Goal: Contribute content: Add original content to the website for others to see

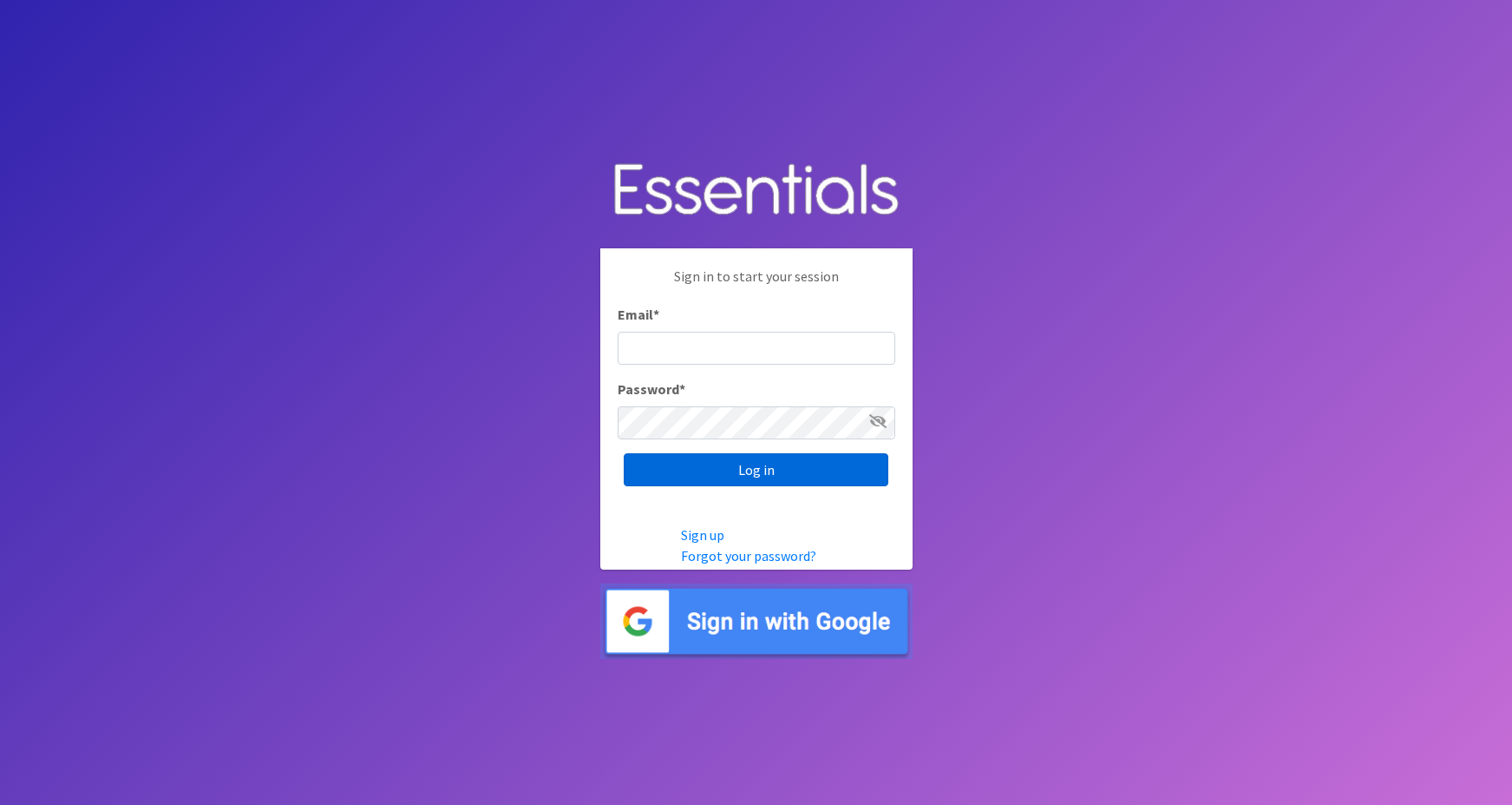
type input "maggie.schneemann@gmail.com"
click at [681, 472] on input "Log in" at bounding box center [756, 469] width 264 height 33
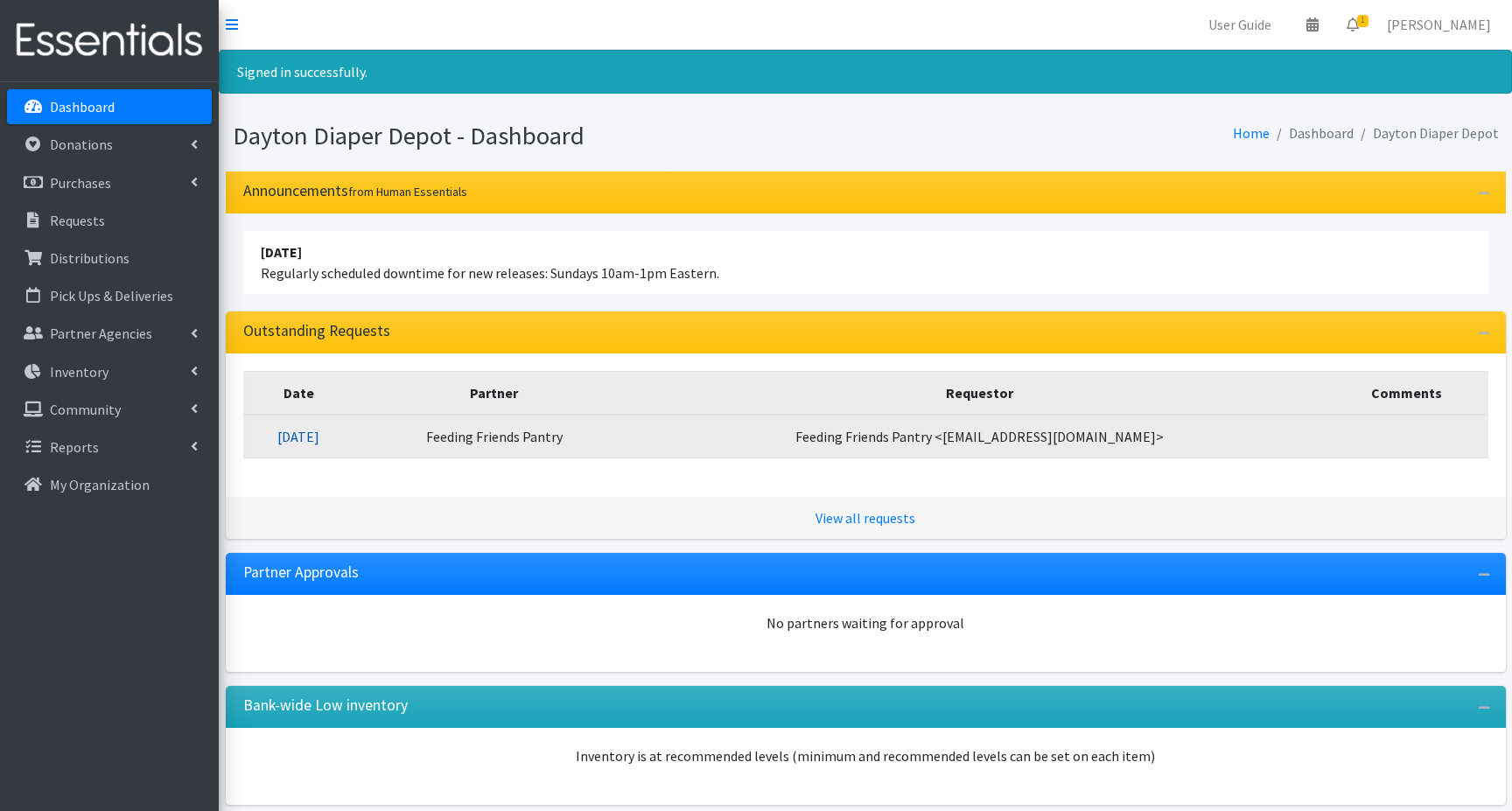
click at [320, 436] on link "09/16/2025" at bounding box center [298, 436] width 42 height 17
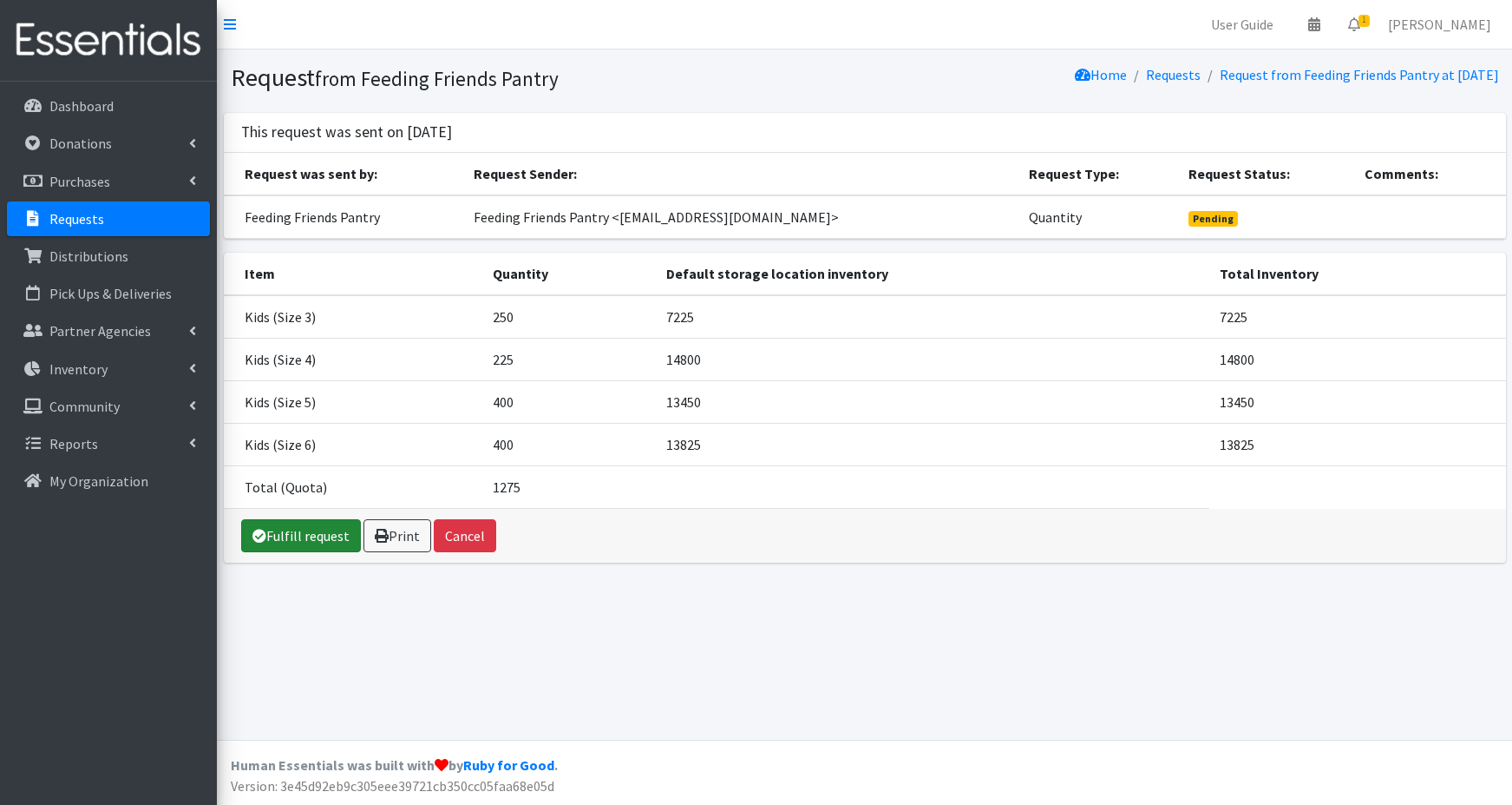
click at [324, 533] on link "Fulfill request" at bounding box center [301, 536] width 119 height 33
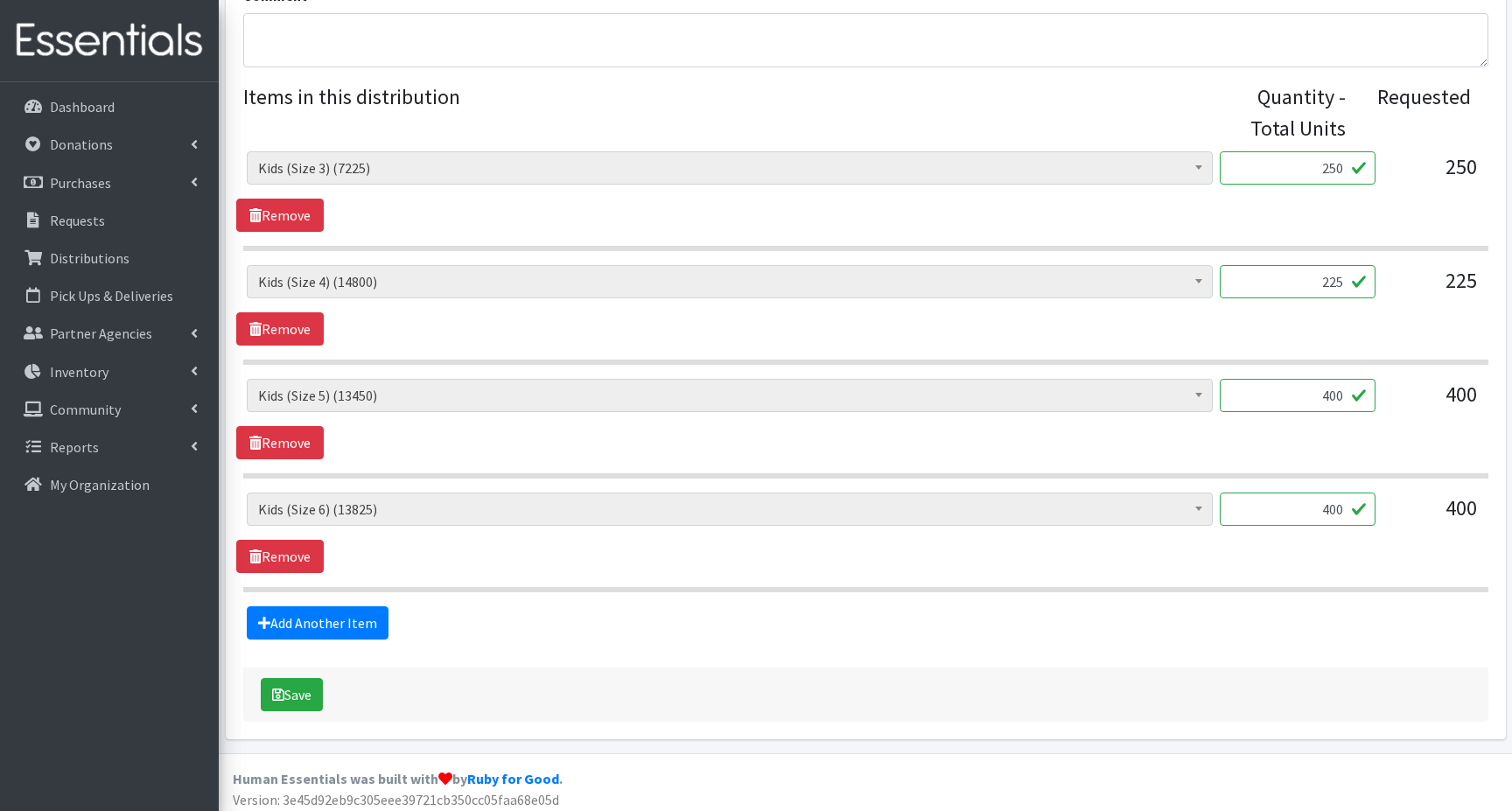
scroll to position [672, 0]
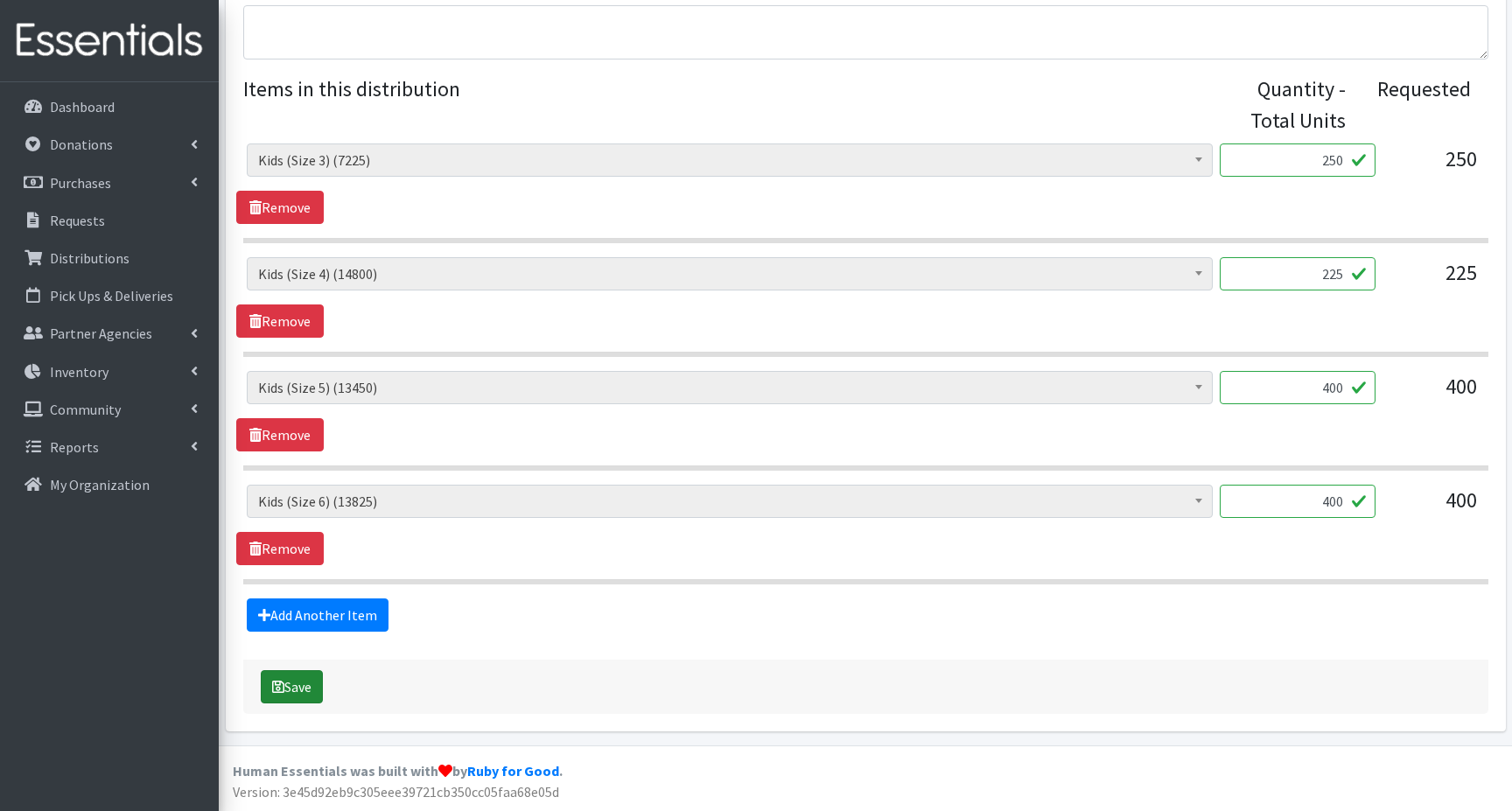
click at [293, 684] on button "Save" at bounding box center [292, 686] width 63 height 34
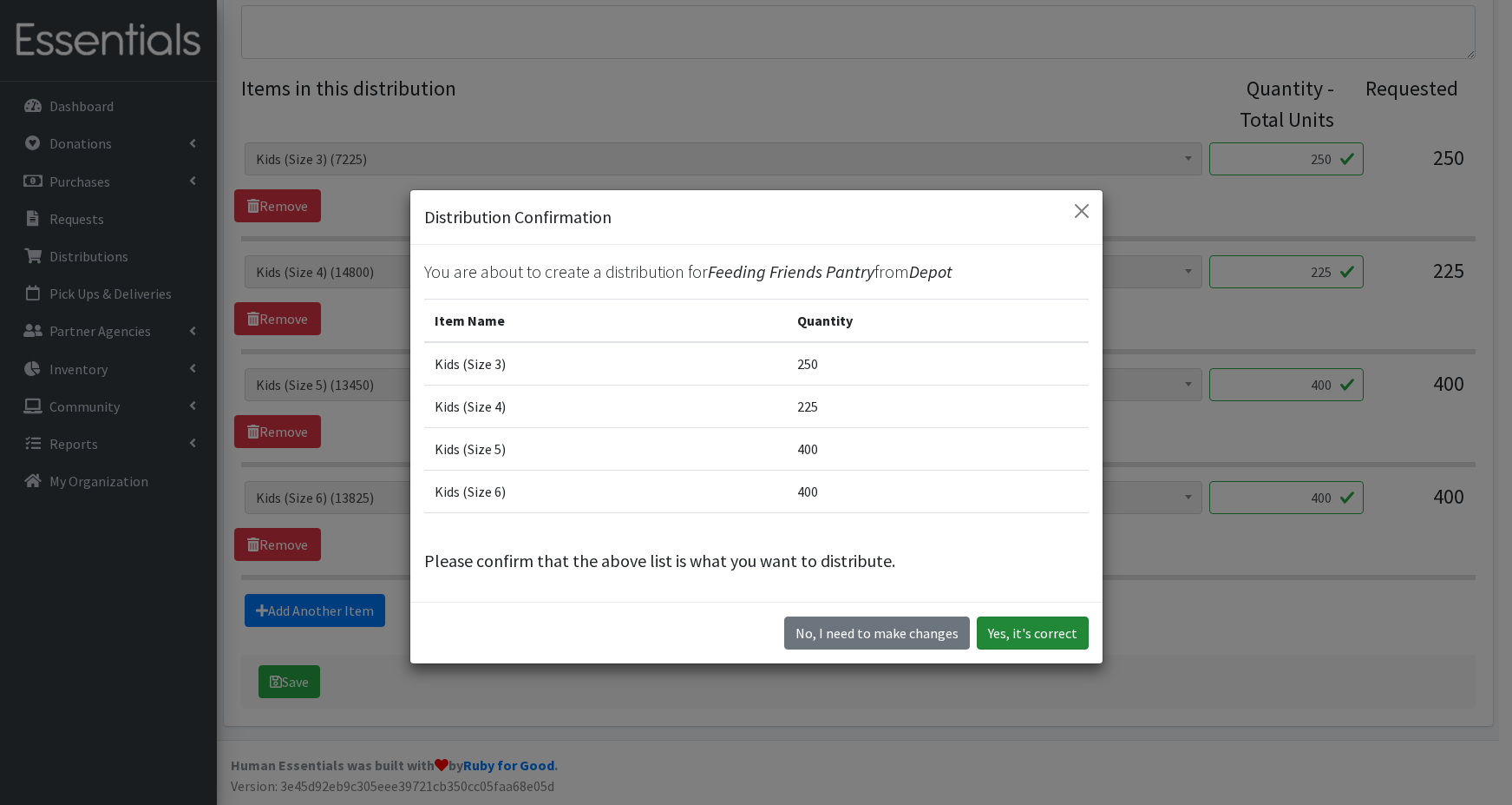
click at [1012, 634] on button "Yes, it's correct" at bounding box center [1033, 632] width 112 height 33
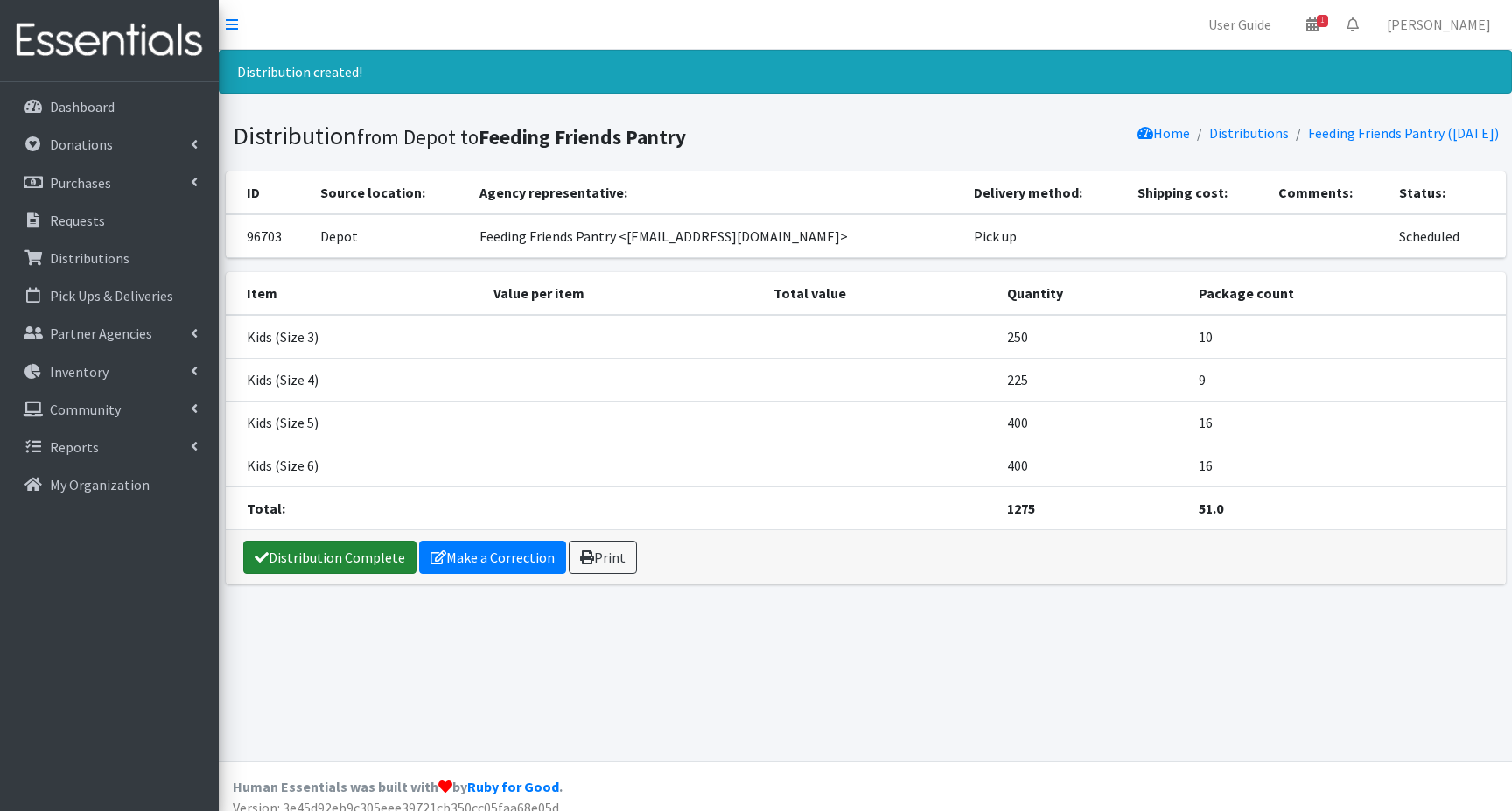
click at [305, 559] on link "Distribution Complete" at bounding box center [330, 557] width 173 height 34
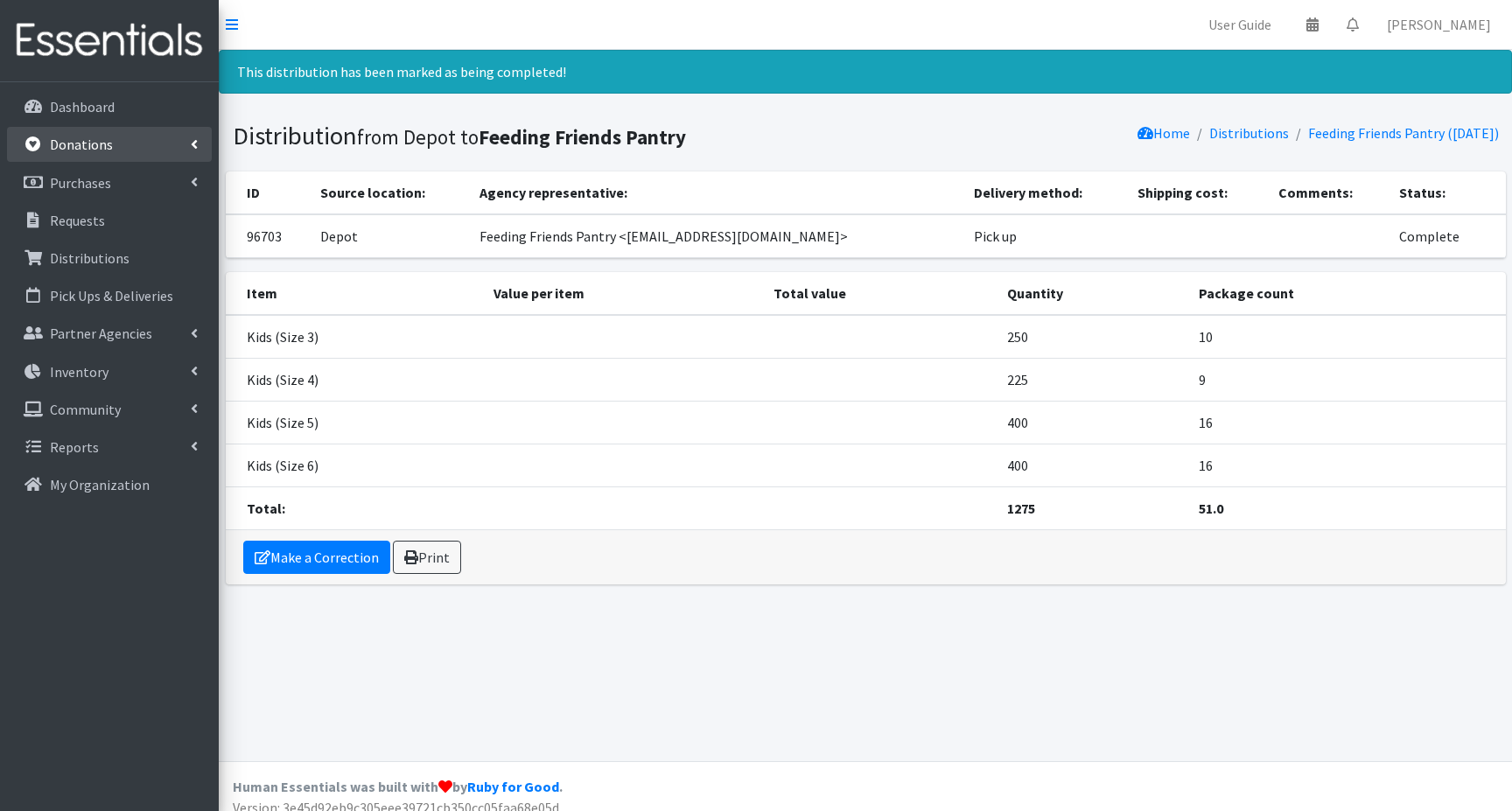
click at [71, 146] on p "Donations" at bounding box center [81, 144] width 63 height 17
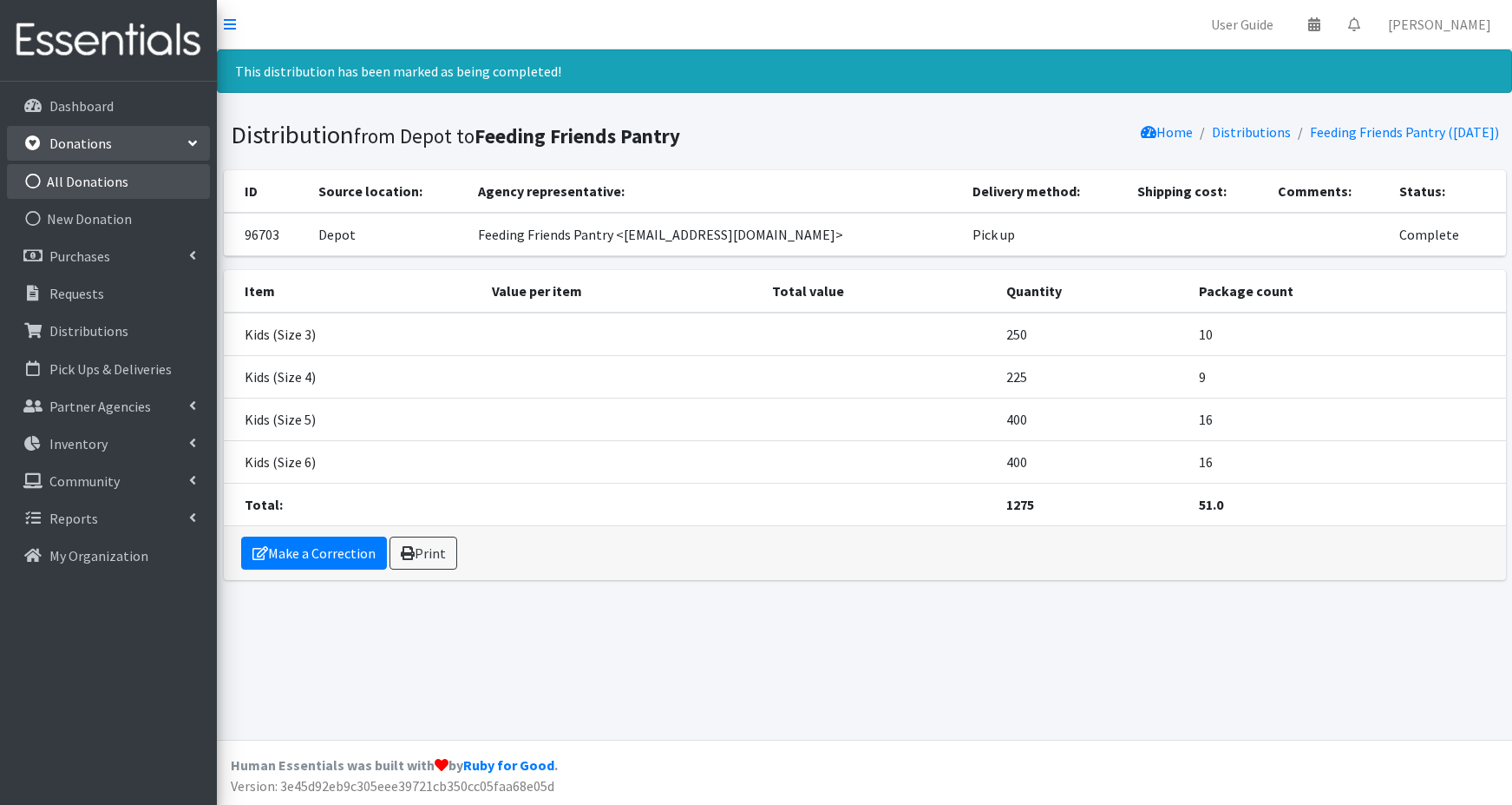
click at [71, 181] on link "All Donations" at bounding box center [108, 181] width 203 height 34
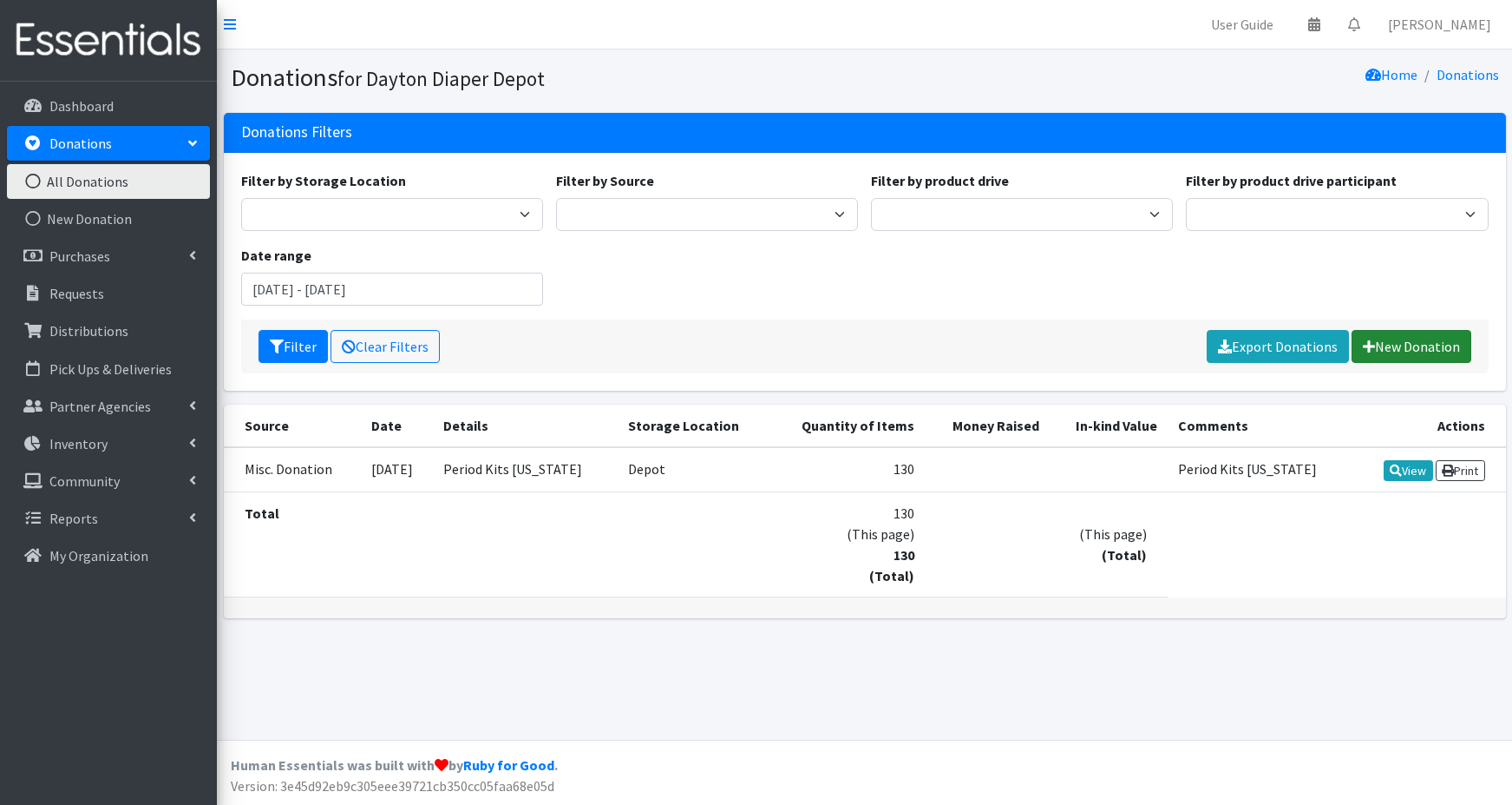
click at [1393, 345] on link "New Donation" at bounding box center [1411, 346] width 119 height 33
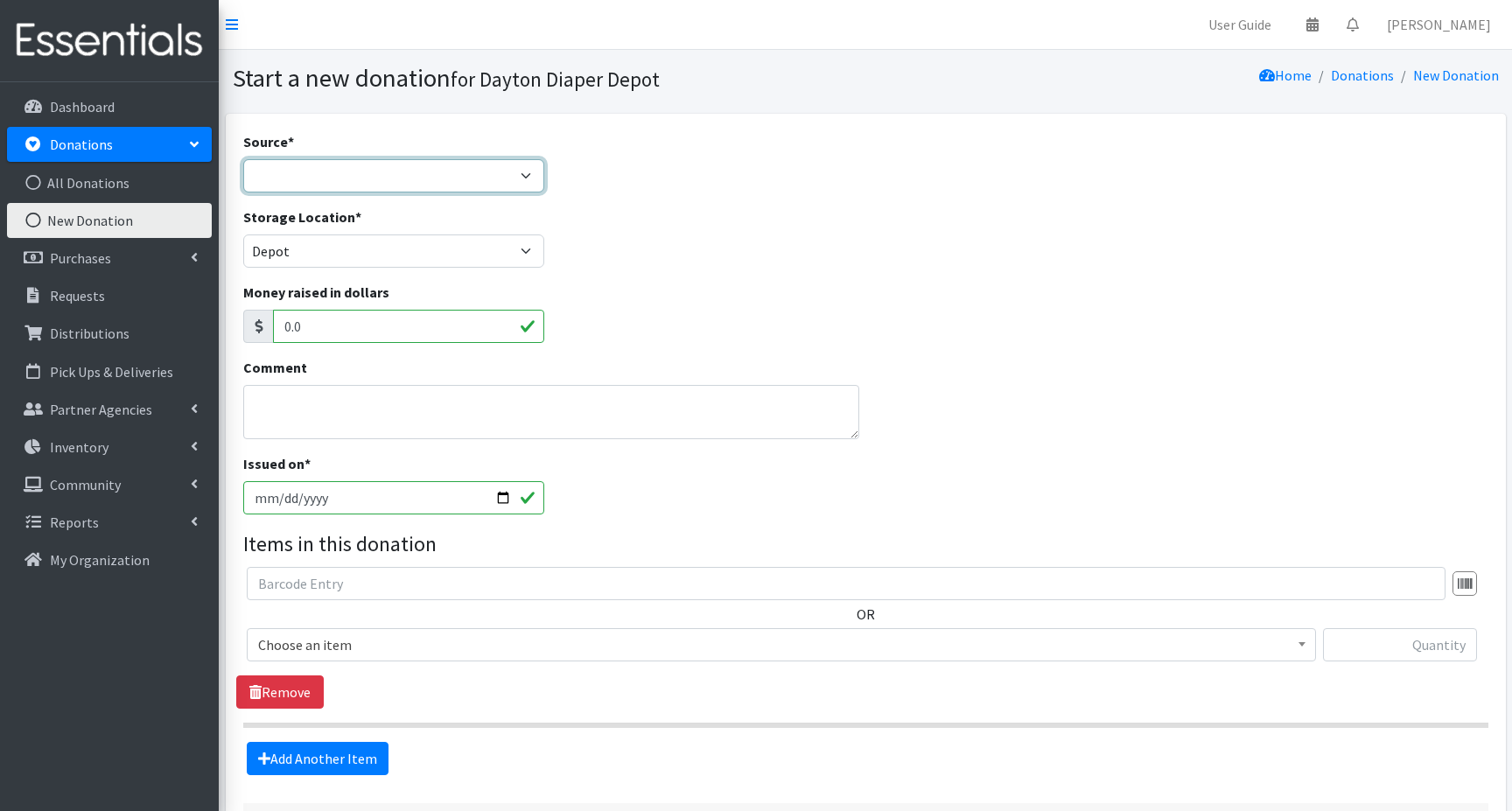
click at [299, 173] on select "Product Drive Manufacturer Donation Site Misc. Donation" at bounding box center [395, 175] width 302 height 34
select select "Product Drive"
click at [243, 159] on select "Product Drive Manufacturer Donation Site Misc. Donation" at bounding box center [395, 175] width 302 height 34
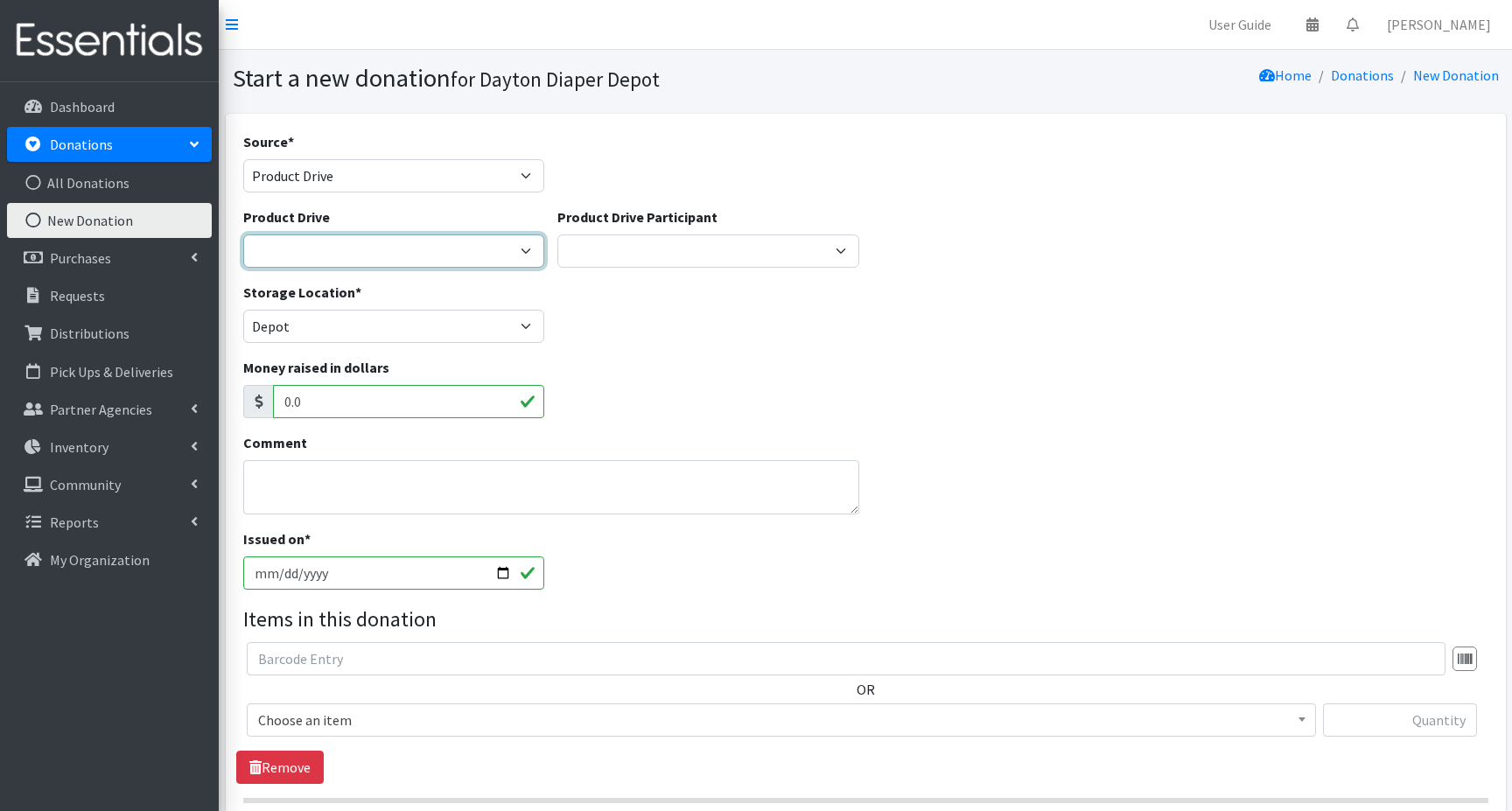
click at [282, 250] on select "Diaper Drive ---Create new Product Drive---" at bounding box center [395, 251] width 302 height 34
select select "3417"
click at [243, 235] on select "Diaper Drive ---Create new Product Drive---" at bounding box center [395, 251] width 302 height 34
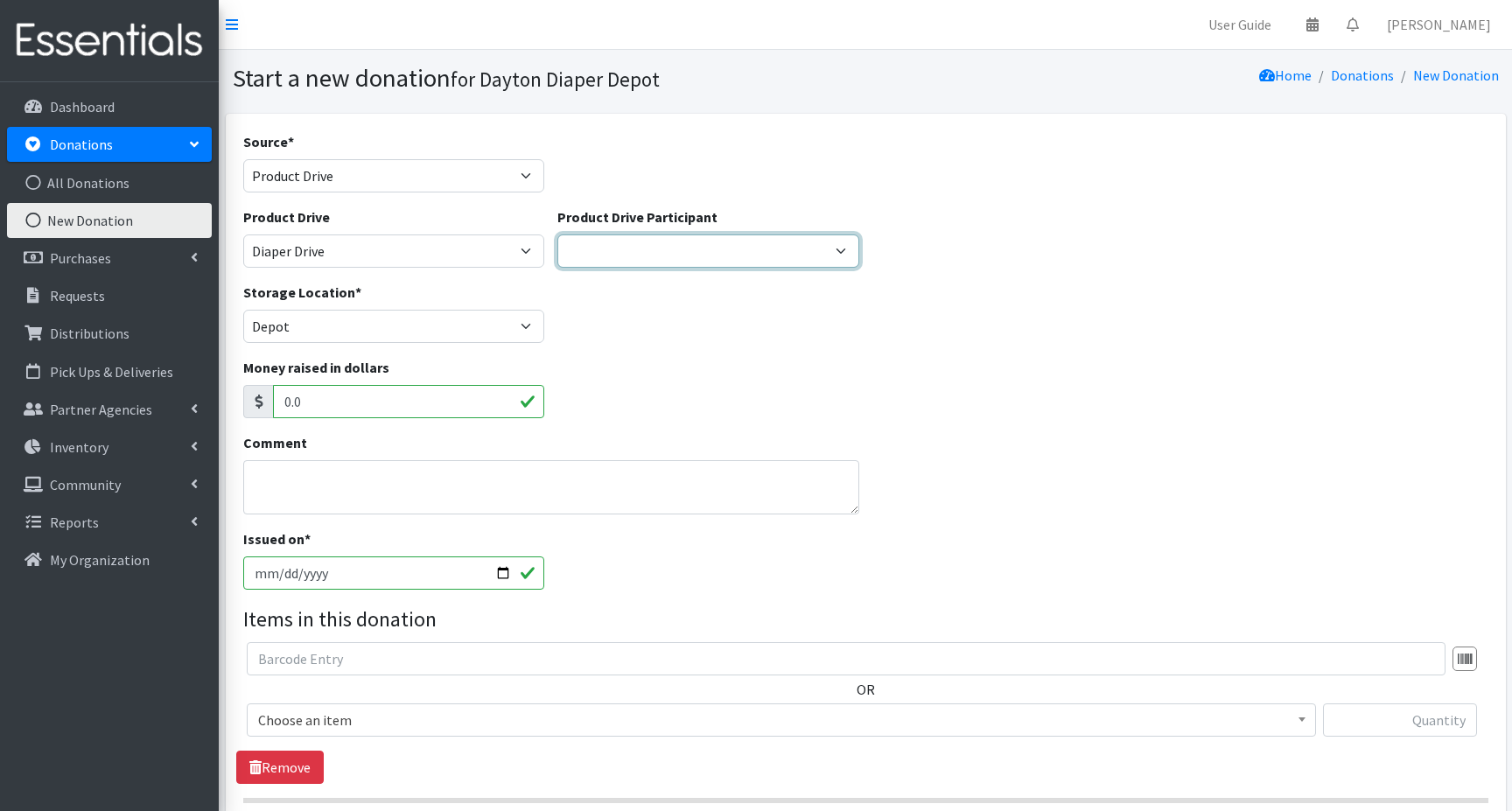
click at [623, 254] on select "Mother of God youth group ---Create new Participant---" at bounding box center [708, 251] width 302 height 34
select select
click at [557, 235] on select "Mother of God youth group ---Create new Participant---" at bounding box center [708, 251] width 302 height 34
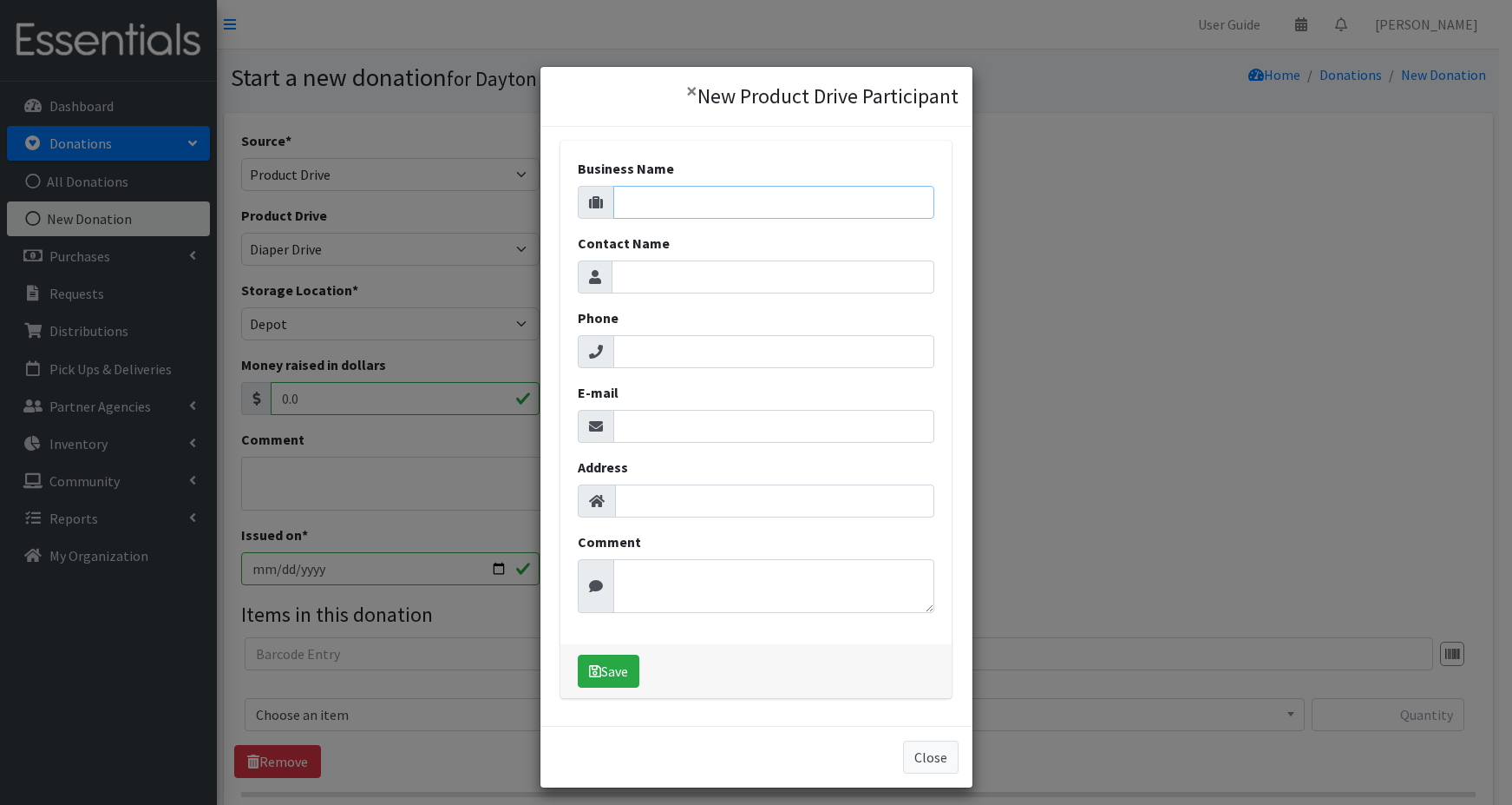
click at [632, 197] on input "Business Name" at bounding box center [774, 202] width 321 height 33
type input "VARIOUS DONORS"
click at [600, 668] on button "Save" at bounding box center [608, 670] width 62 height 33
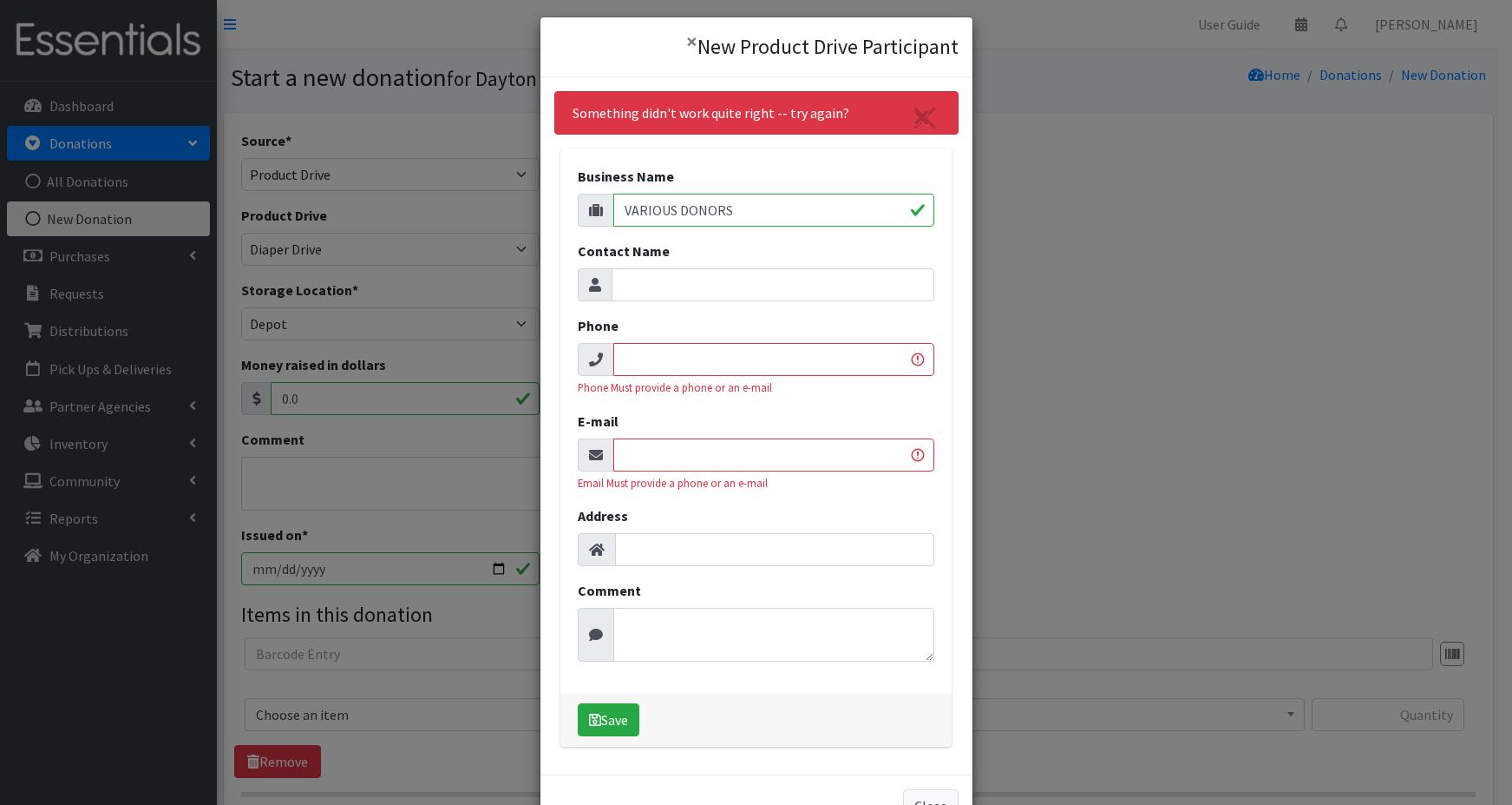
click at [641, 359] on input "Phone" at bounding box center [774, 359] width 321 height 33
type input "9376540036"
type input "Mary Schneemann"
type input "maggie.schneemann@gmail.com"
type input "521 Lewisham Avenue, Dayton, OH, USA"
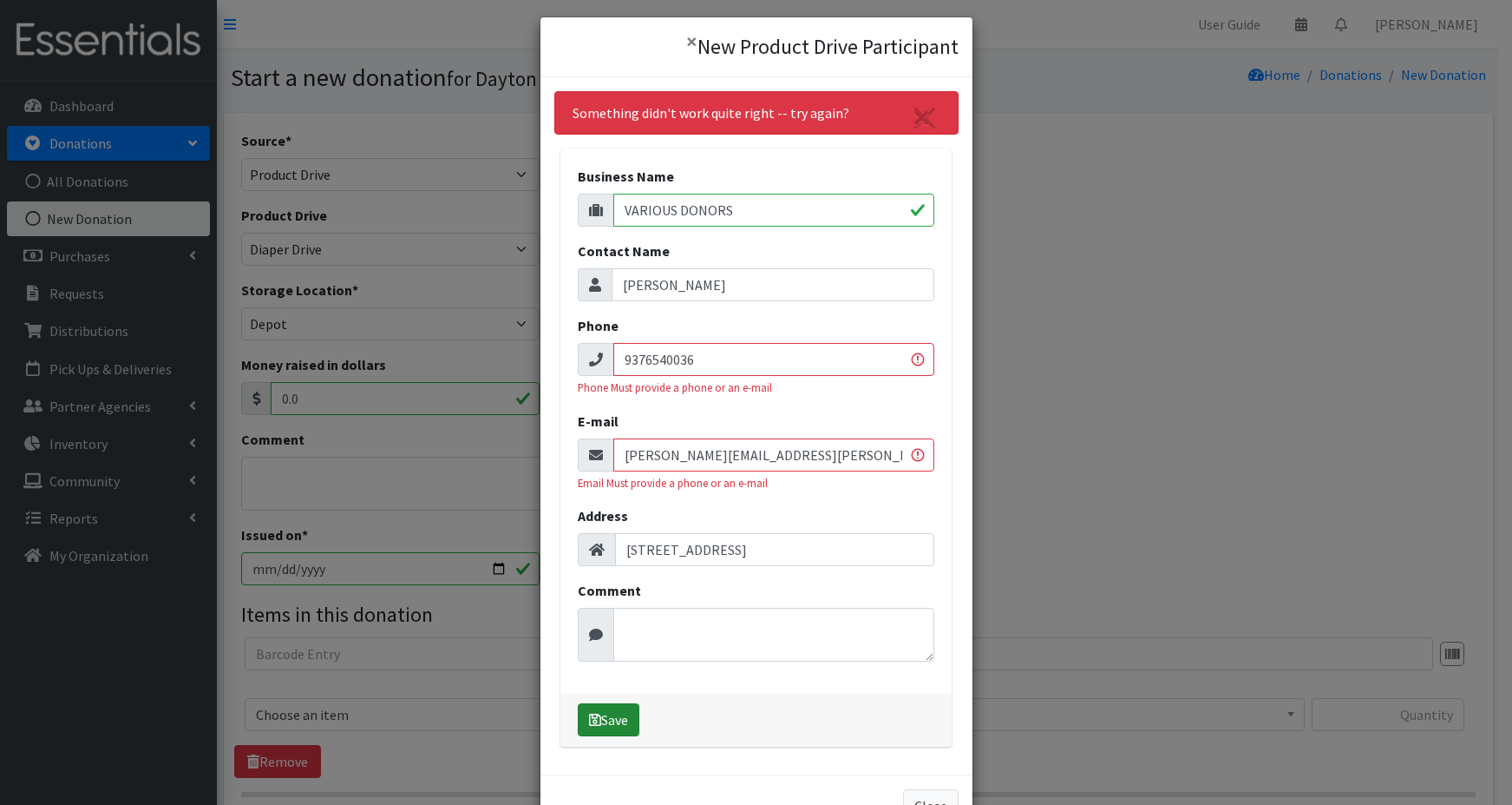
type input "9376540036"
click at [603, 719] on button "Save" at bounding box center [608, 719] width 62 height 33
select select "1691"
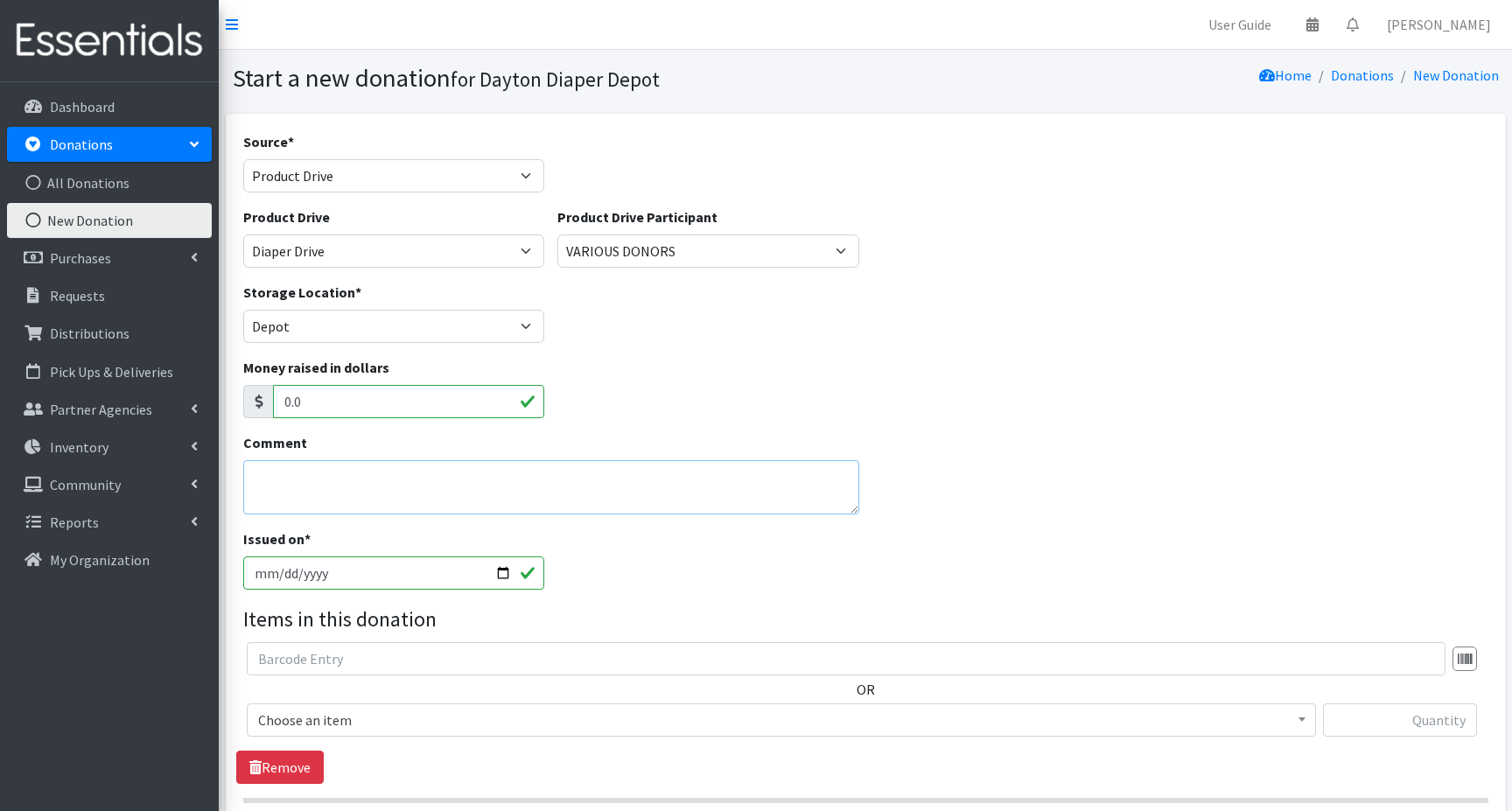
click at [274, 479] on textarea "Comment" at bounding box center [551, 487] width 616 height 54
type textarea "k"
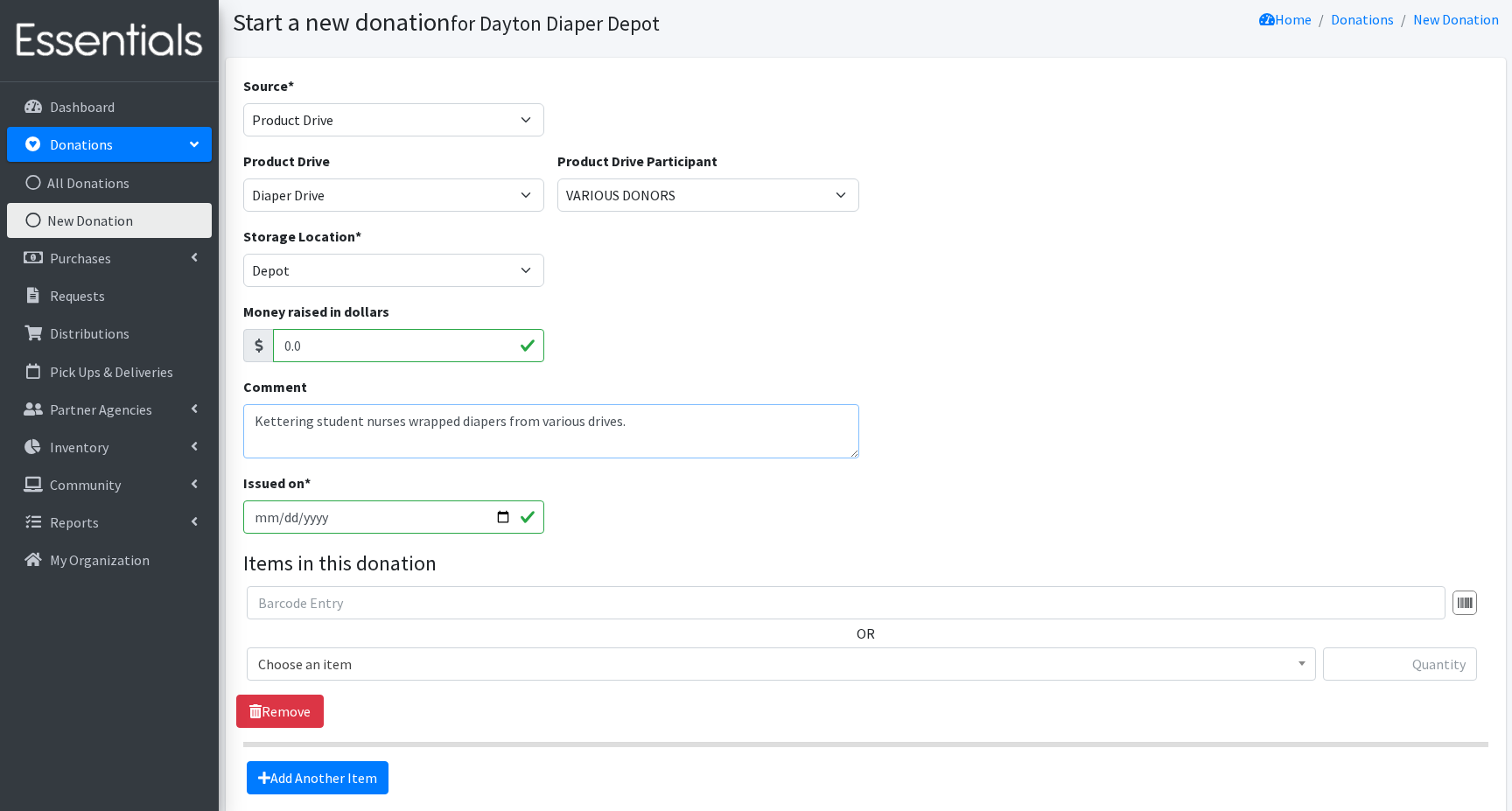
scroll to position [88, 0]
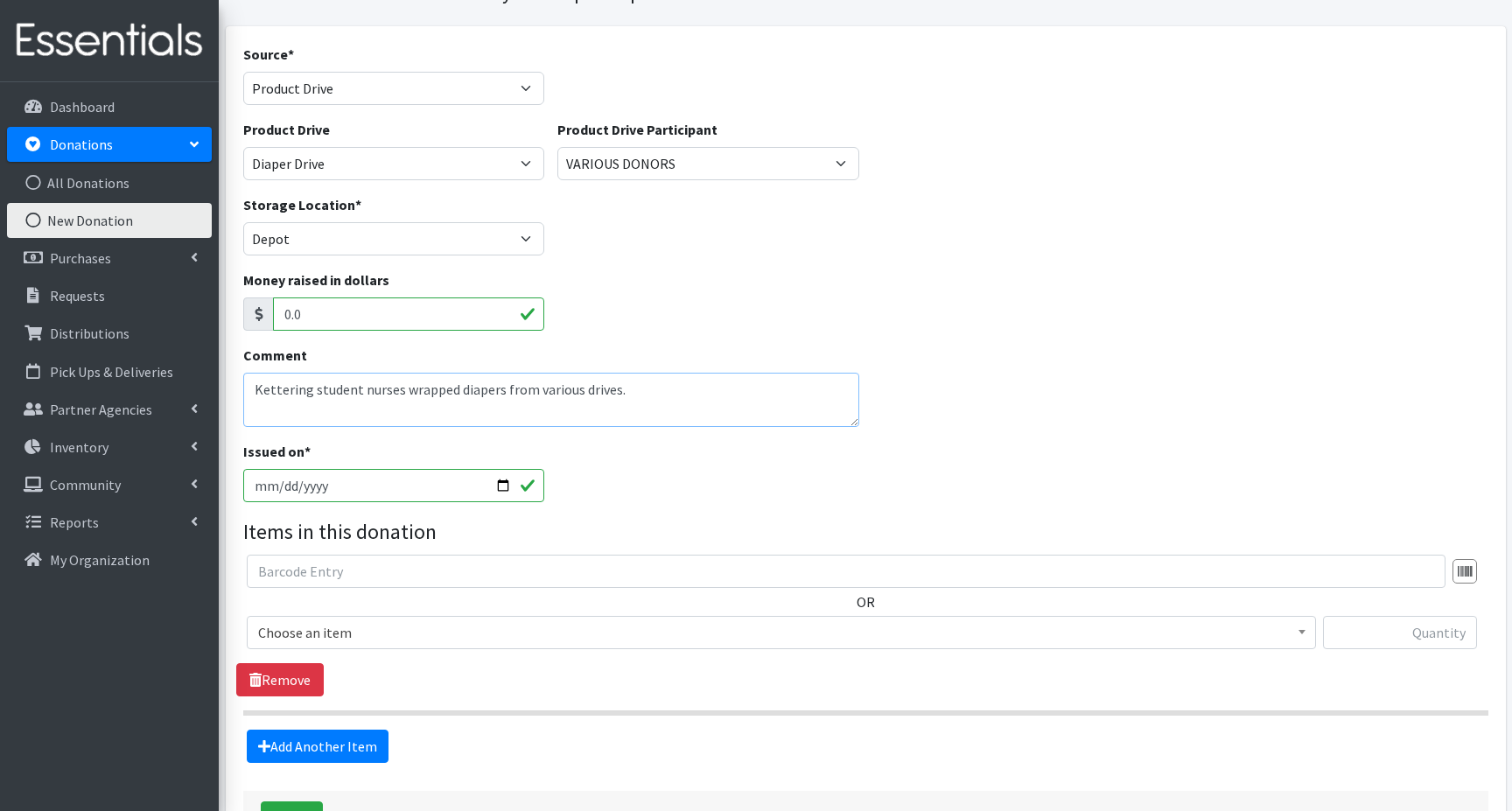
type textarea "Kettering student nurses wrapped diapers from various drives."
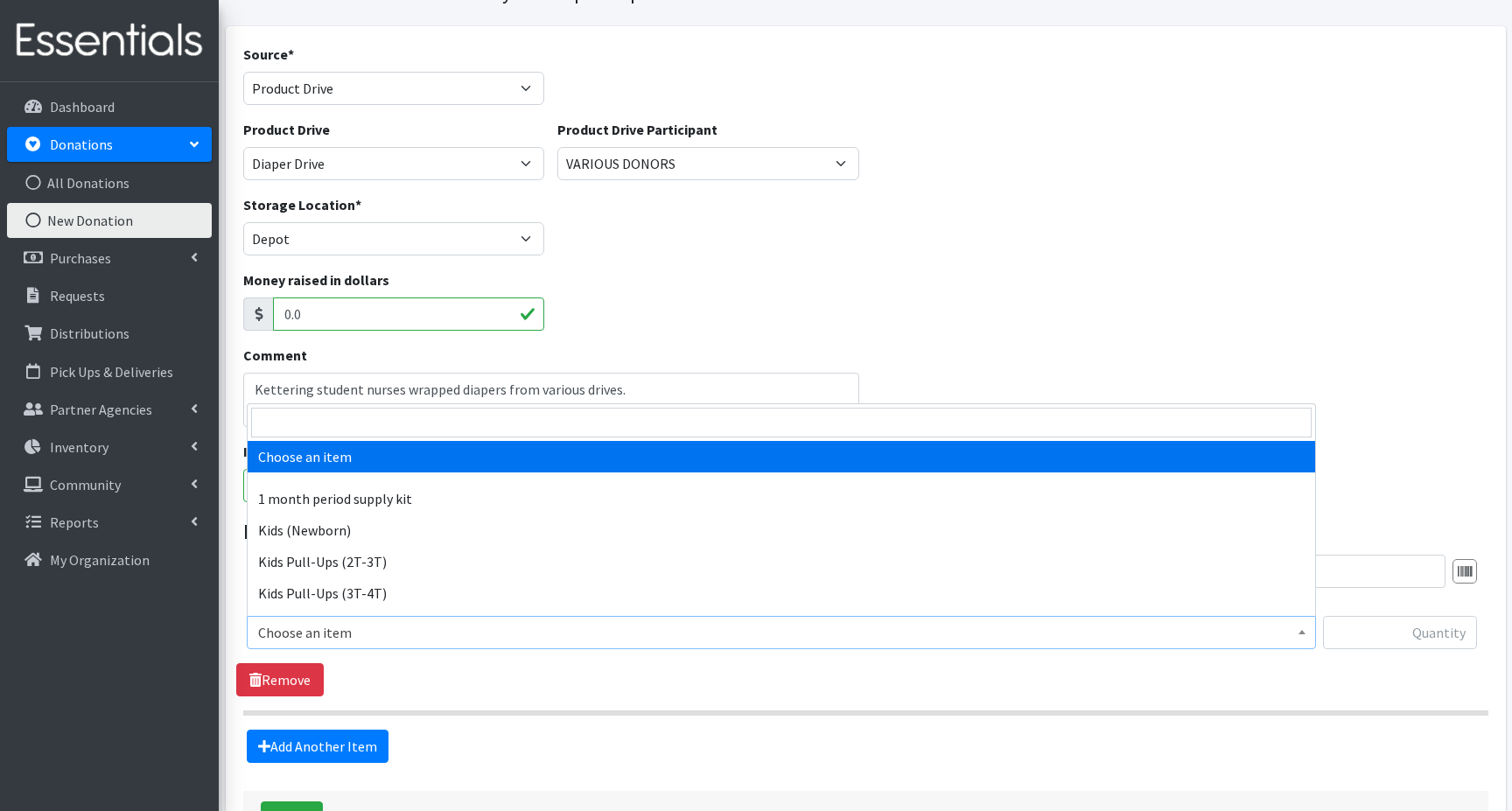
click at [312, 636] on span "Choose an item" at bounding box center [781, 631] width 1046 height 24
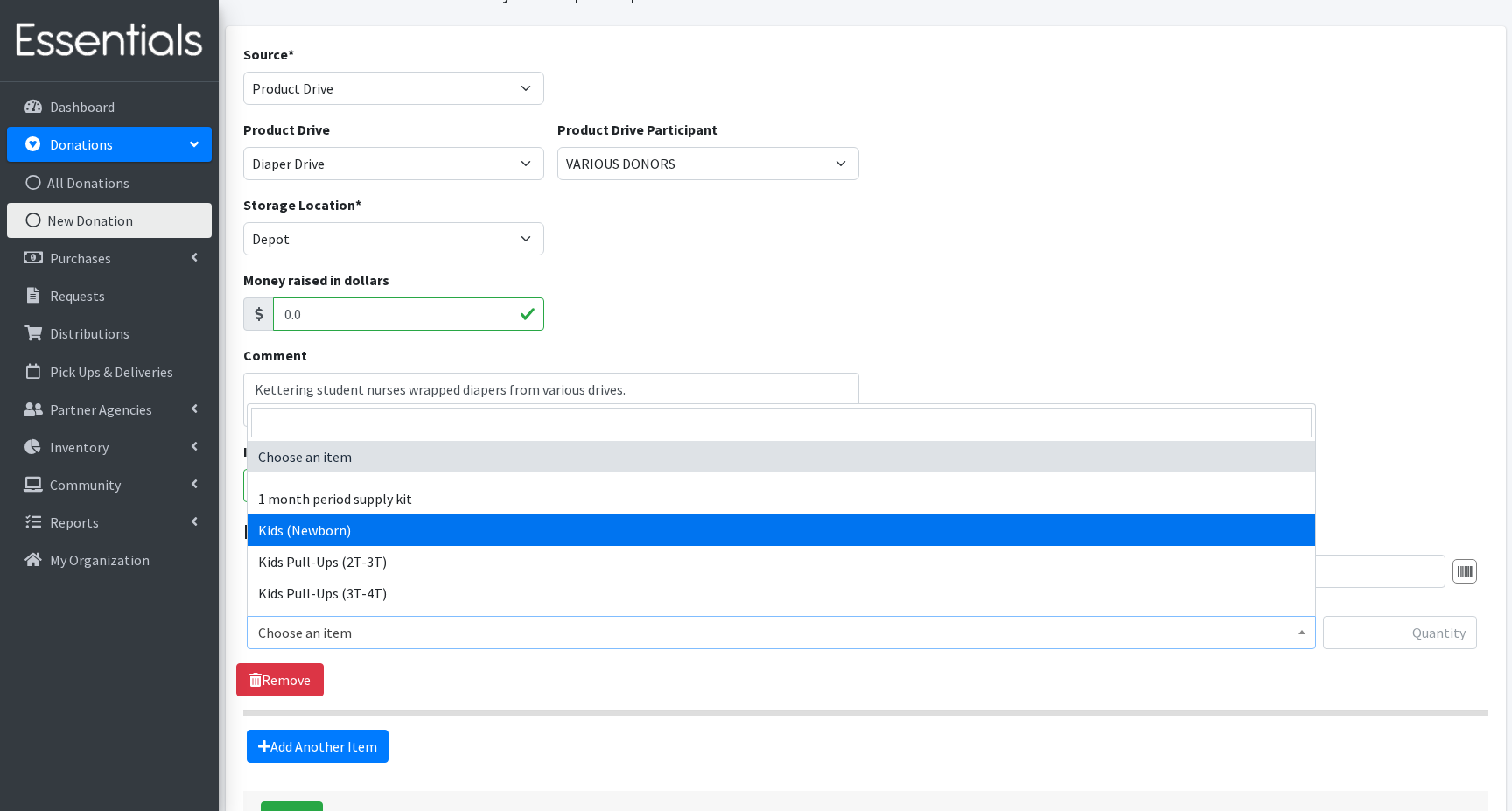
select select "15056"
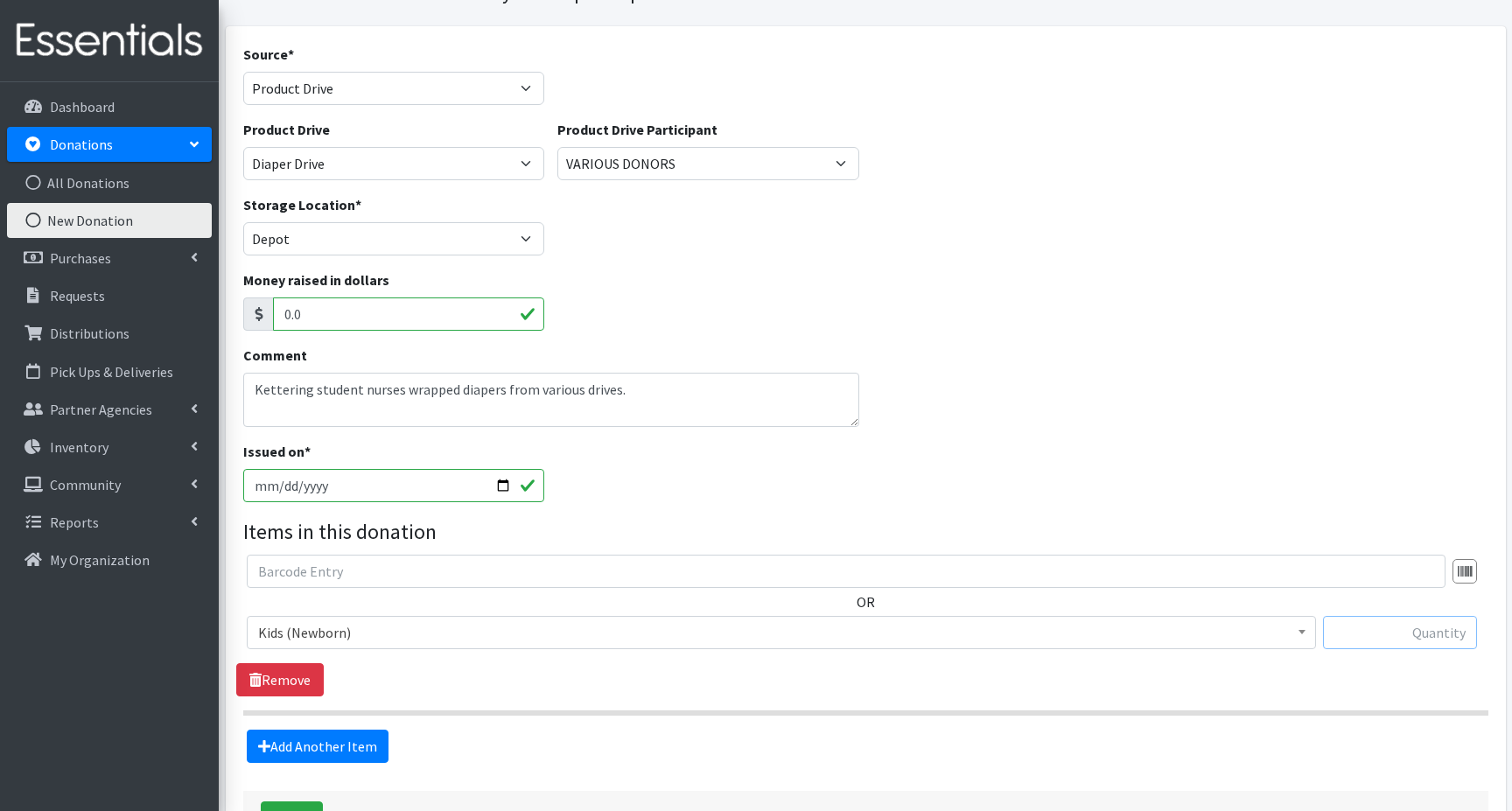
click at [1383, 639] on input "text" at bounding box center [1399, 632] width 154 height 34
type input "750"
click at [319, 748] on link "Add Another Item" at bounding box center [317, 746] width 141 height 34
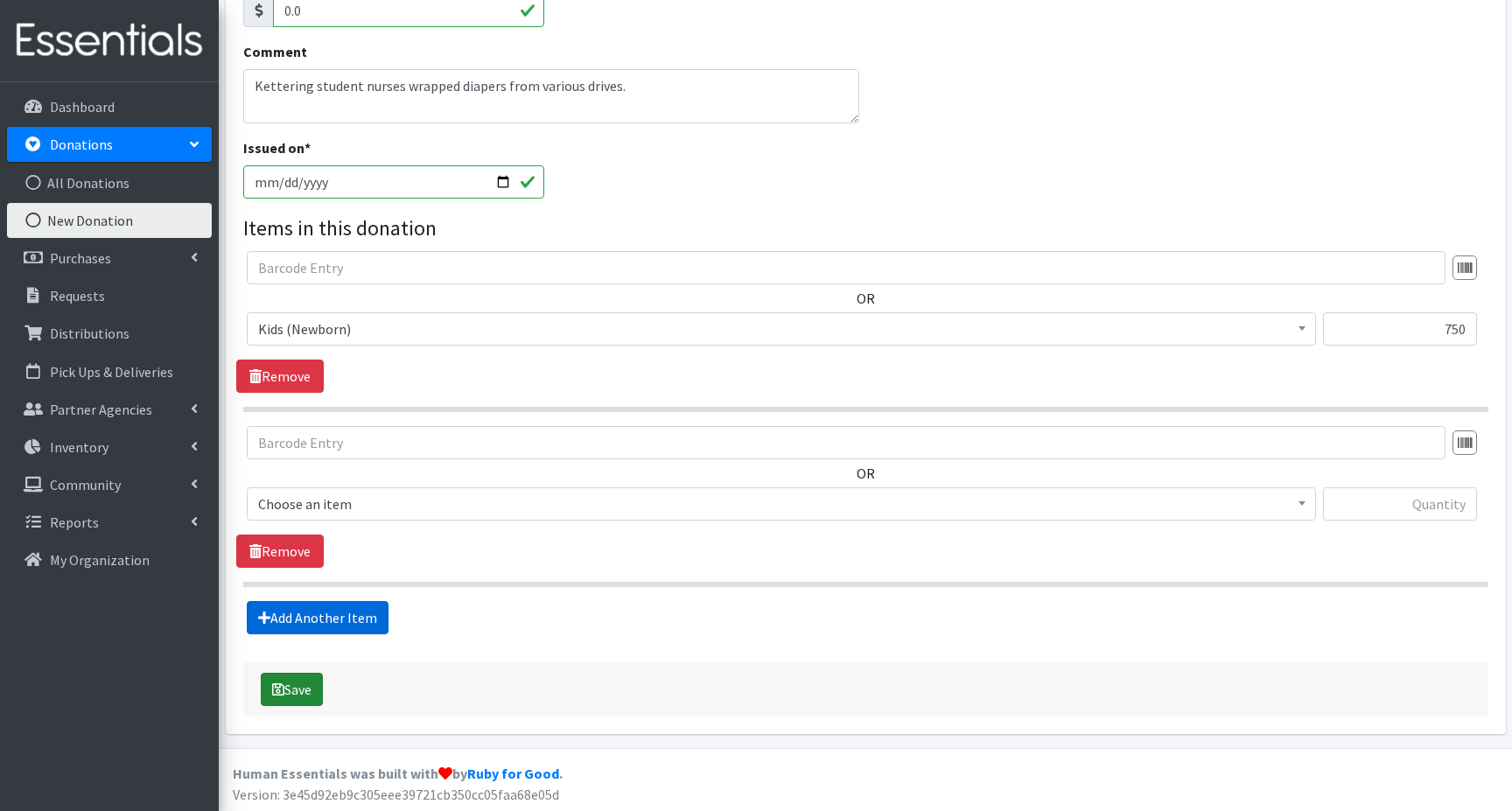
scroll to position [393, 0]
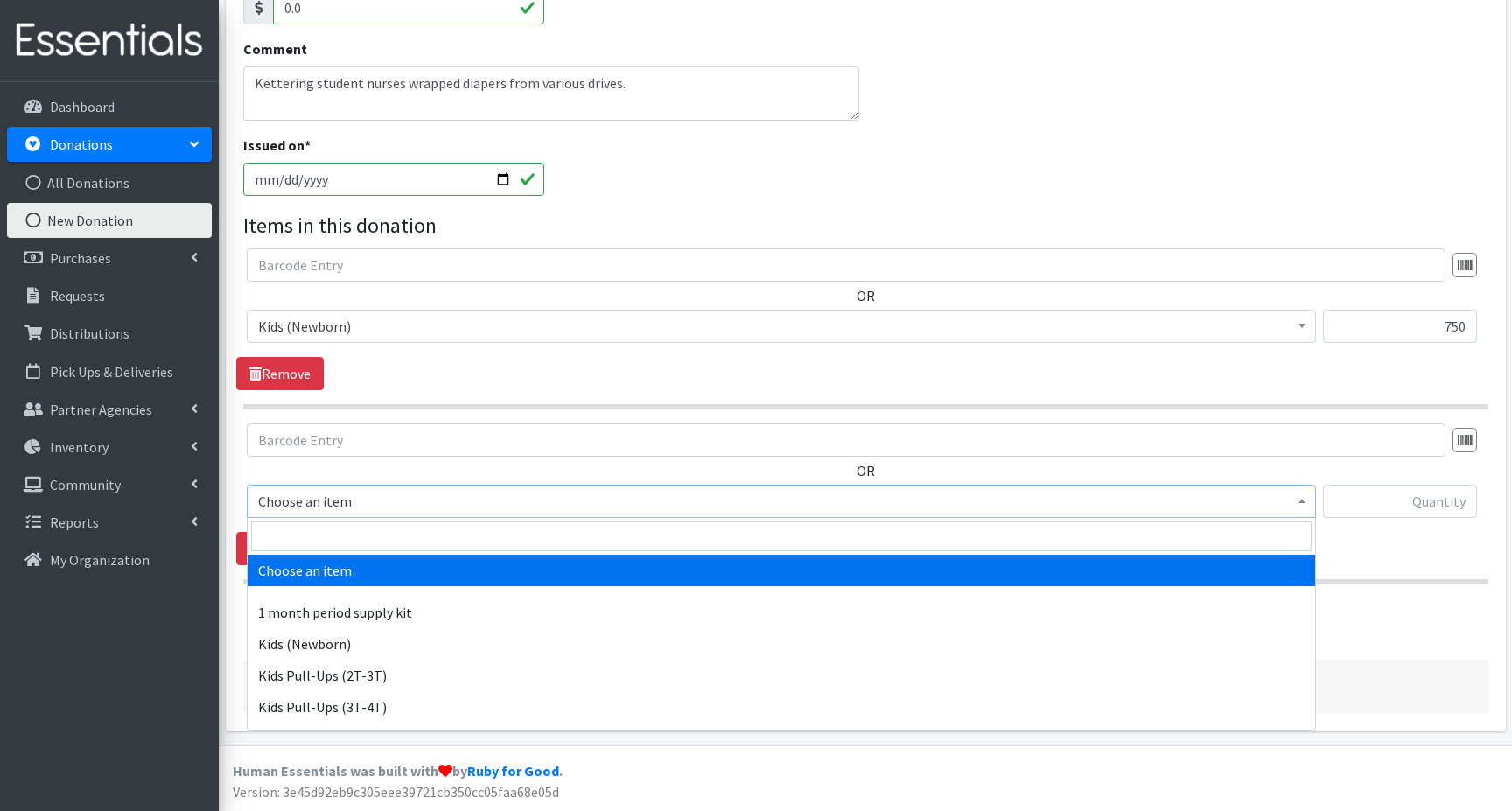
click at [288, 502] on span "Choose an item" at bounding box center [781, 500] width 1046 height 24
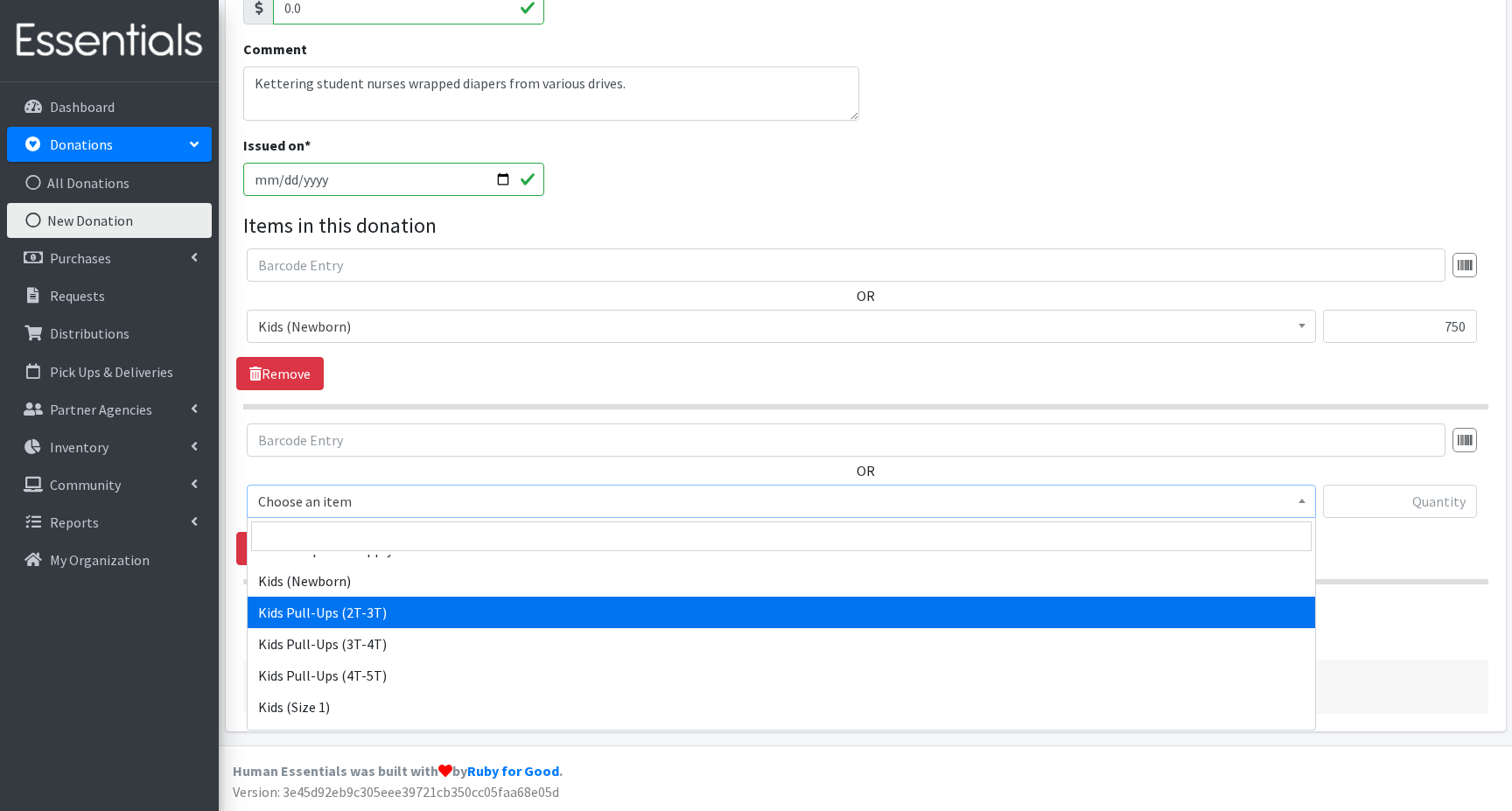
scroll to position [88, 0]
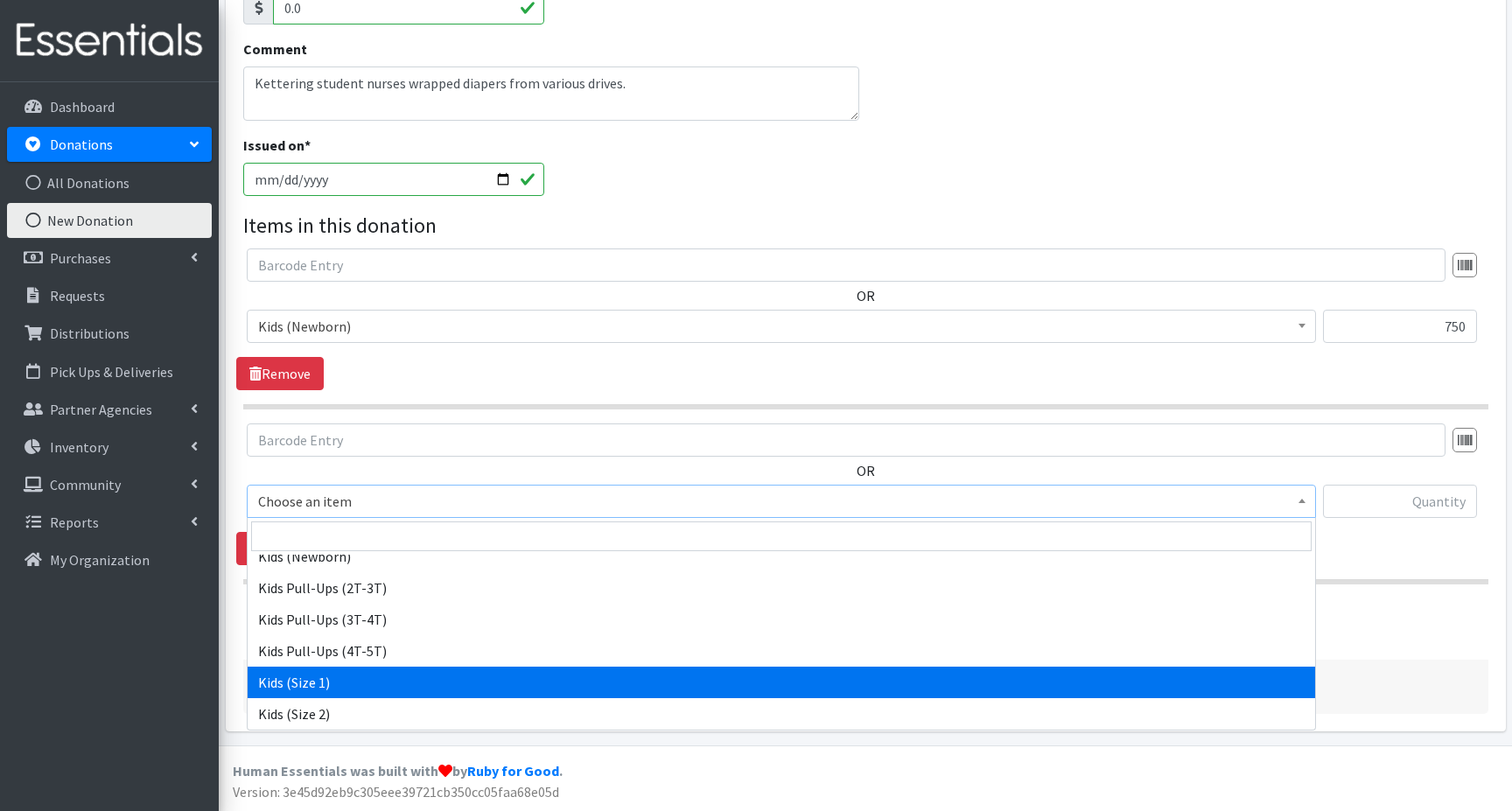
select select "15051"
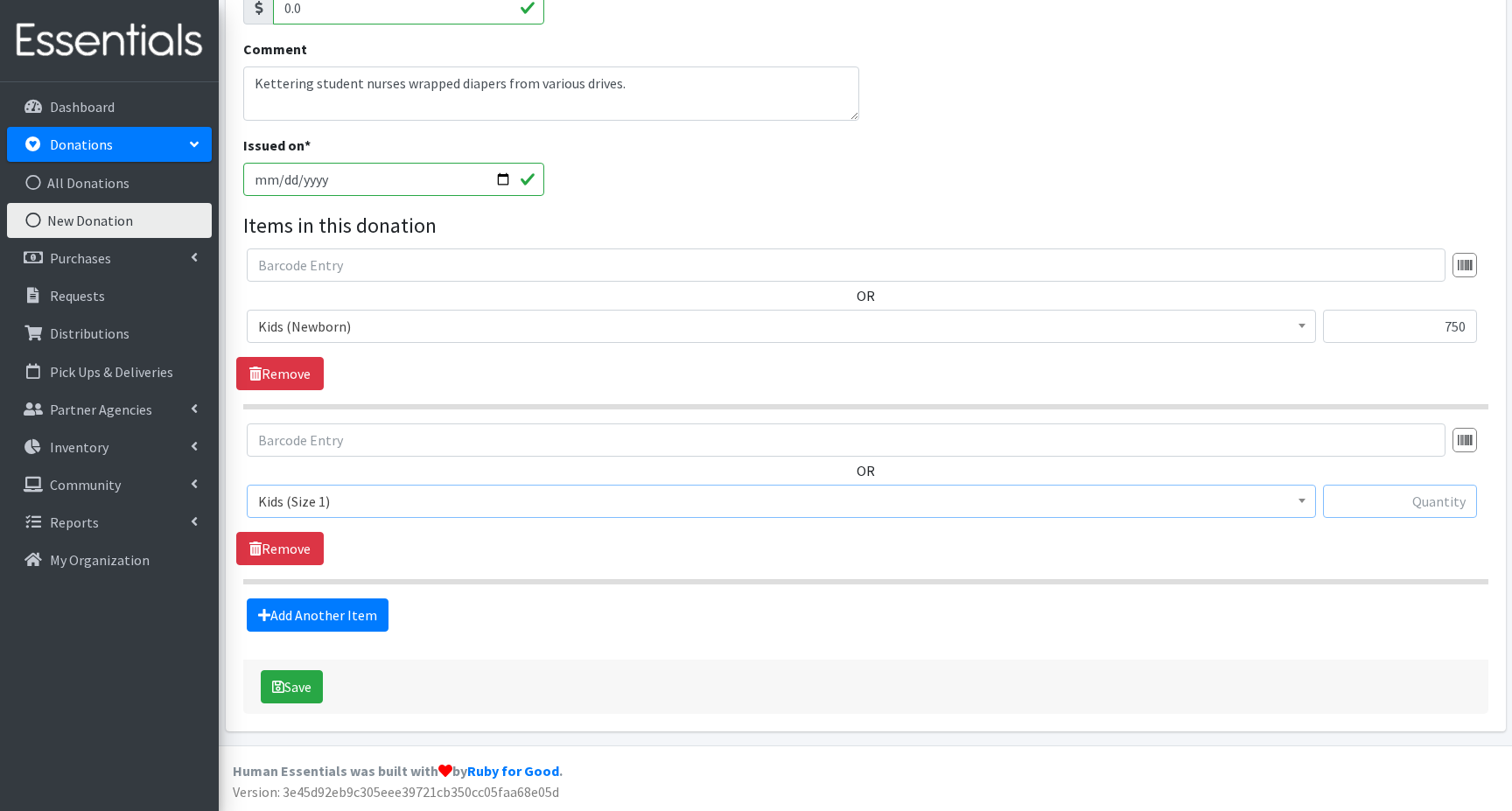
click at [1373, 499] on input "text" at bounding box center [1399, 501] width 154 height 34
type input "2225"
click at [312, 611] on link "Add Another Item" at bounding box center [317, 615] width 141 height 34
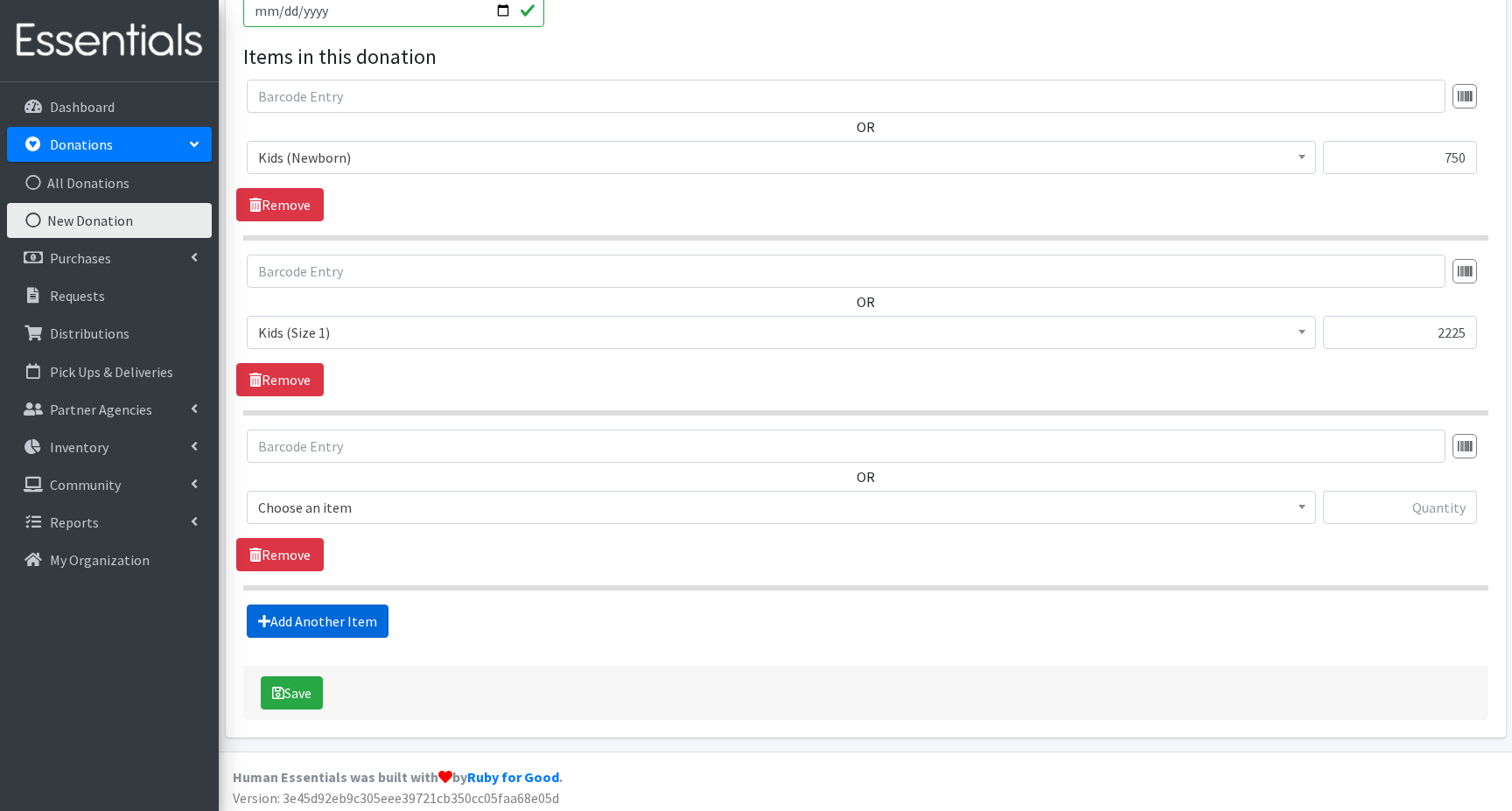
scroll to position [569, 0]
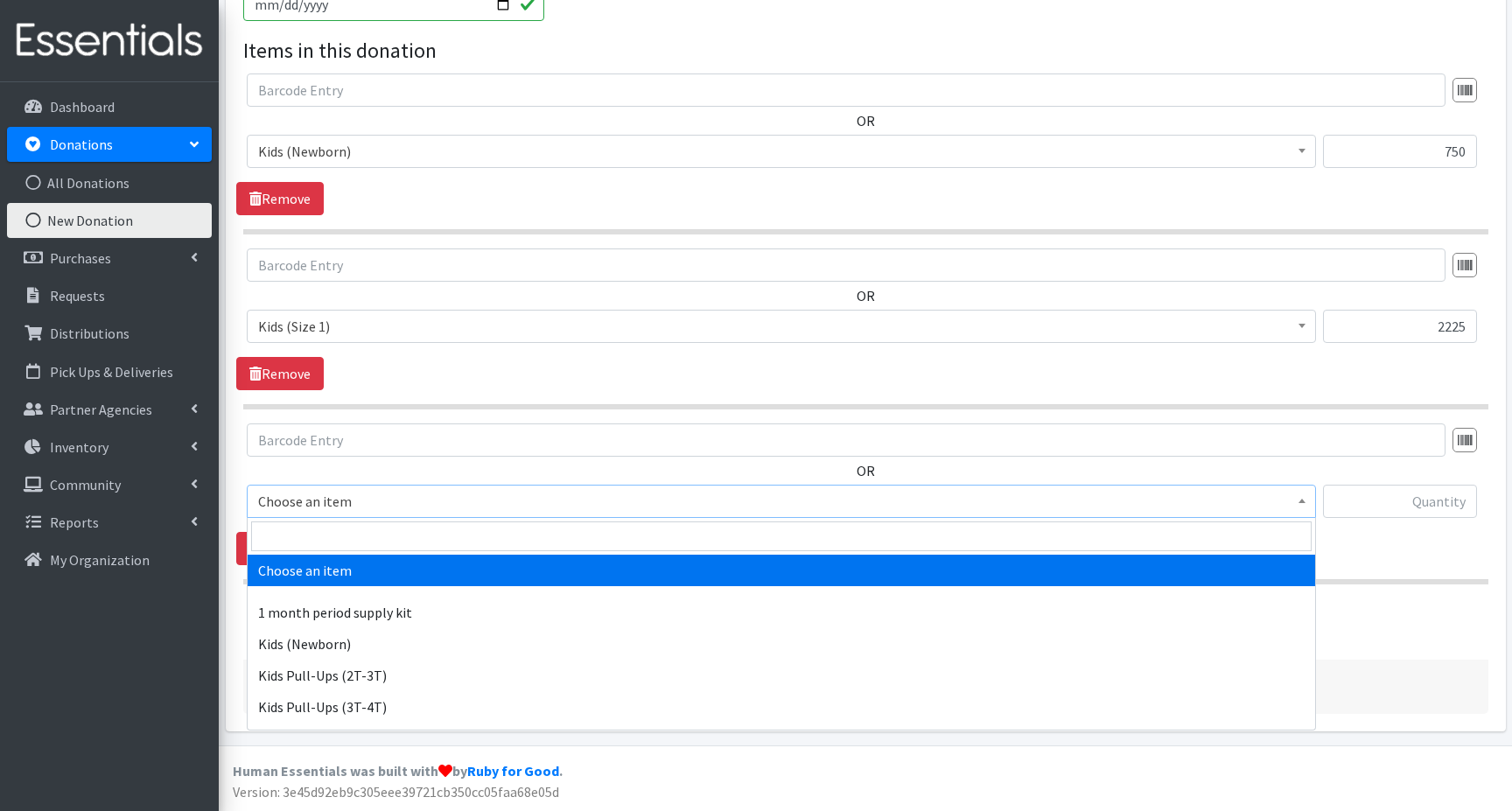
click at [315, 503] on span "Choose an item" at bounding box center [781, 500] width 1046 height 24
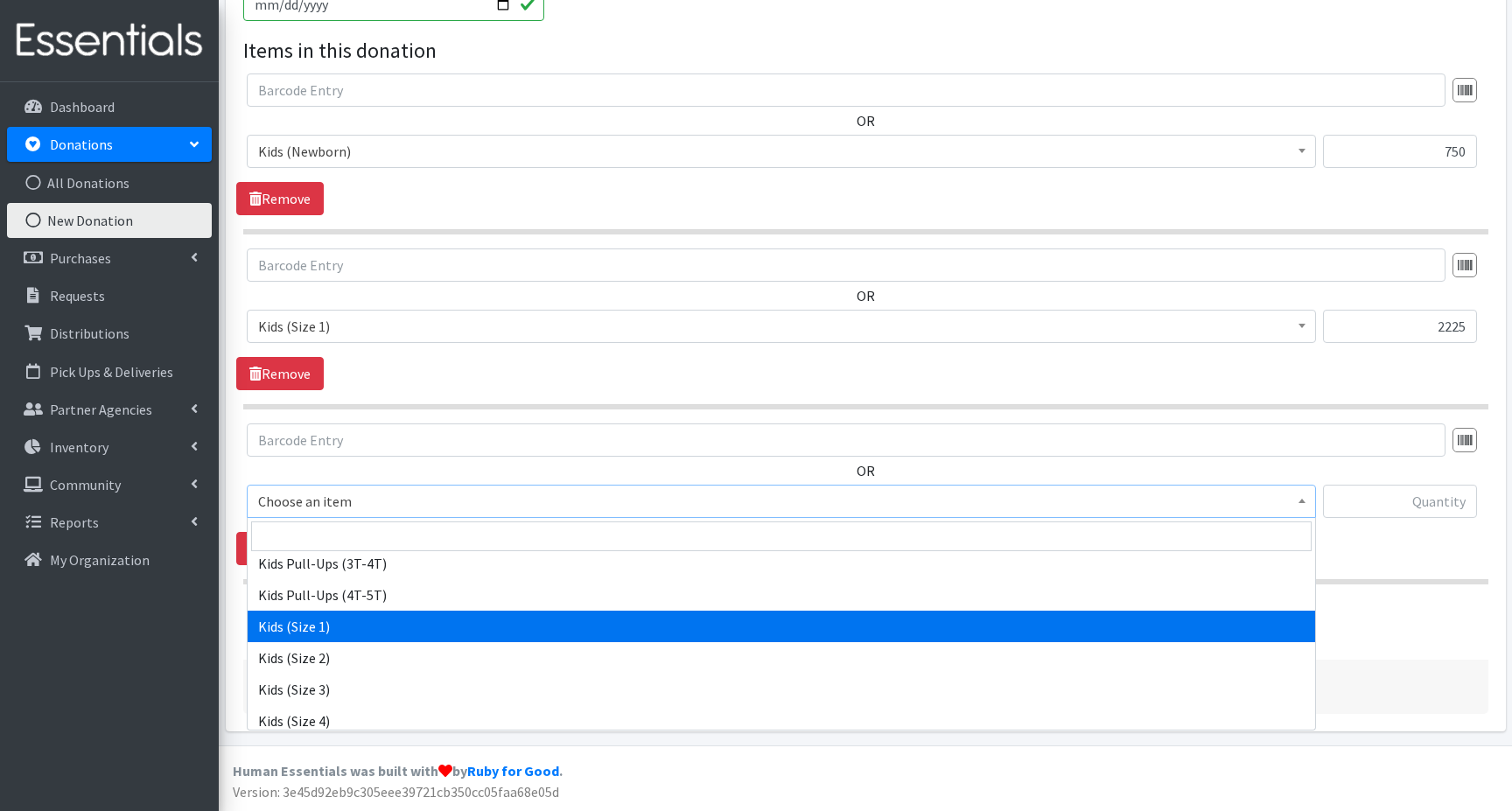
scroll to position [175, 0]
select select "15041"
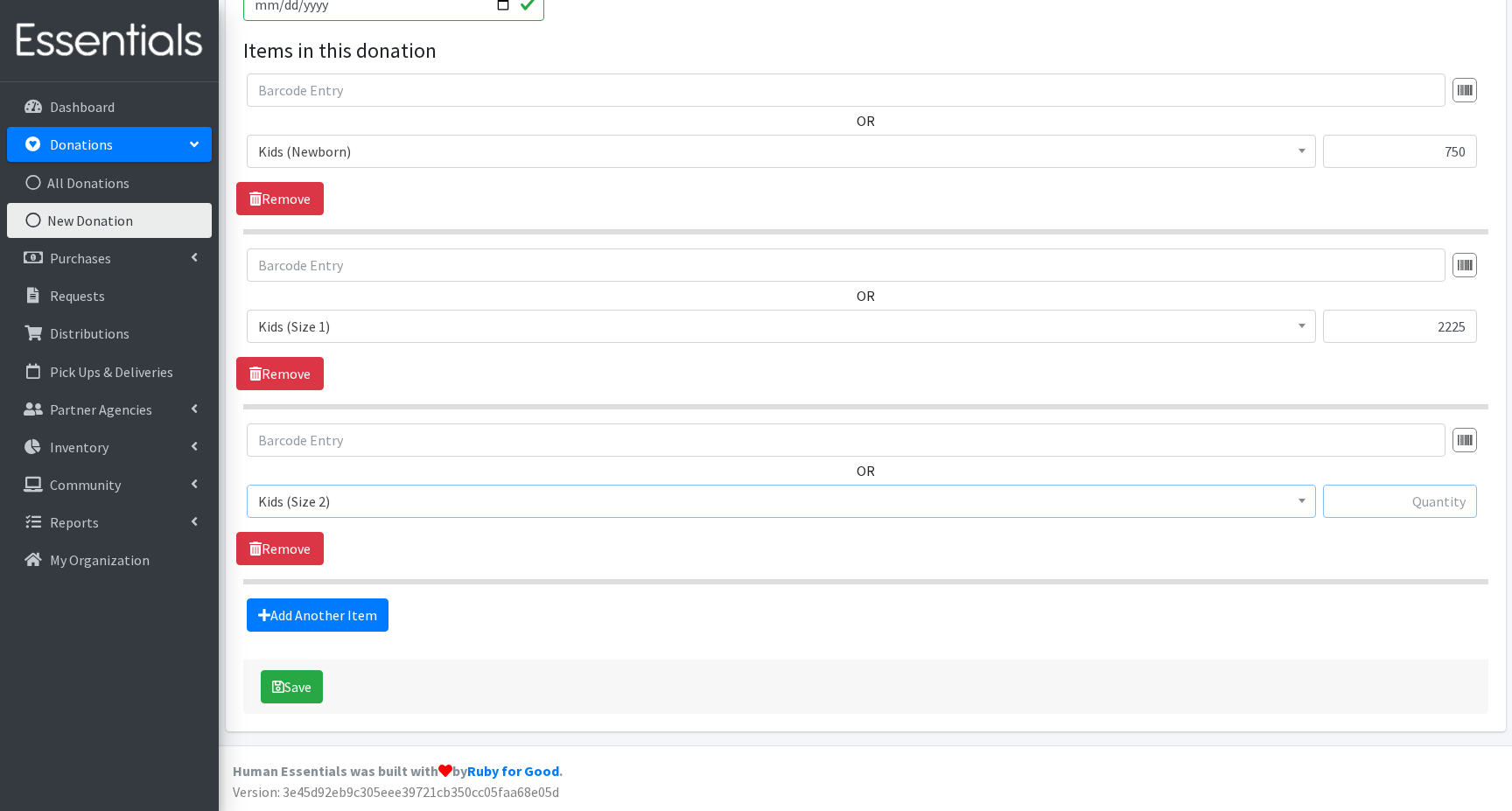
click at [1422, 503] on input "text" at bounding box center [1399, 501] width 154 height 34
type input "4300"
click at [304, 618] on link "Add Another Item" at bounding box center [317, 615] width 141 height 34
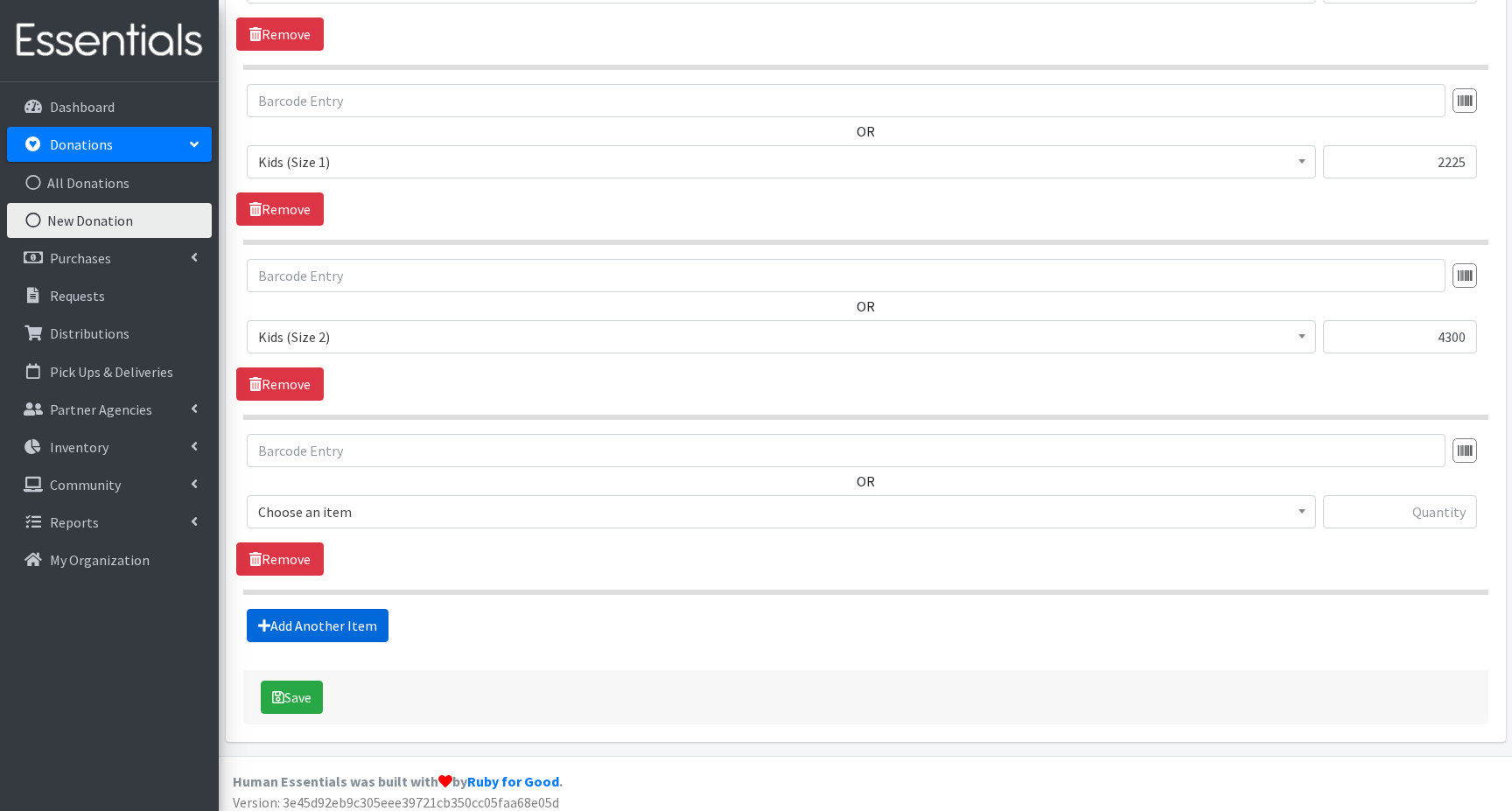
scroll to position [744, 0]
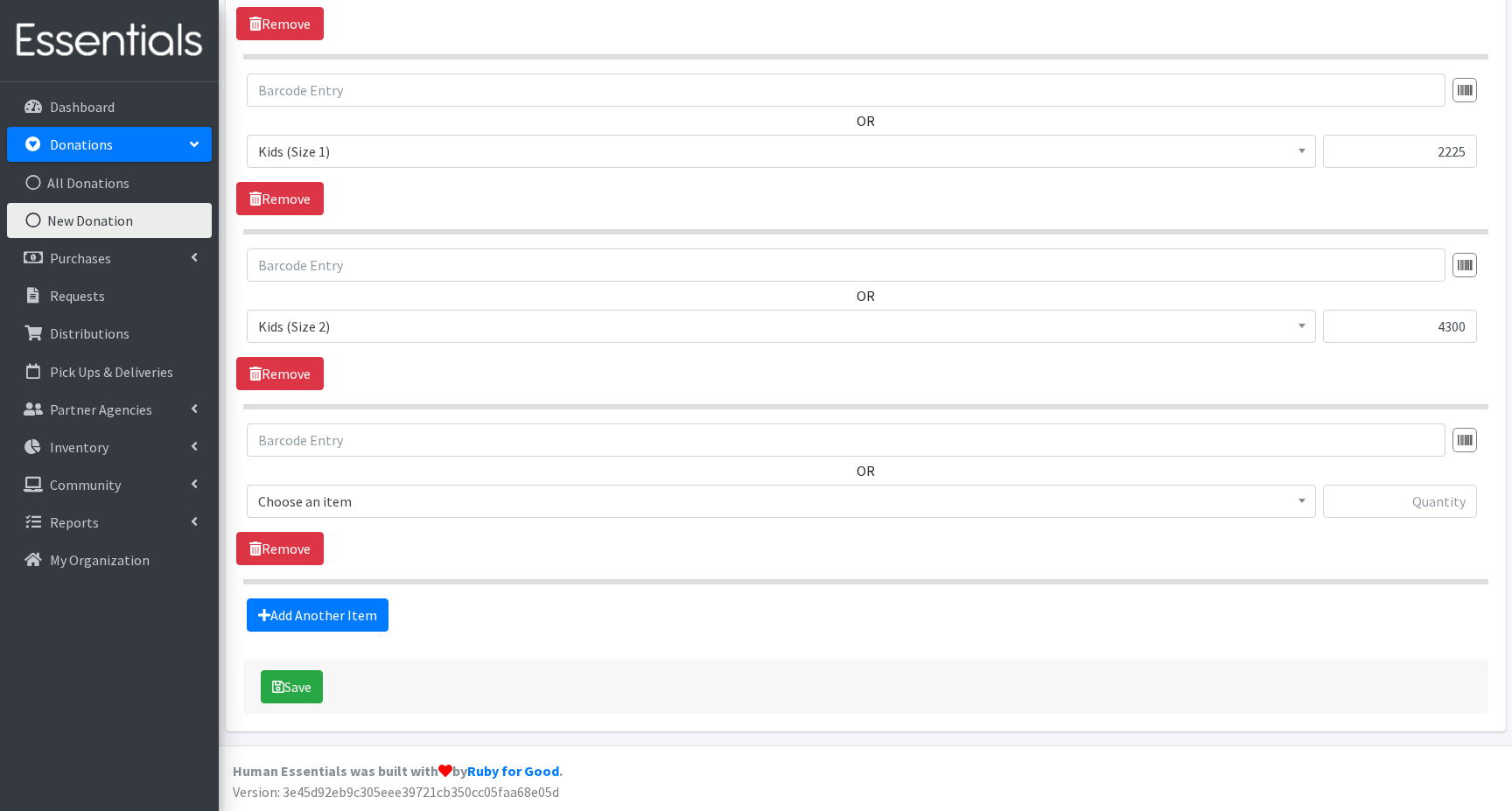
click at [317, 498] on span "Choose an item" at bounding box center [781, 500] width 1046 height 24
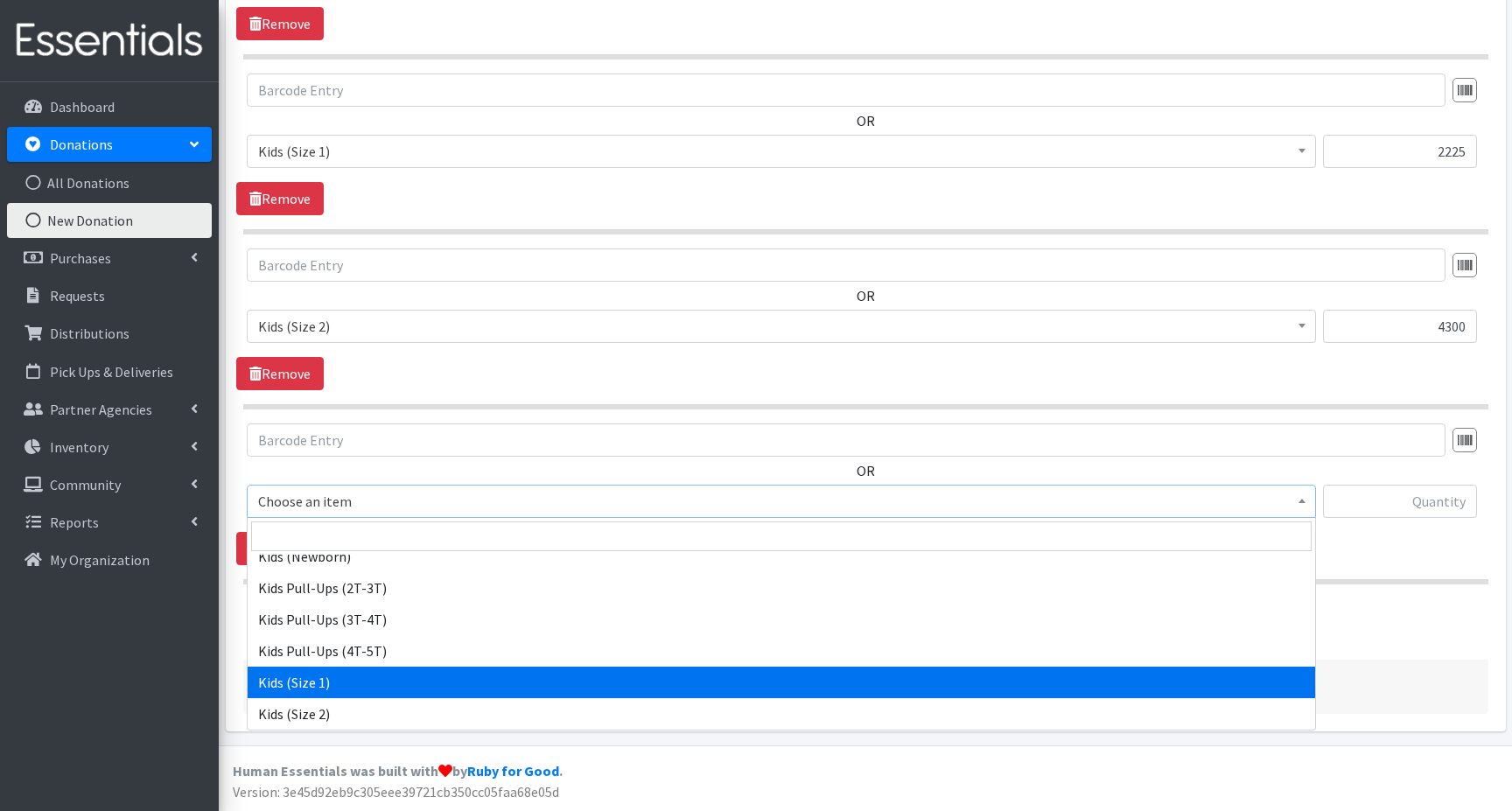
scroll to position [175, 0]
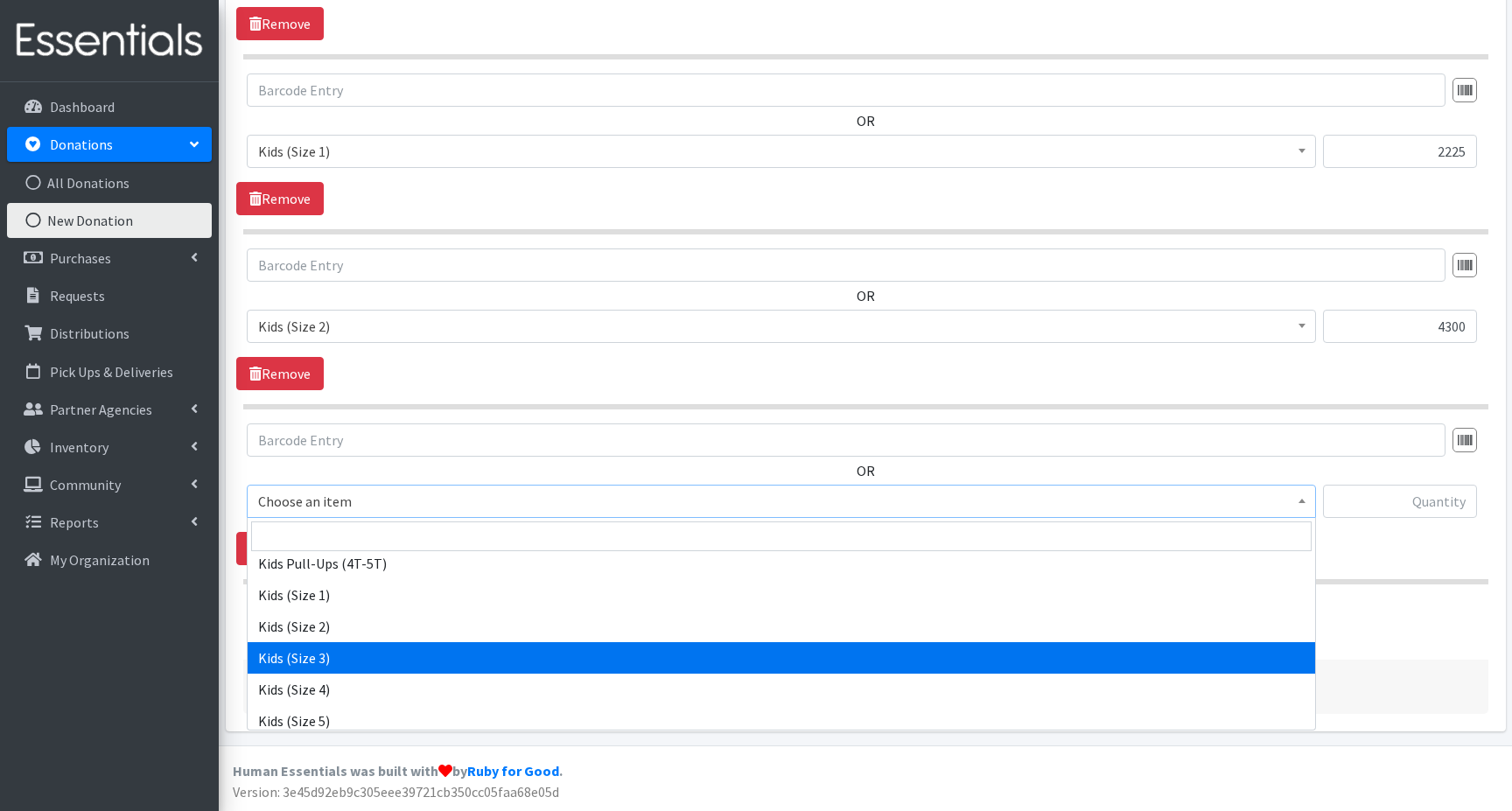
select select "15069"
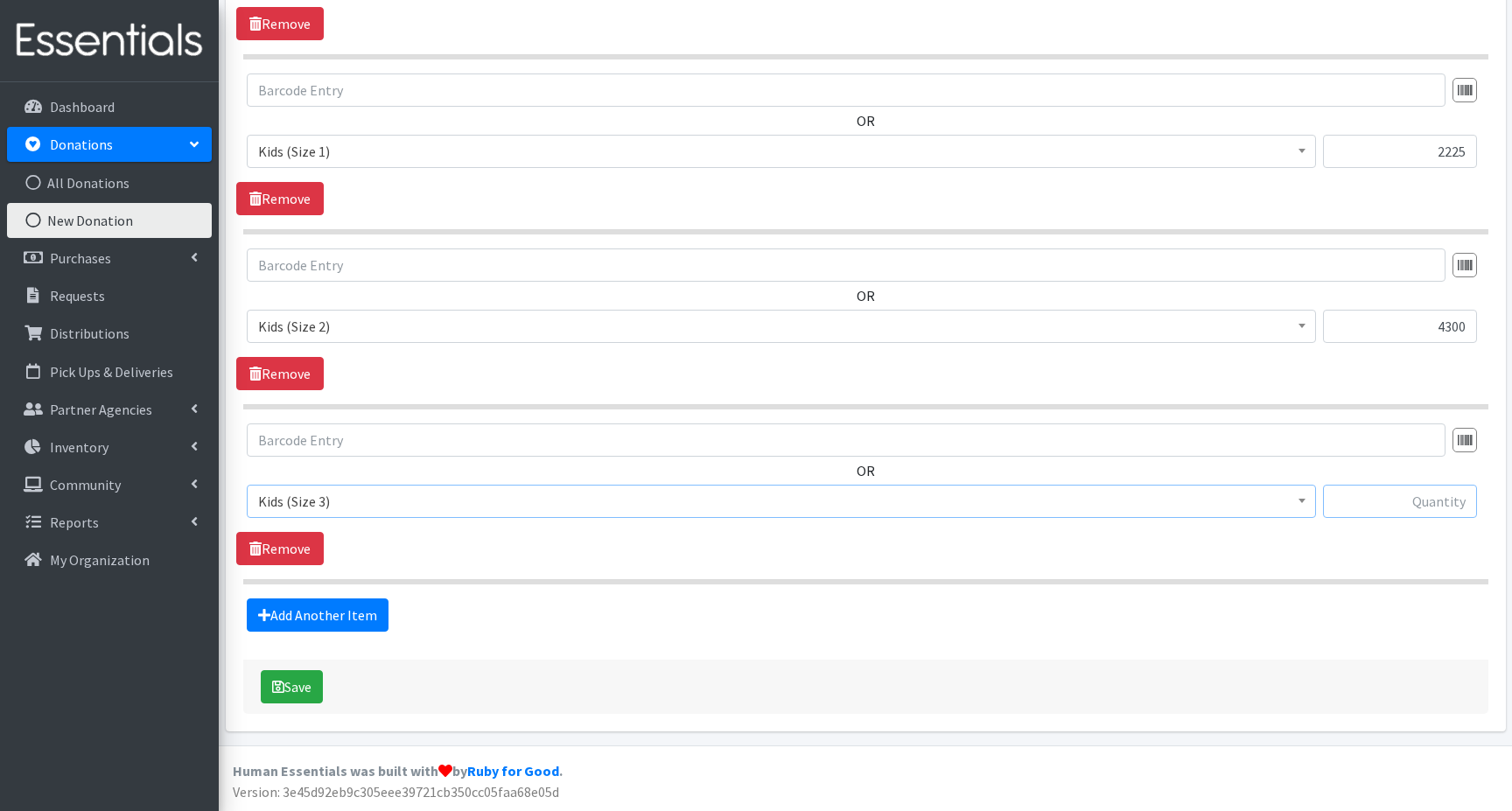
click at [1405, 506] on input "text" at bounding box center [1399, 501] width 154 height 34
type input "2525"
click at [307, 610] on link "Add Another Item" at bounding box center [317, 615] width 141 height 34
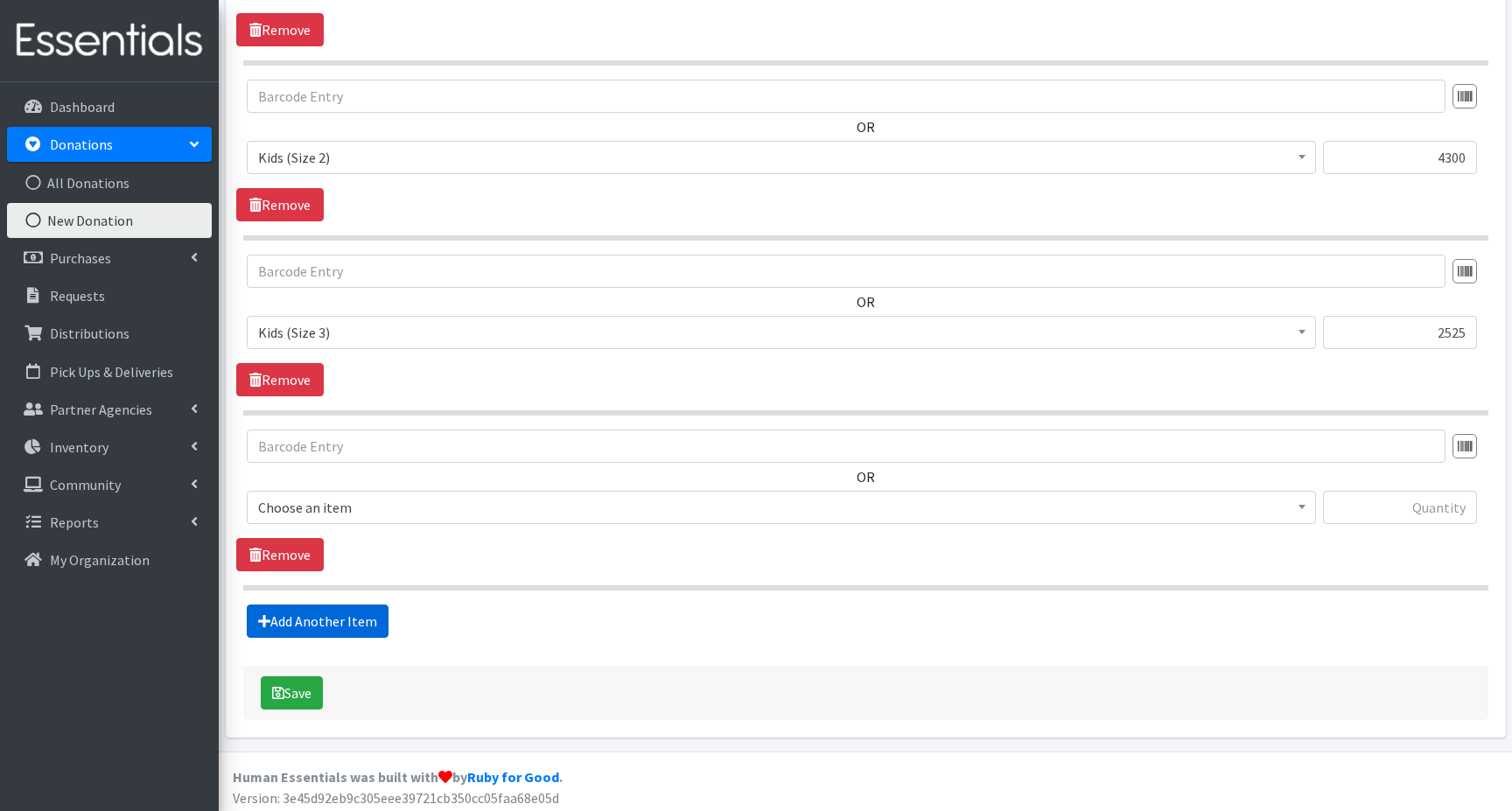
scroll to position [918, 0]
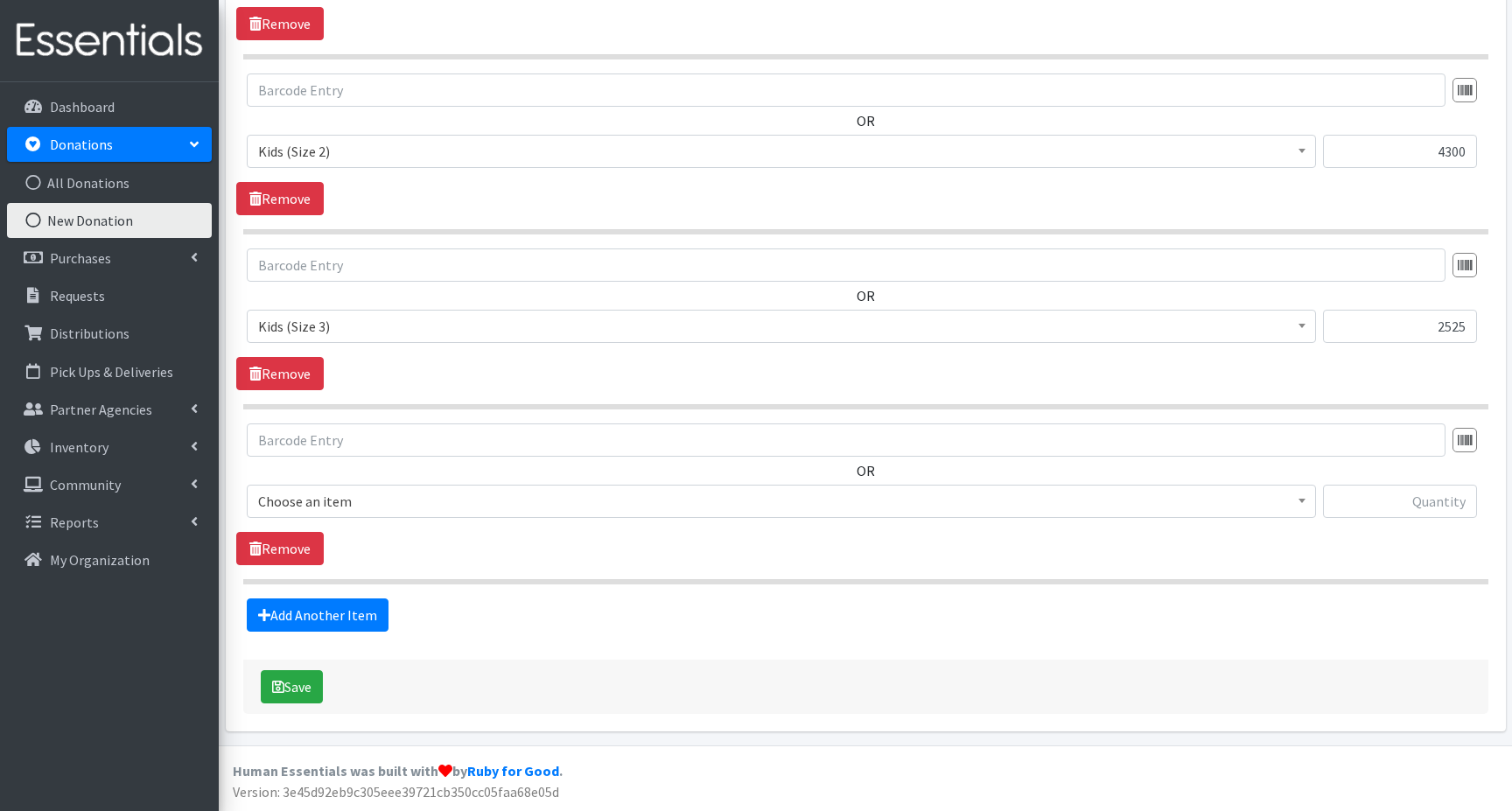
click at [298, 496] on span "Choose an item" at bounding box center [781, 500] width 1046 height 24
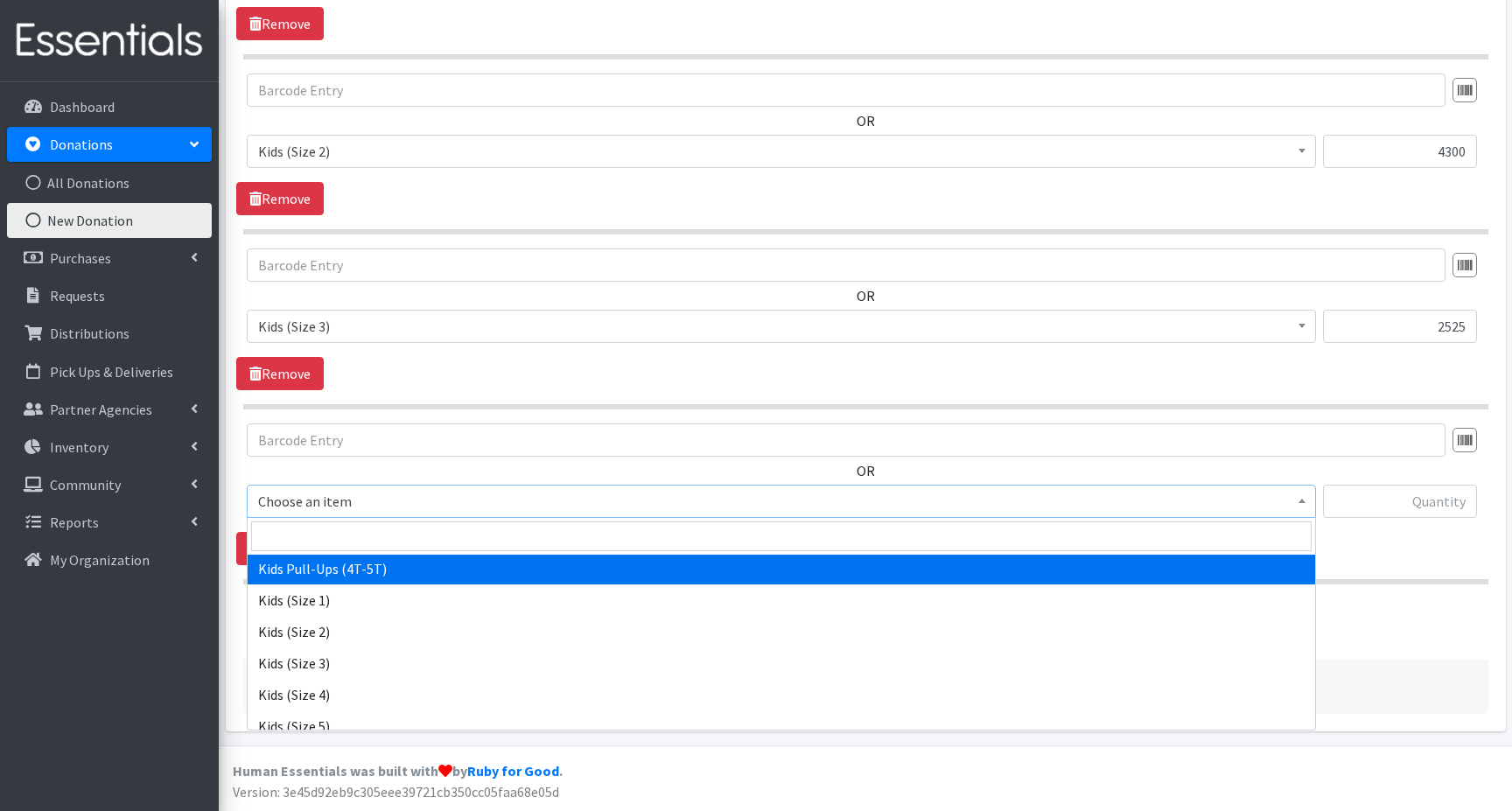
scroll to position [175, 0]
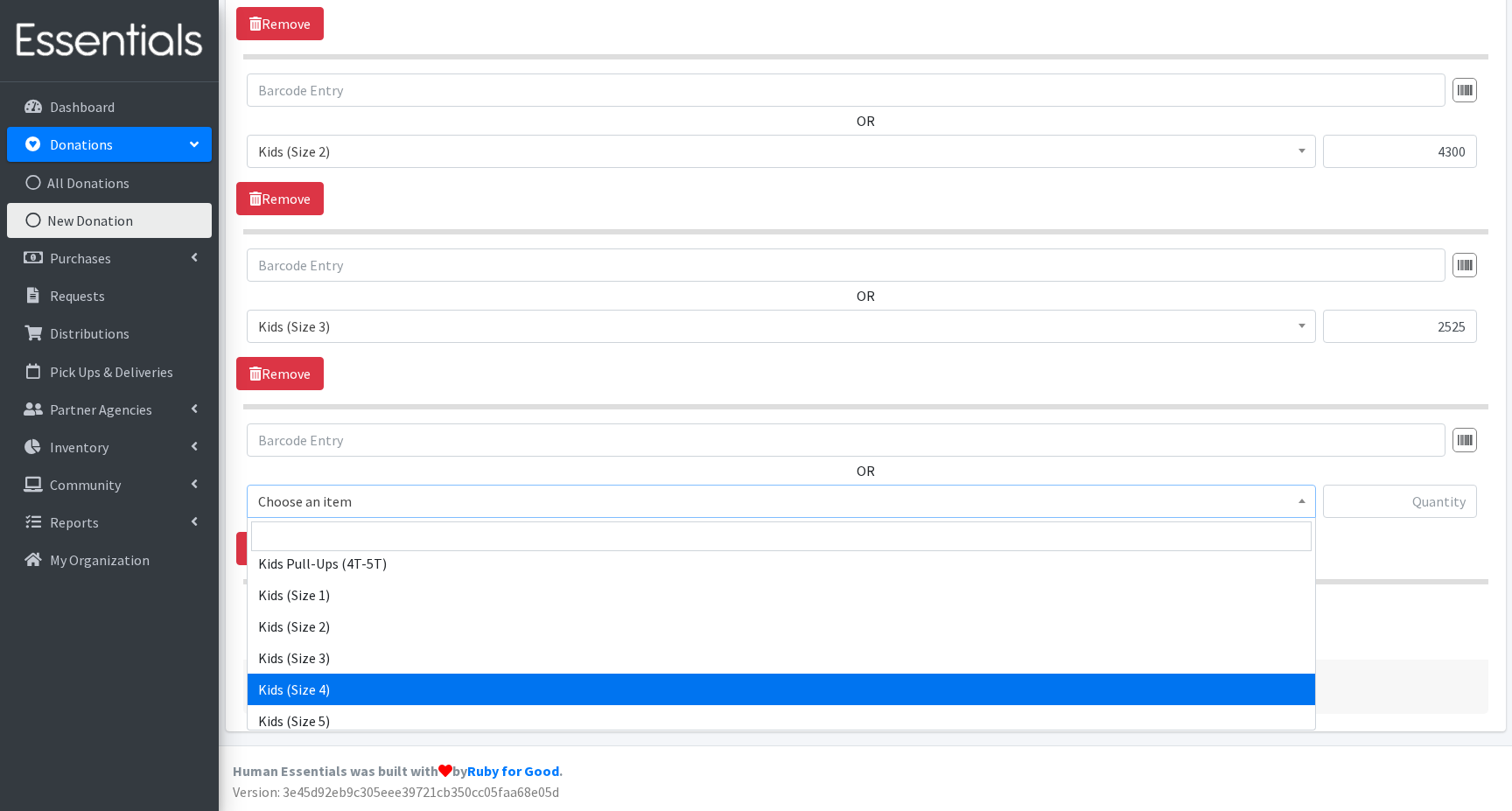
drag, startPoint x: 324, startPoint y: 690, endPoint x: 328, endPoint y: 679, distance: 11.7
select select "15038"
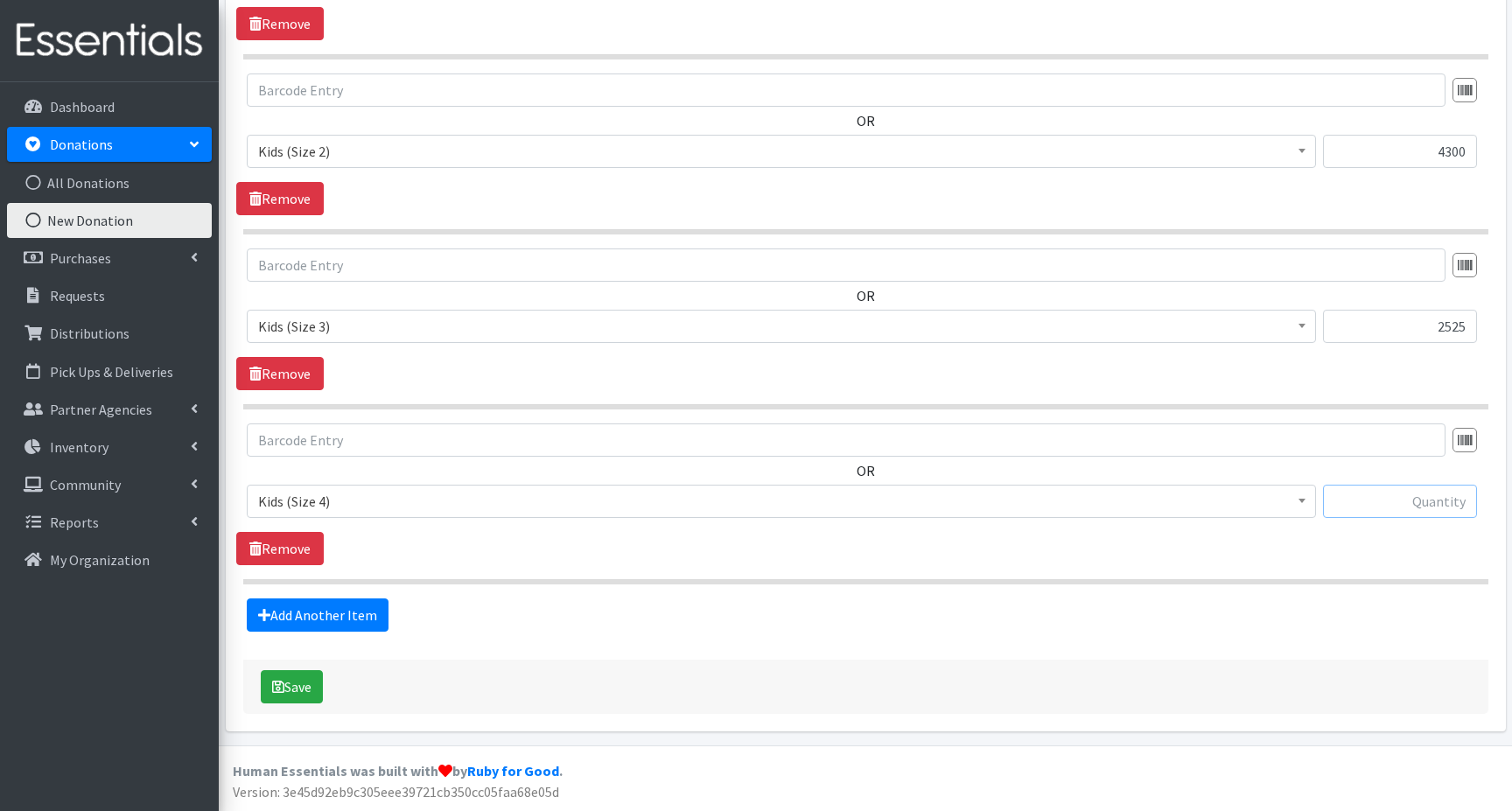
click at [1410, 504] on input "text" at bounding box center [1399, 501] width 154 height 34
type input "2650"
click at [323, 611] on link "Add Another Item" at bounding box center [317, 615] width 141 height 34
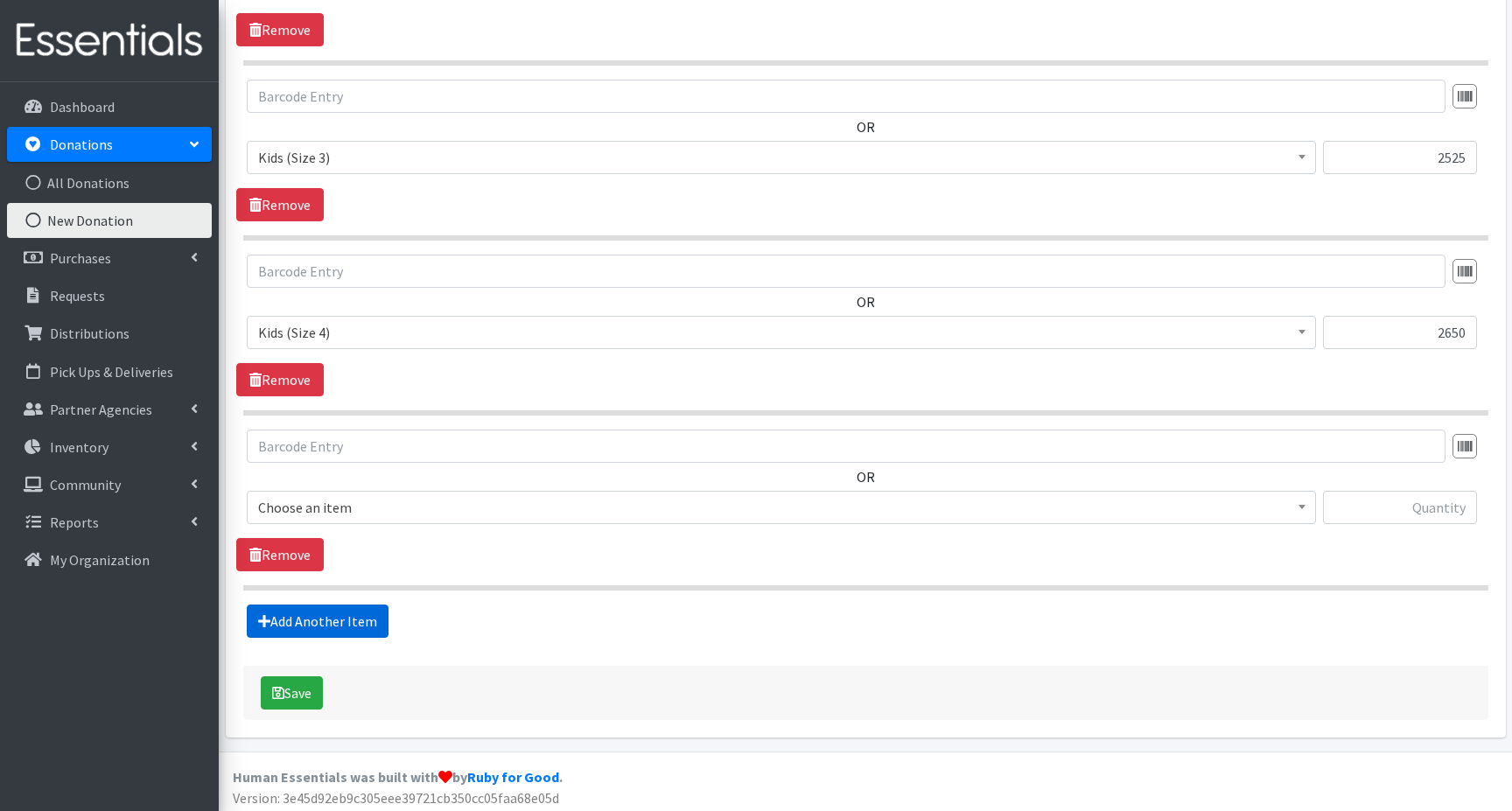
scroll to position [1093, 0]
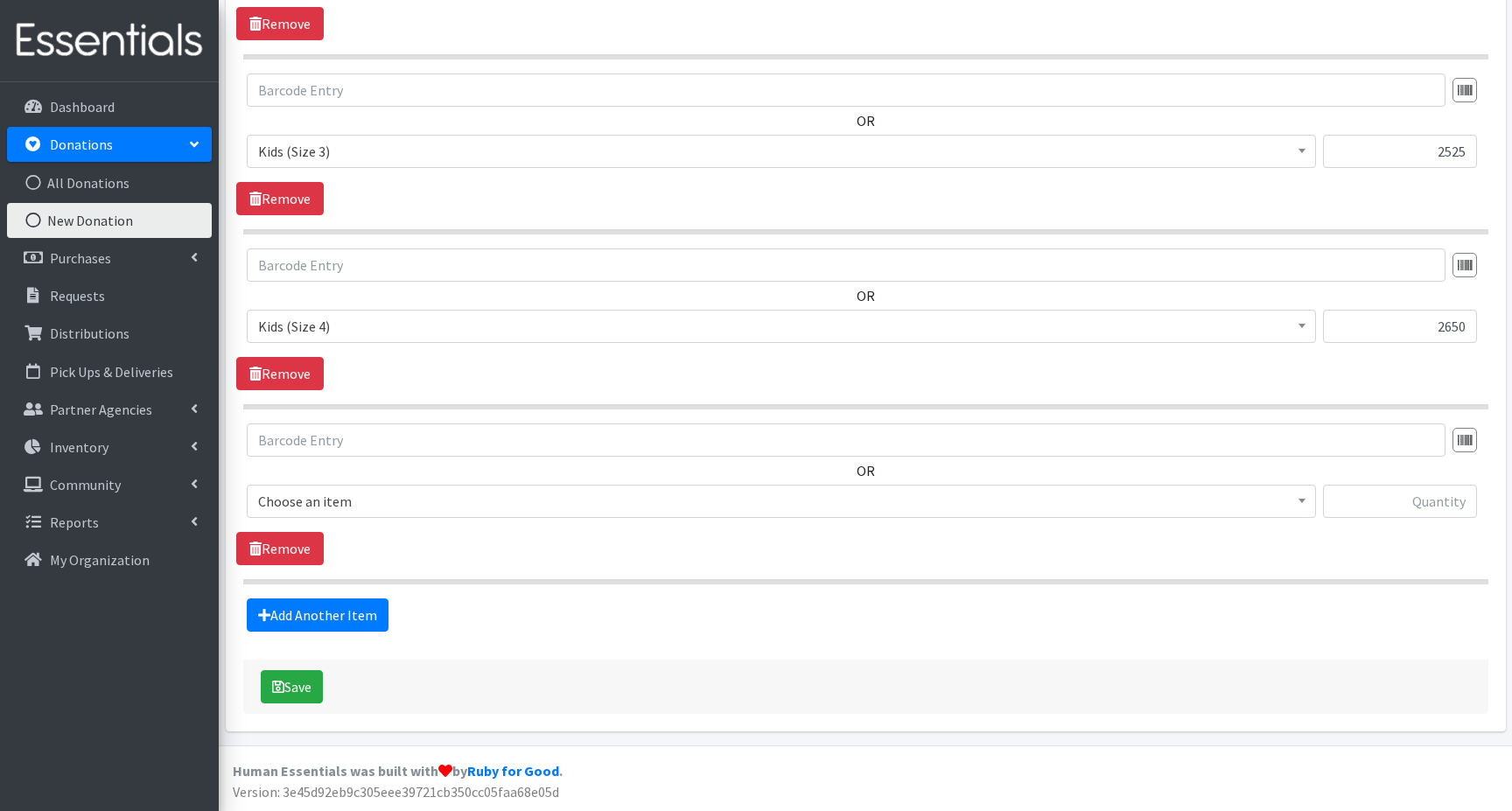
click at [292, 503] on span "Choose an item" at bounding box center [781, 500] width 1046 height 24
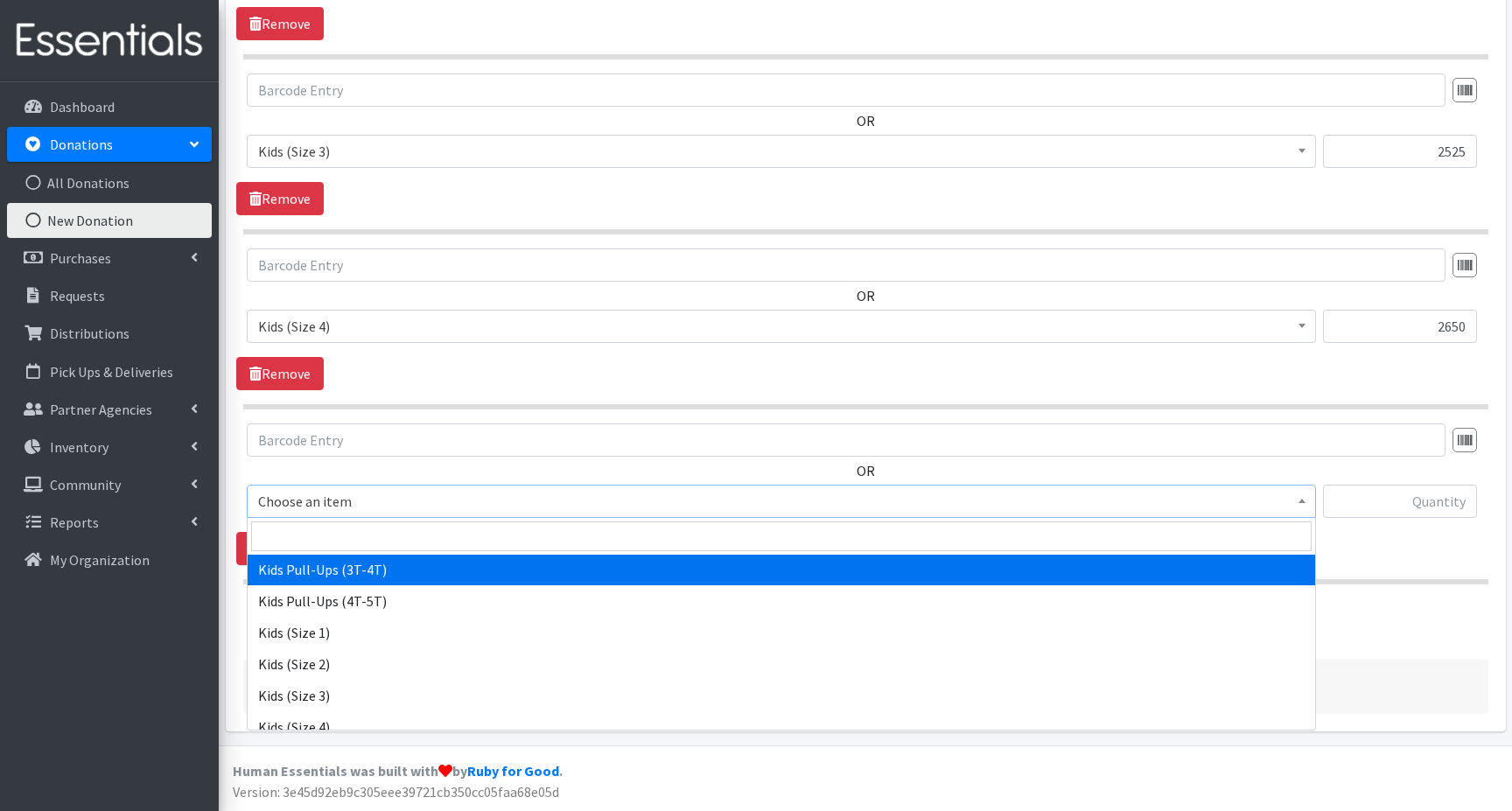
scroll to position [175, 0]
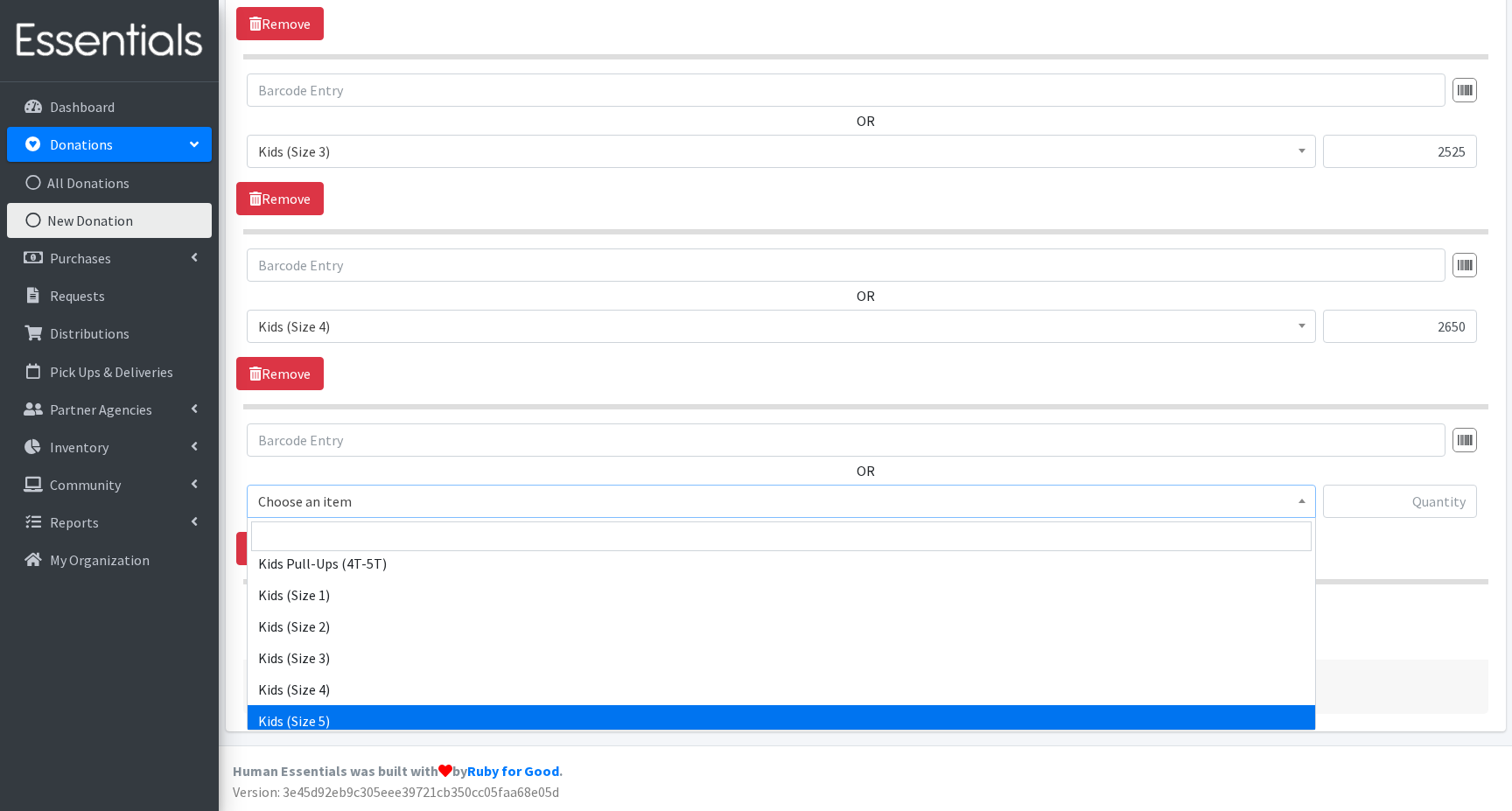
select select "15044"
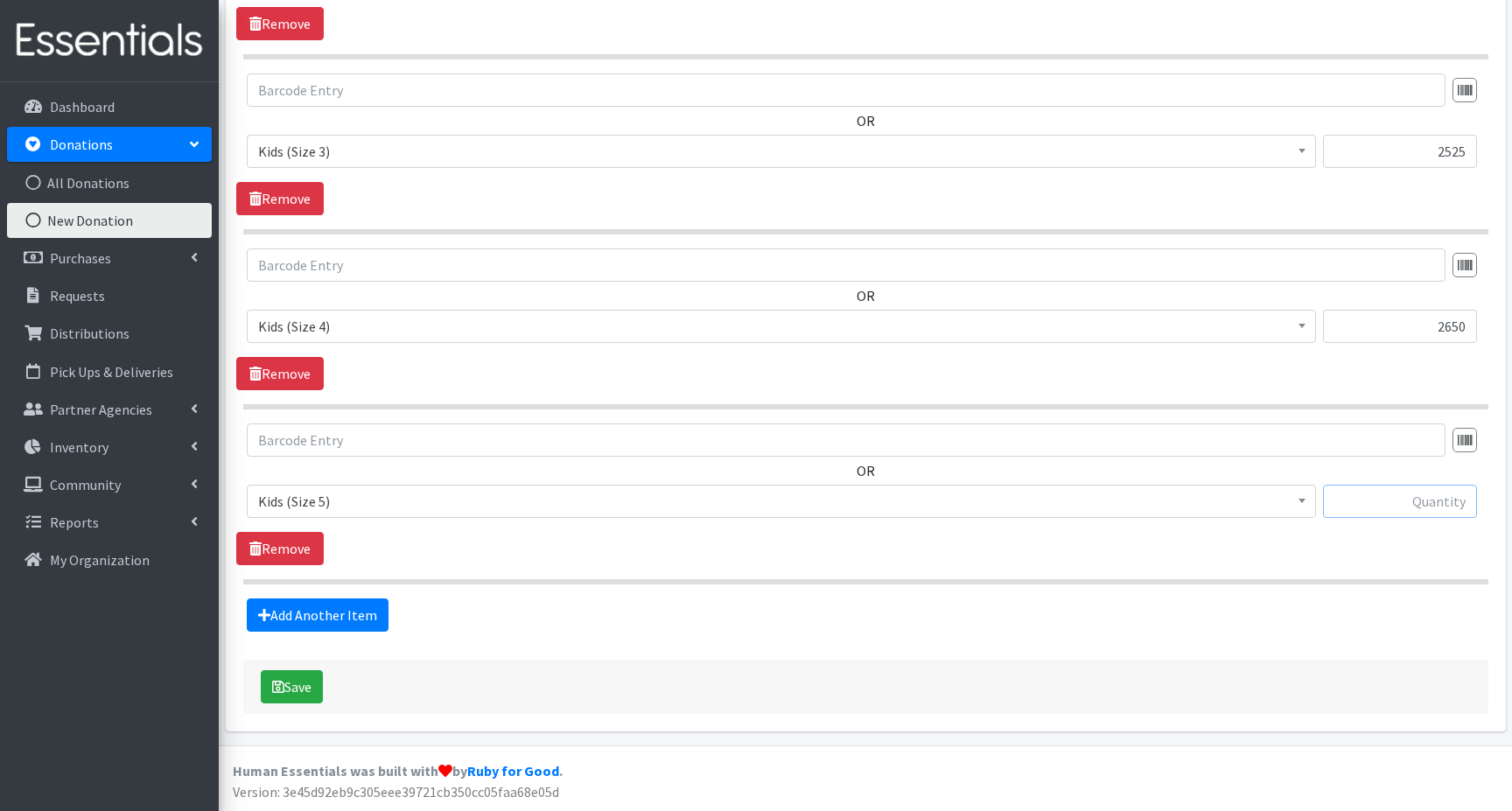
click at [1379, 503] on input "text" at bounding box center [1399, 501] width 154 height 34
type input "2050"
click at [295, 610] on link "Add Another Item" at bounding box center [317, 615] width 141 height 34
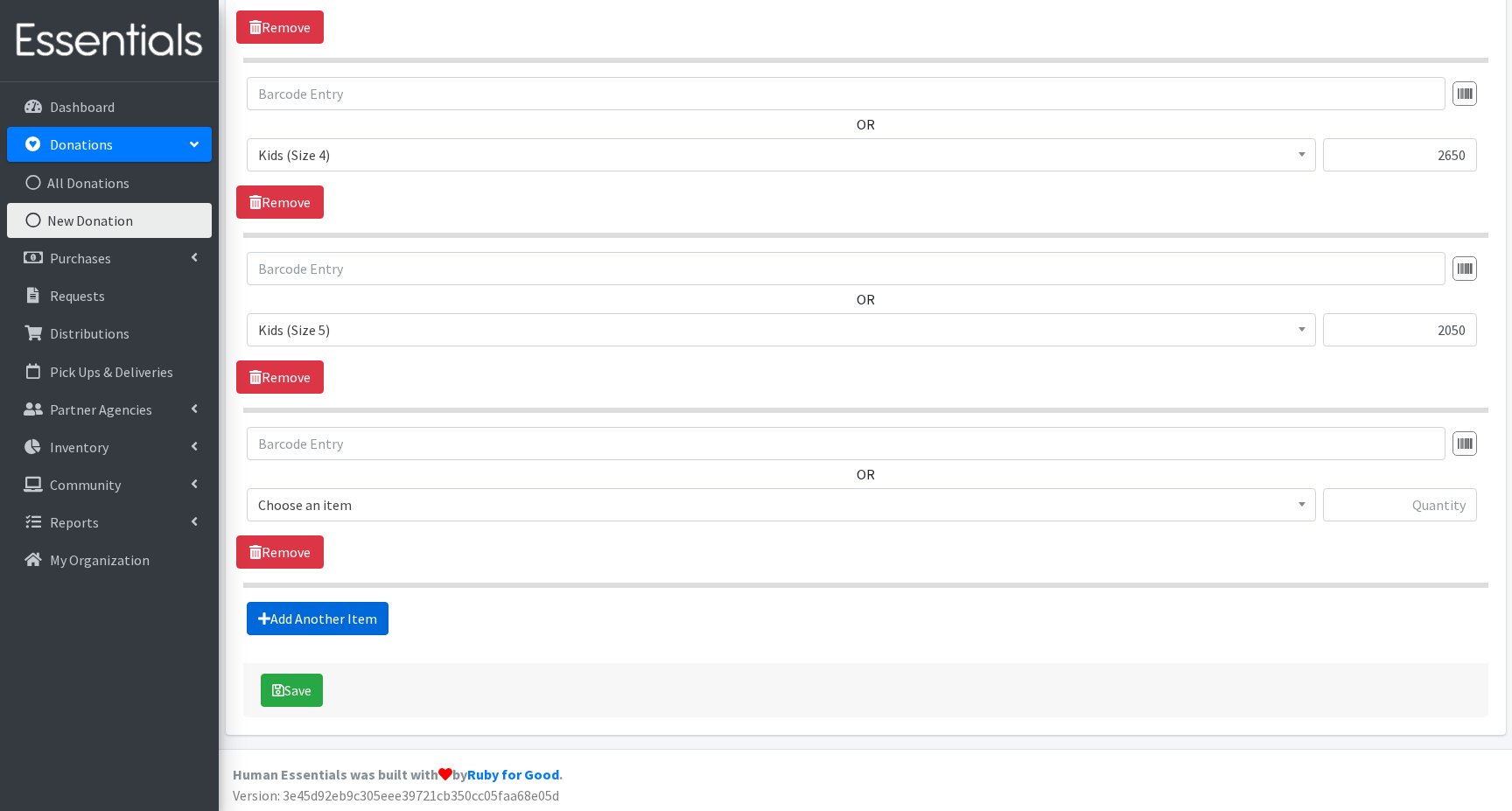
scroll to position [1268, 0]
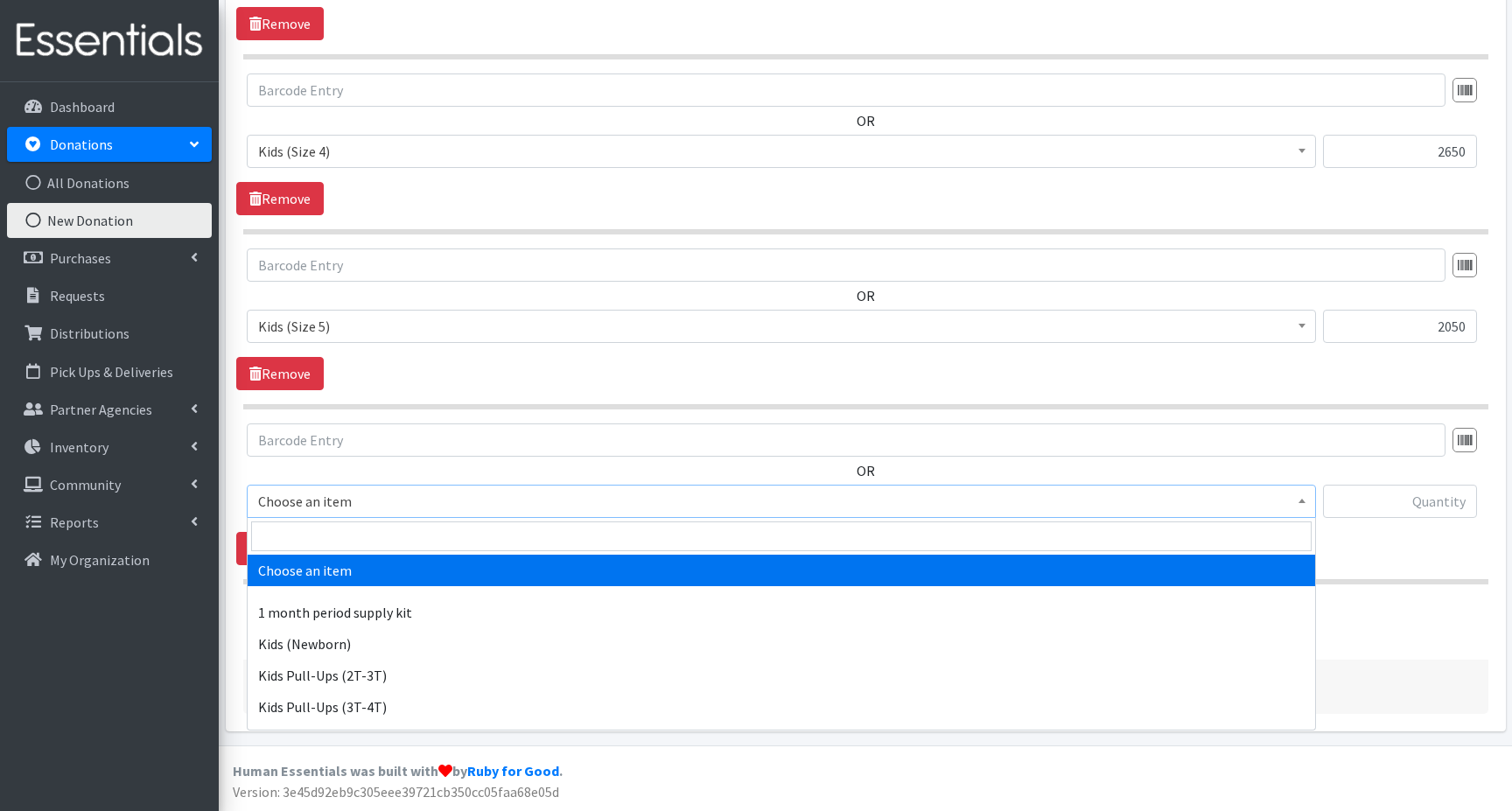
click at [304, 496] on span "Choose an item" at bounding box center [781, 500] width 1046 height 24
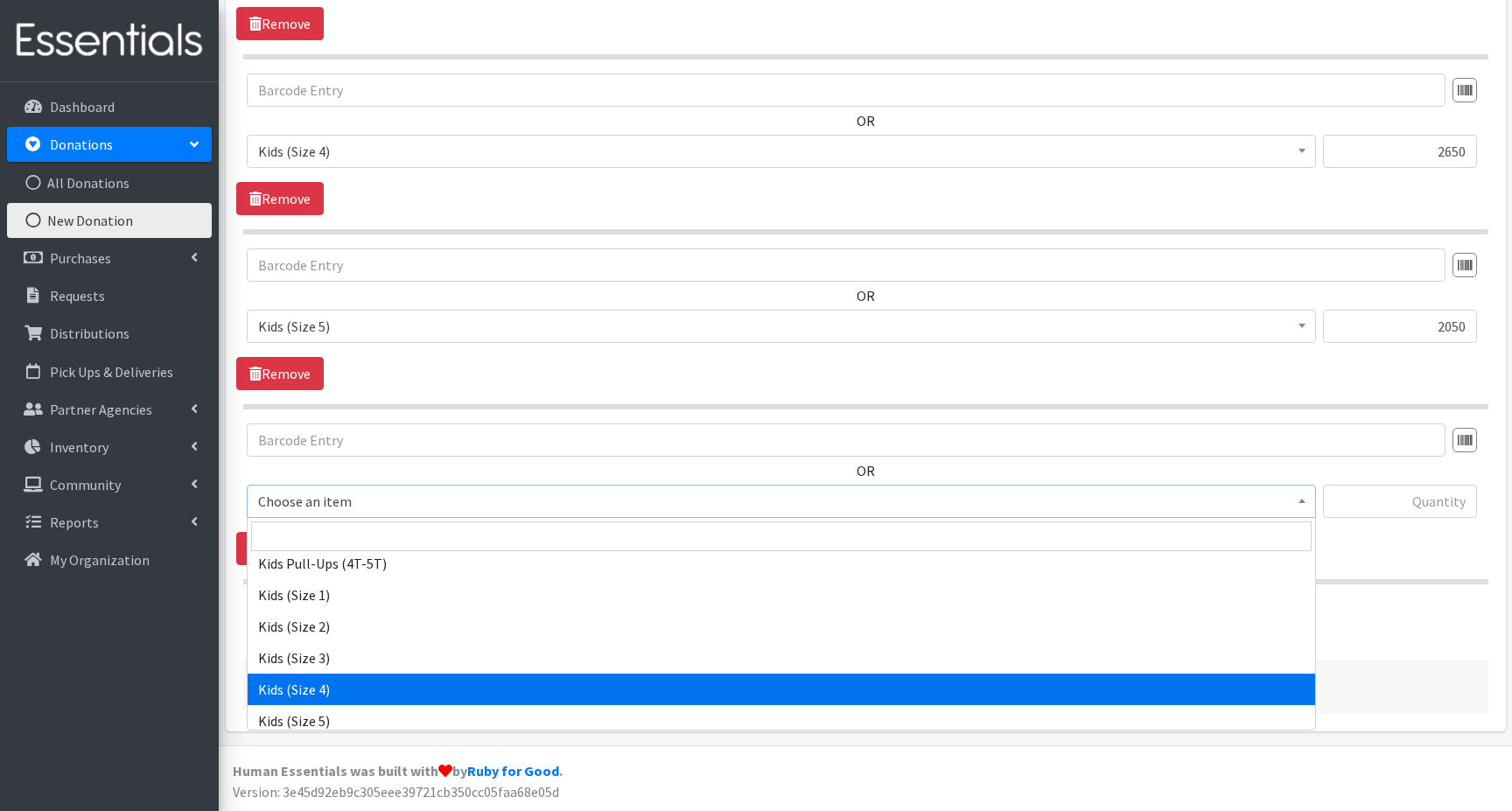
scroll to position [263, 0]
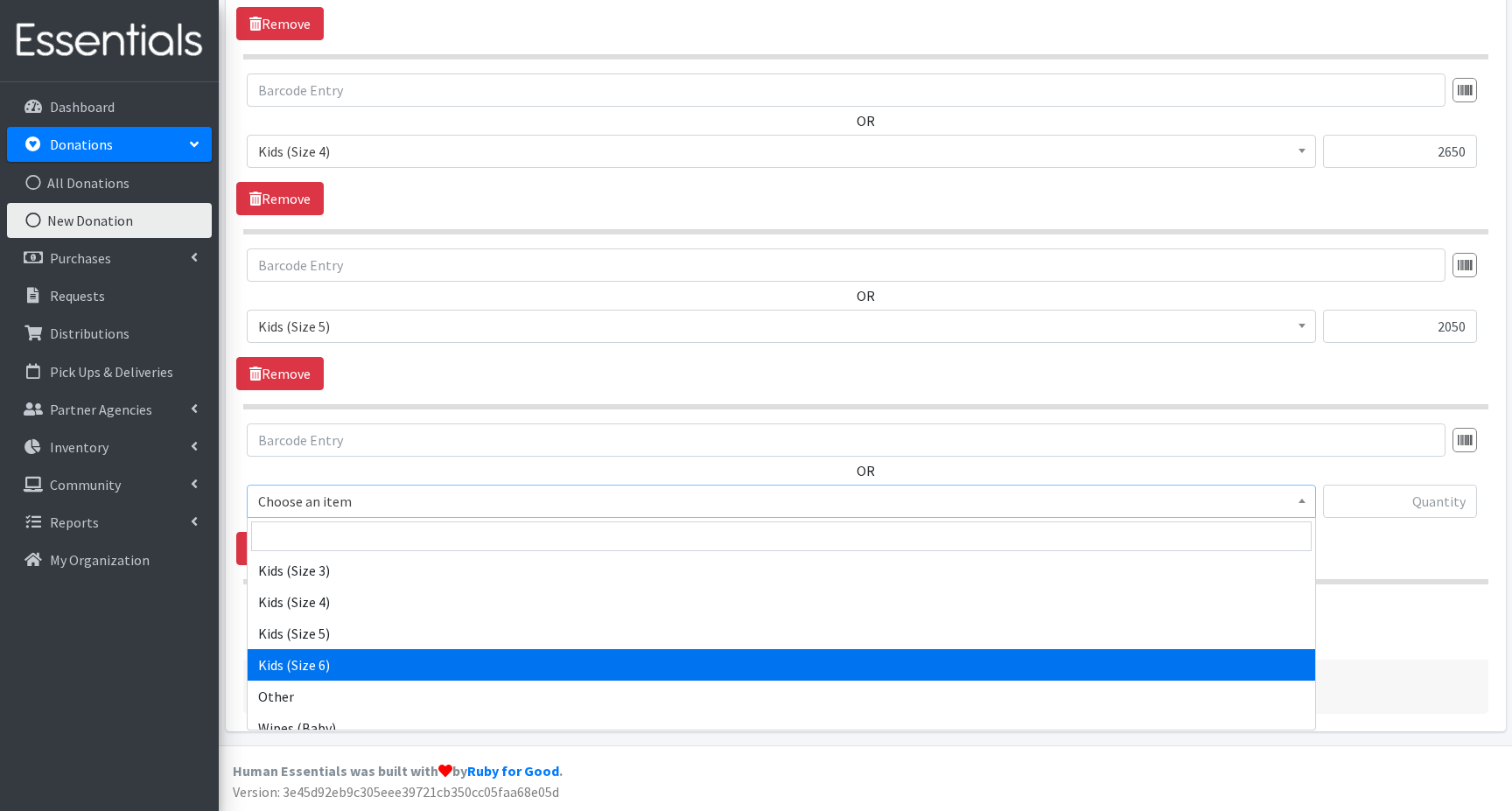
select select "15071"
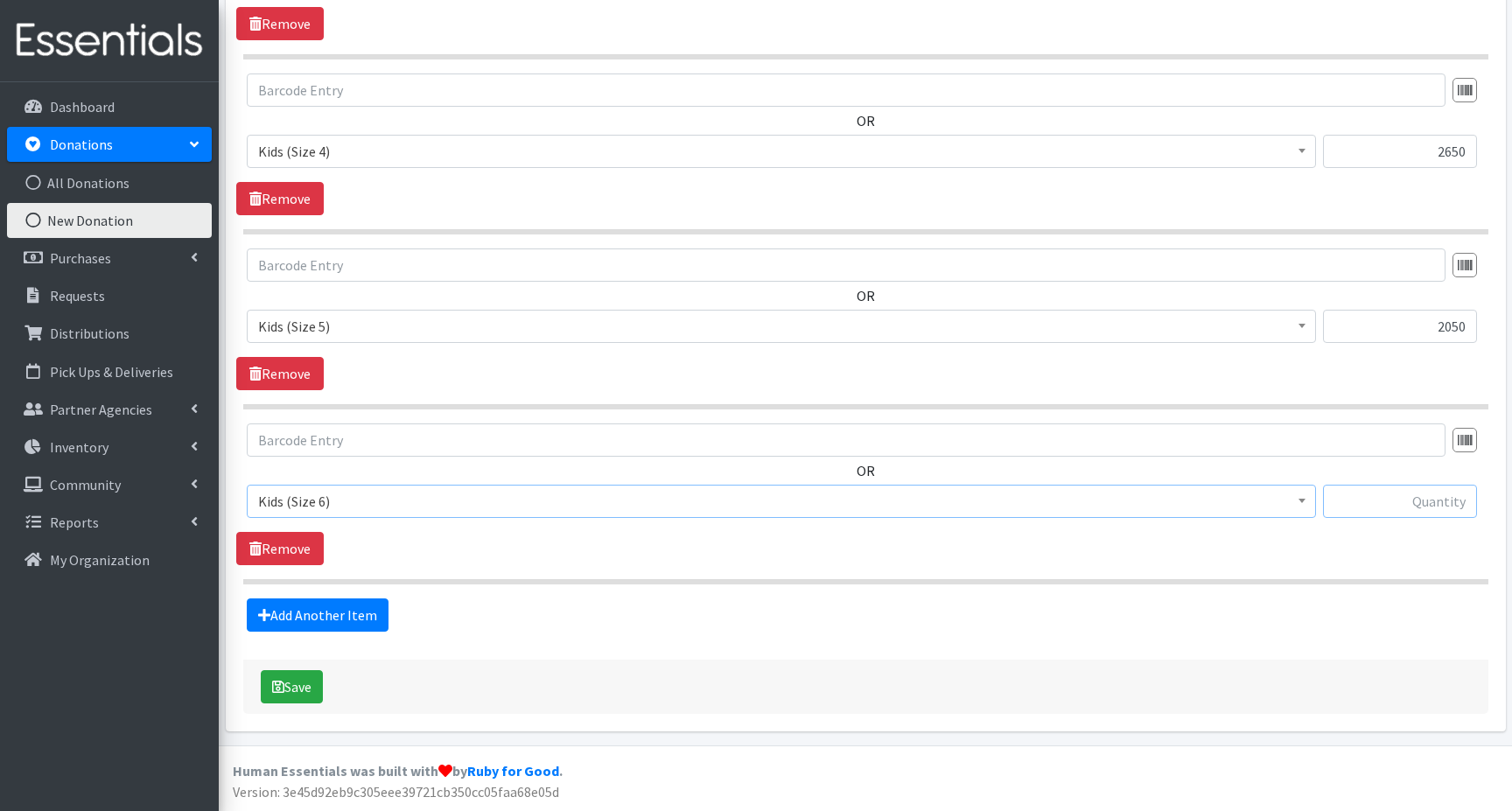
click at [1396, 499] on input "text" at bounding box center [1399, 501] width 154 height 34
type input "1350"
click at [332, 617] on link "Add Another Item" at bounding box center [317, 615] width 141 height 34
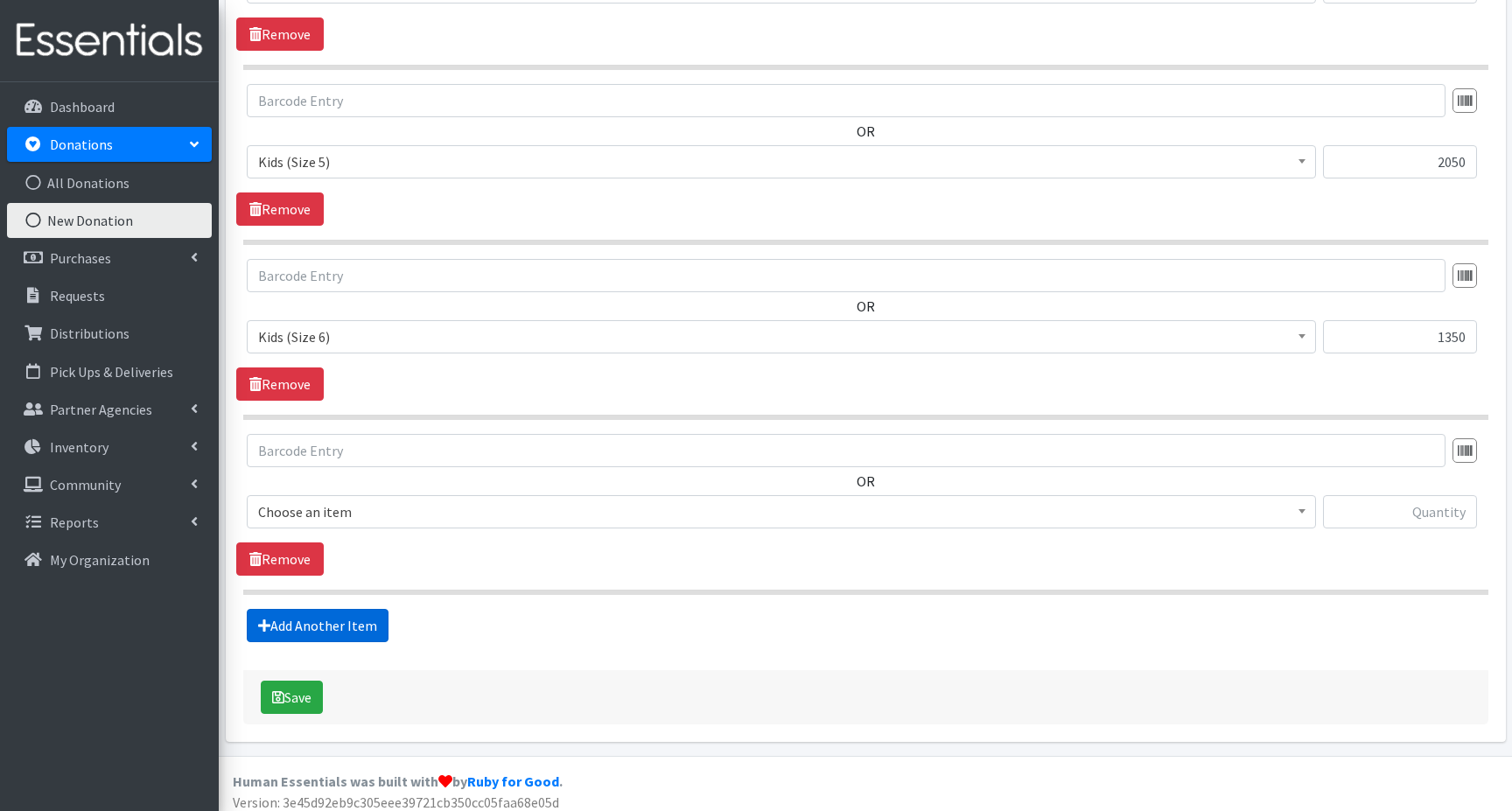
scroll to position [1443, 0]
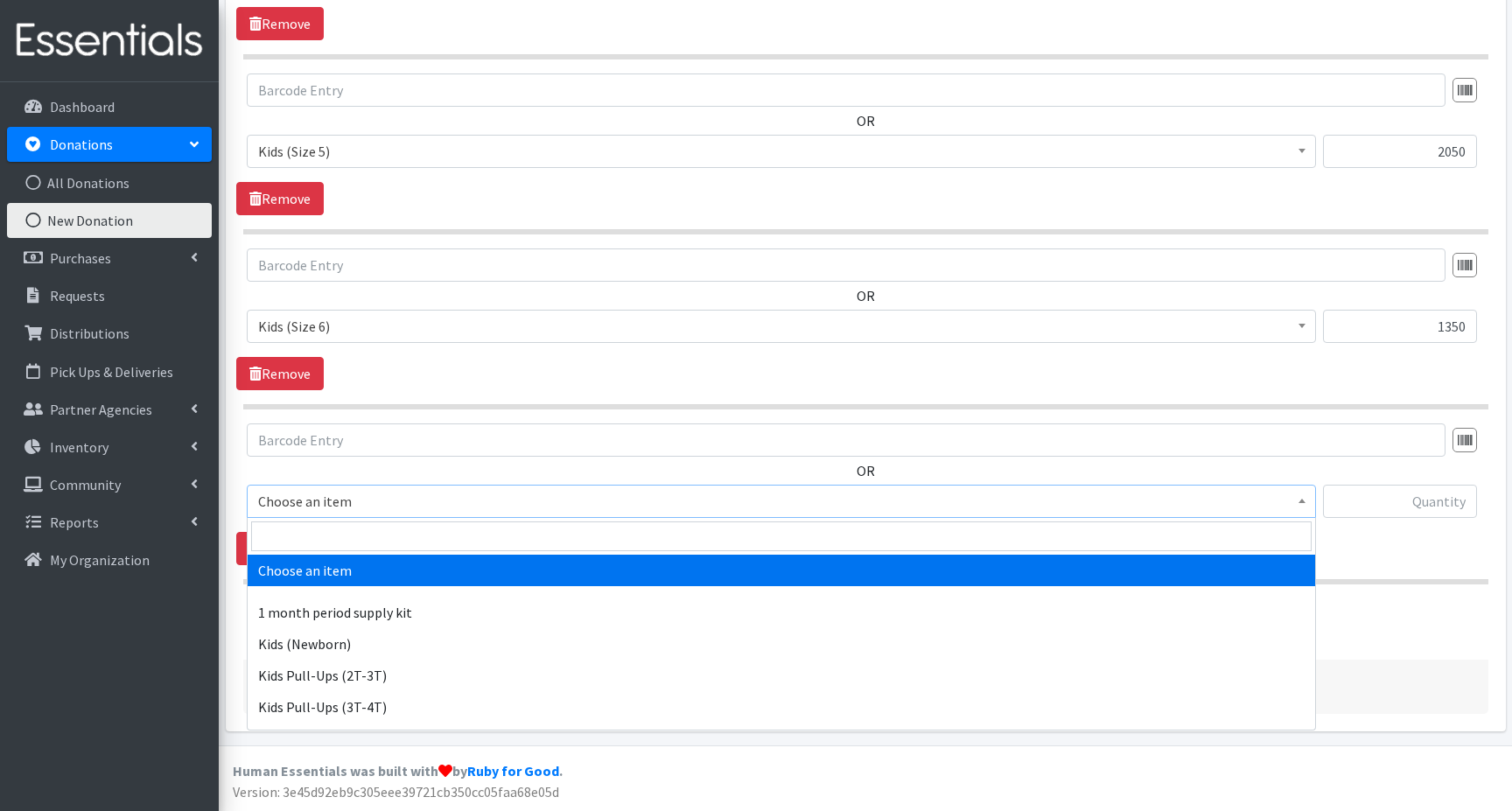
click at [286, 504] on span "Choose an item" at bounding box center [781, 500] width 1046 height 24
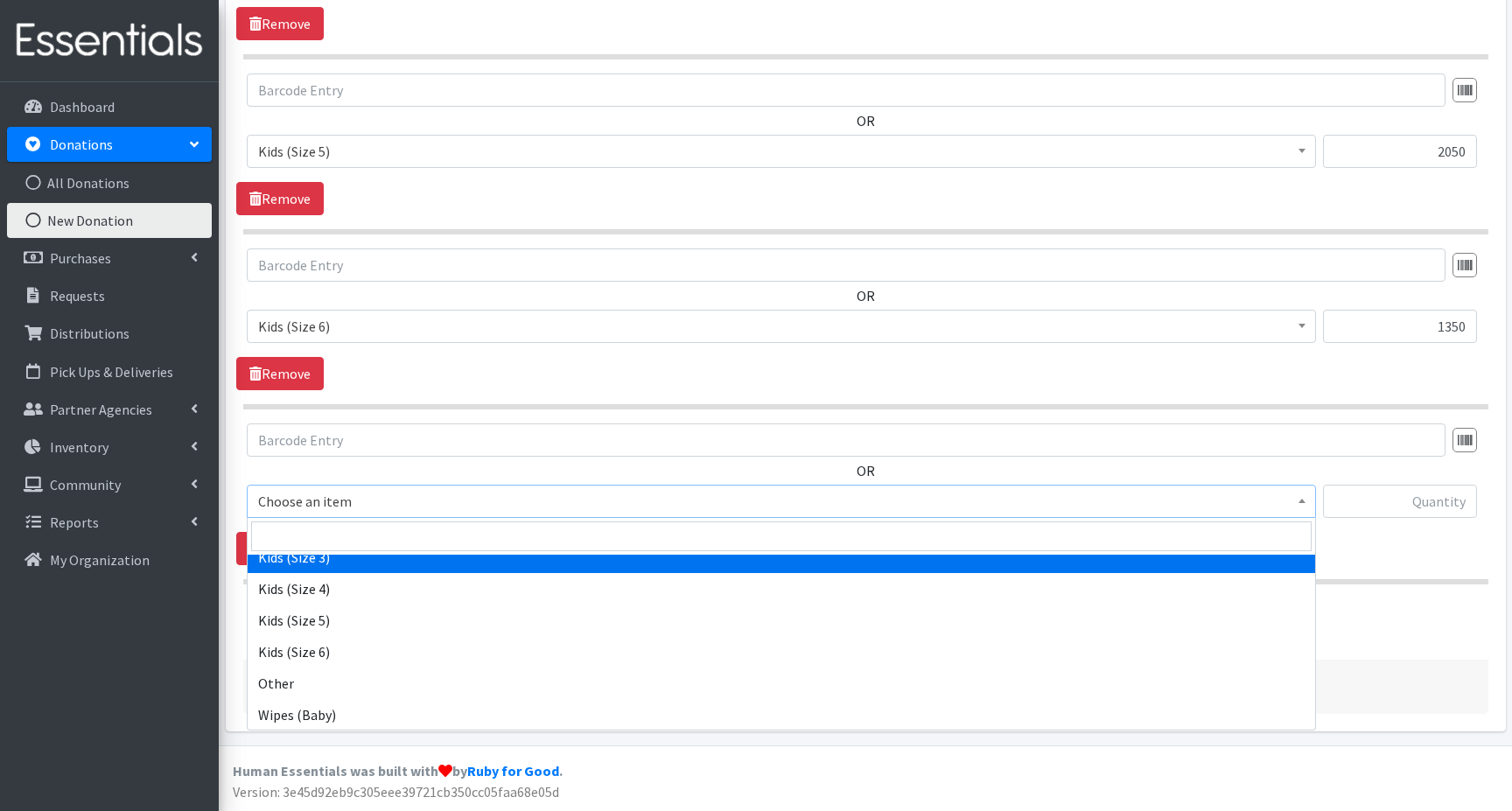
scroll to position [276, 0]
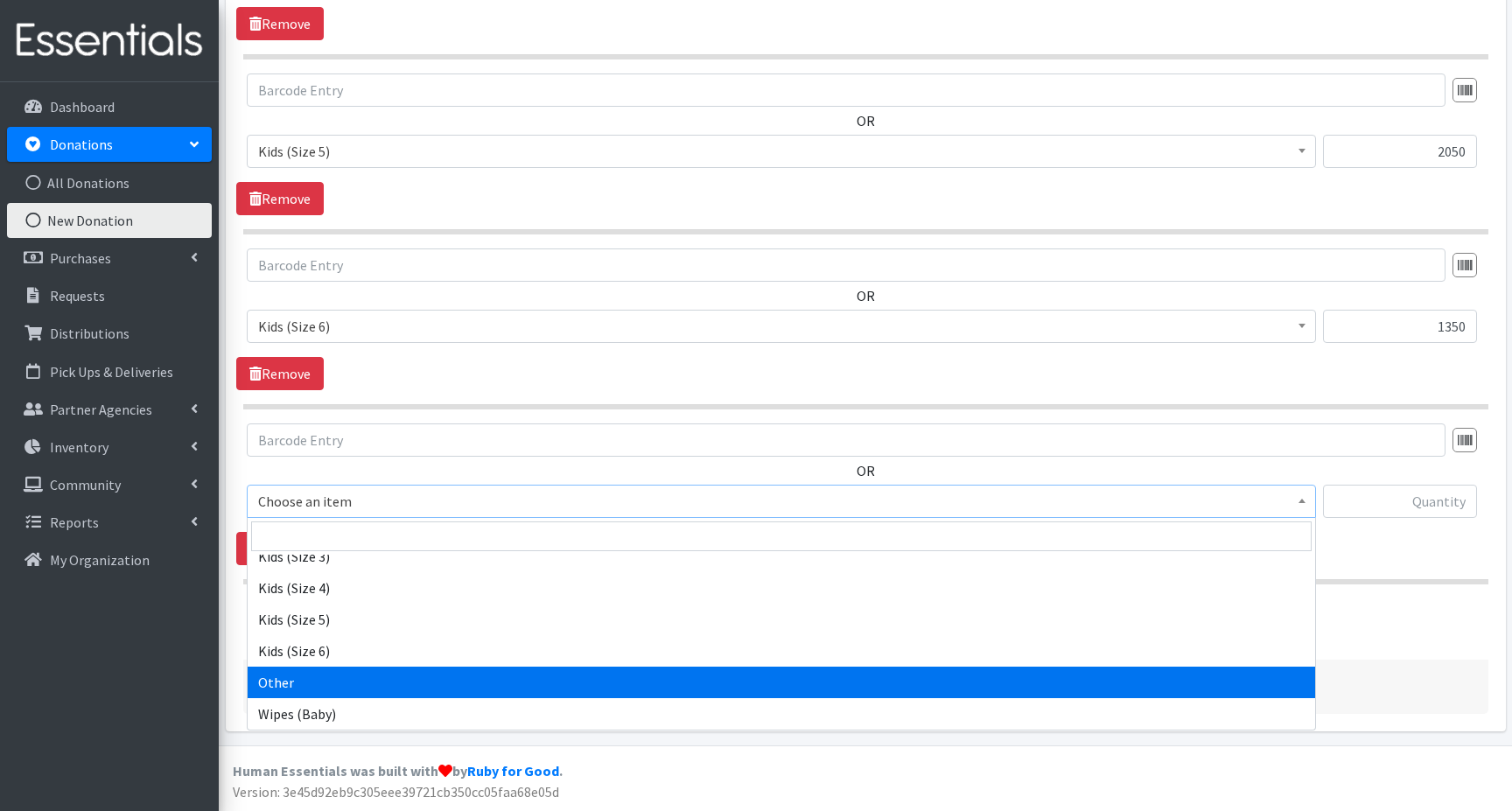
select select "15078"
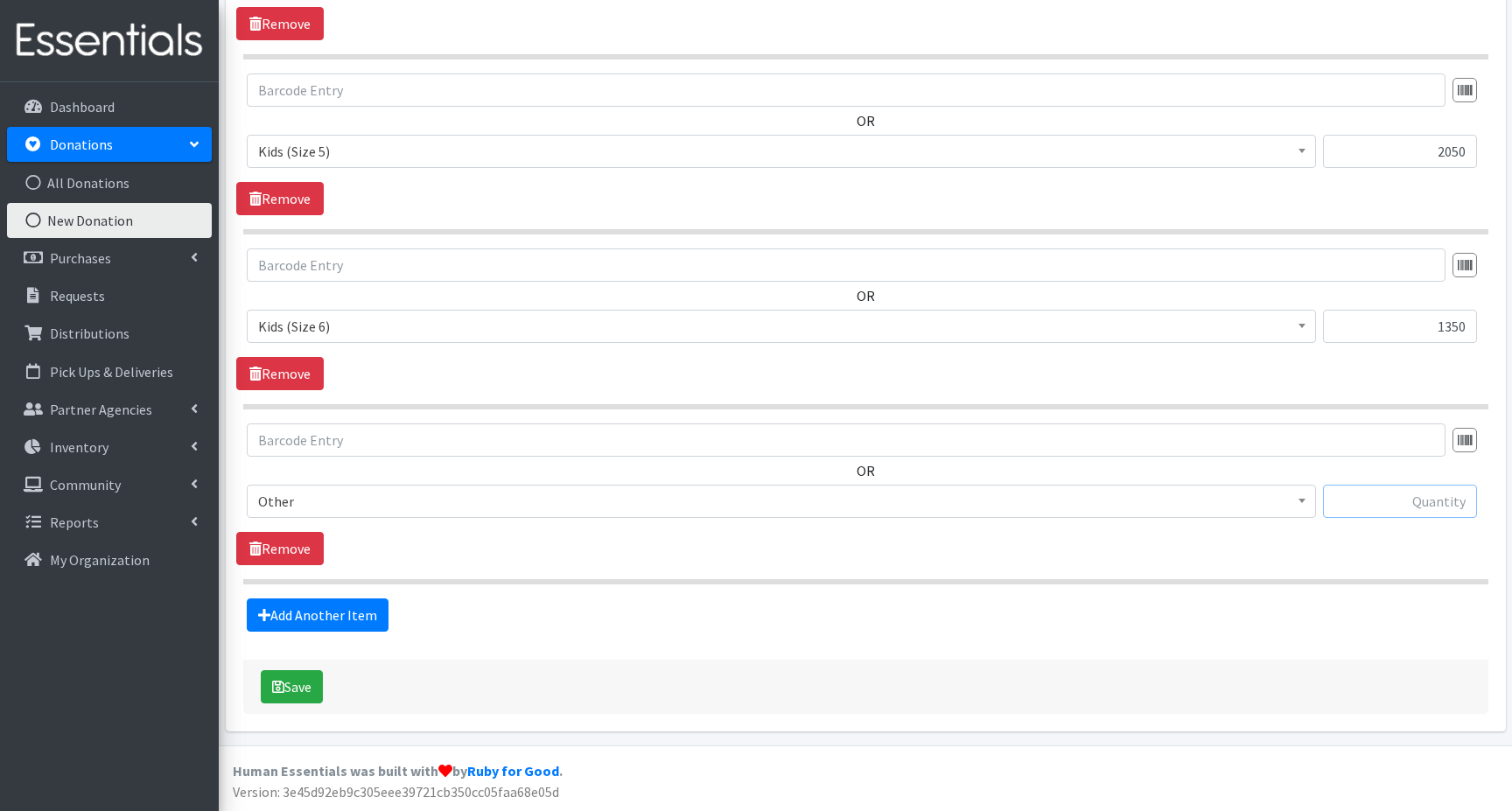
click at [1396, 494] on input "text" at bounding box center [1399, 501] width 154 height 34
type input "275"
click at [313, 615] on link "Add Another Item" at bounding box center [317, 615] width 141 height 34
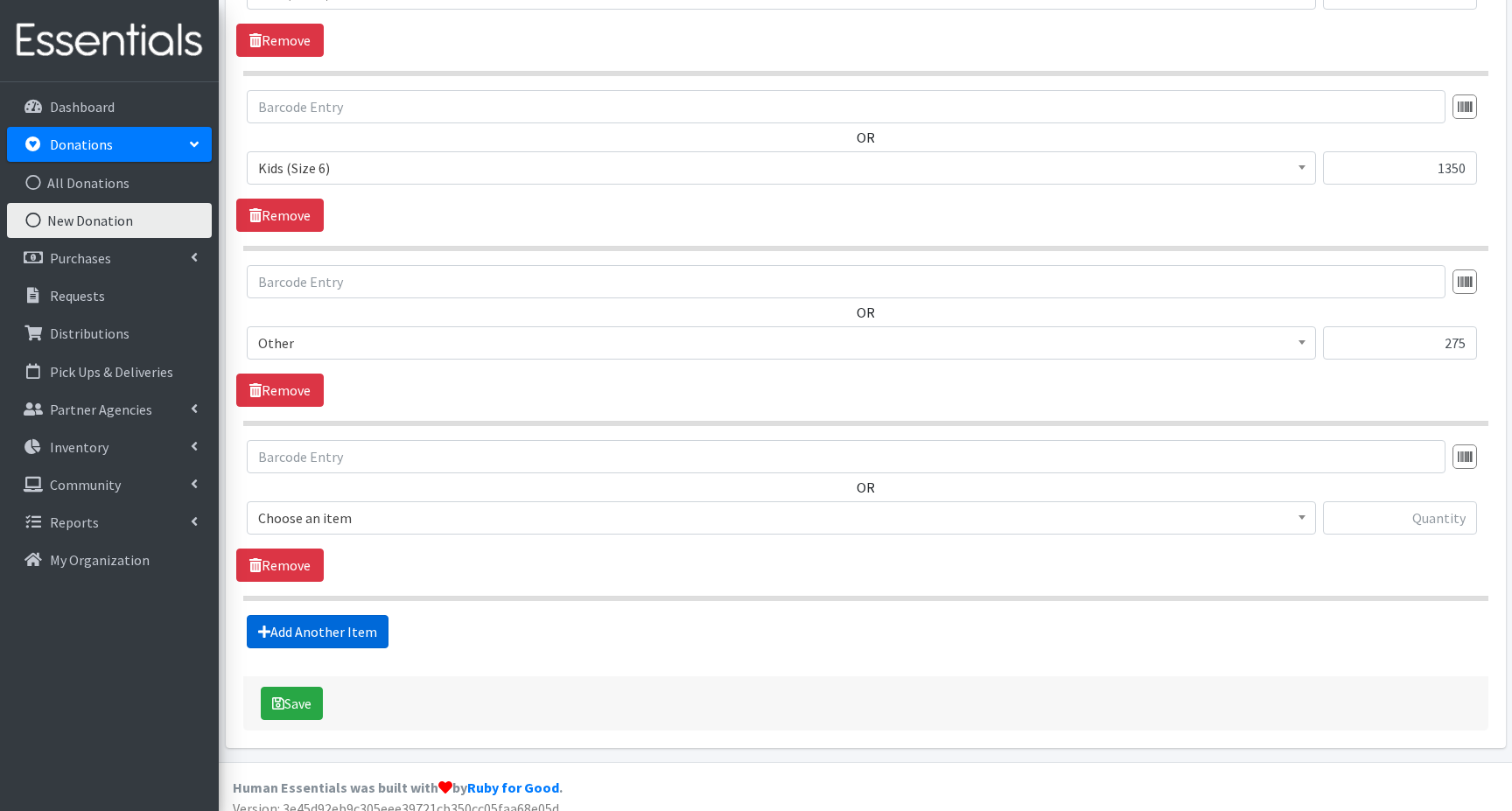
scroll to position [1618, 0]
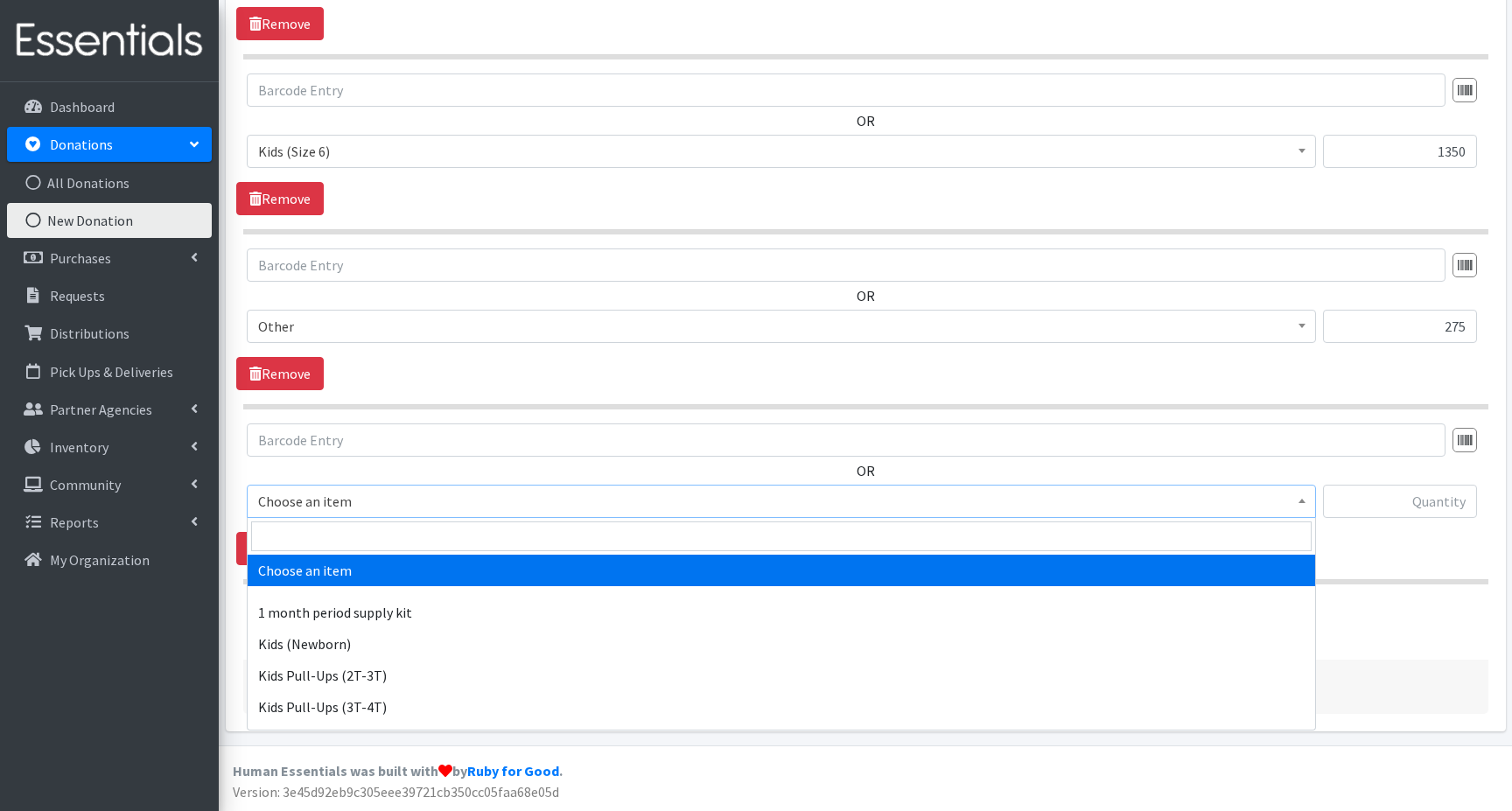
click at [313, 503] on span "Choose an item" at bounding box center [781, 500] width 1046 height 24
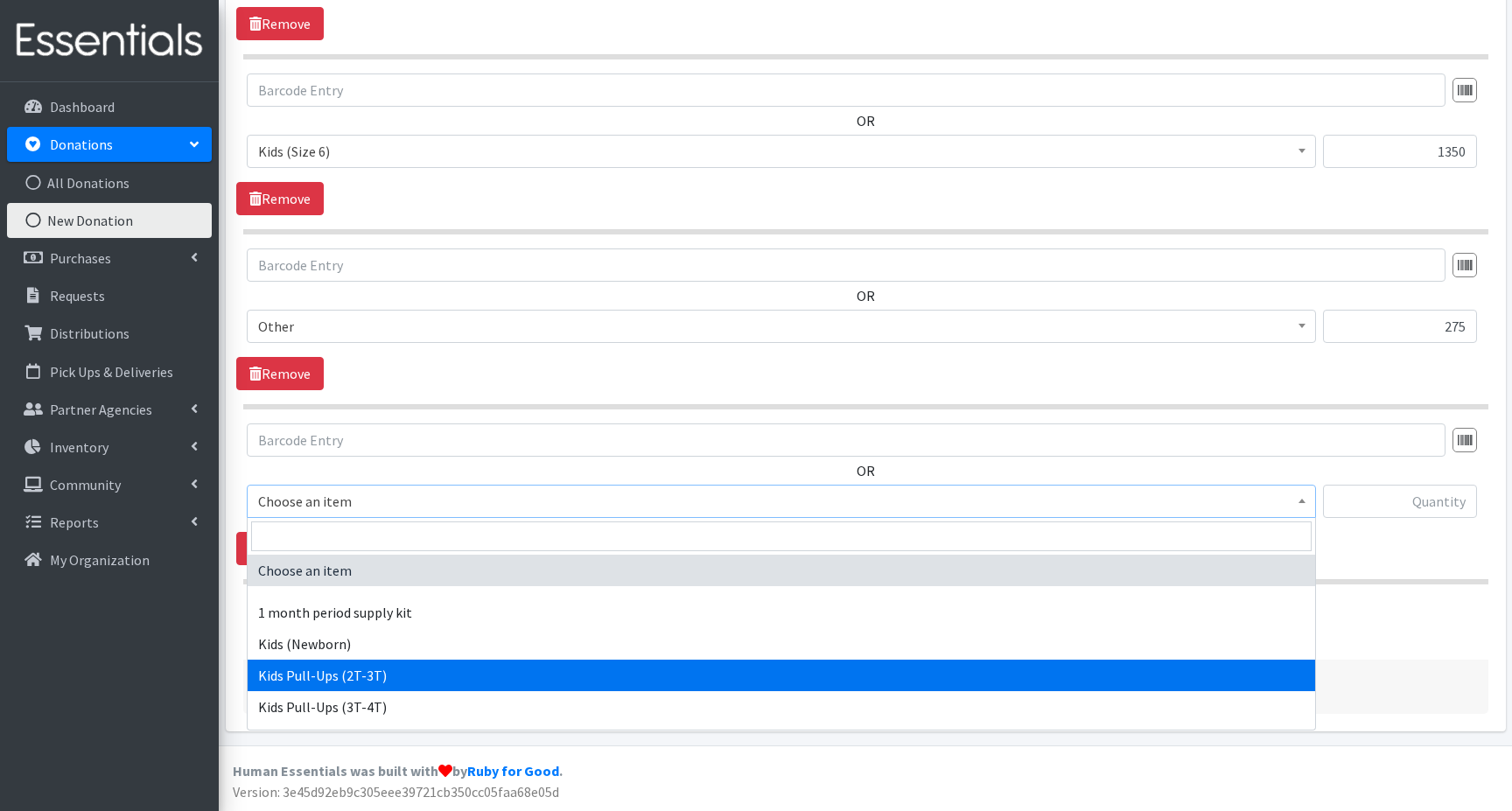
select select "15045"
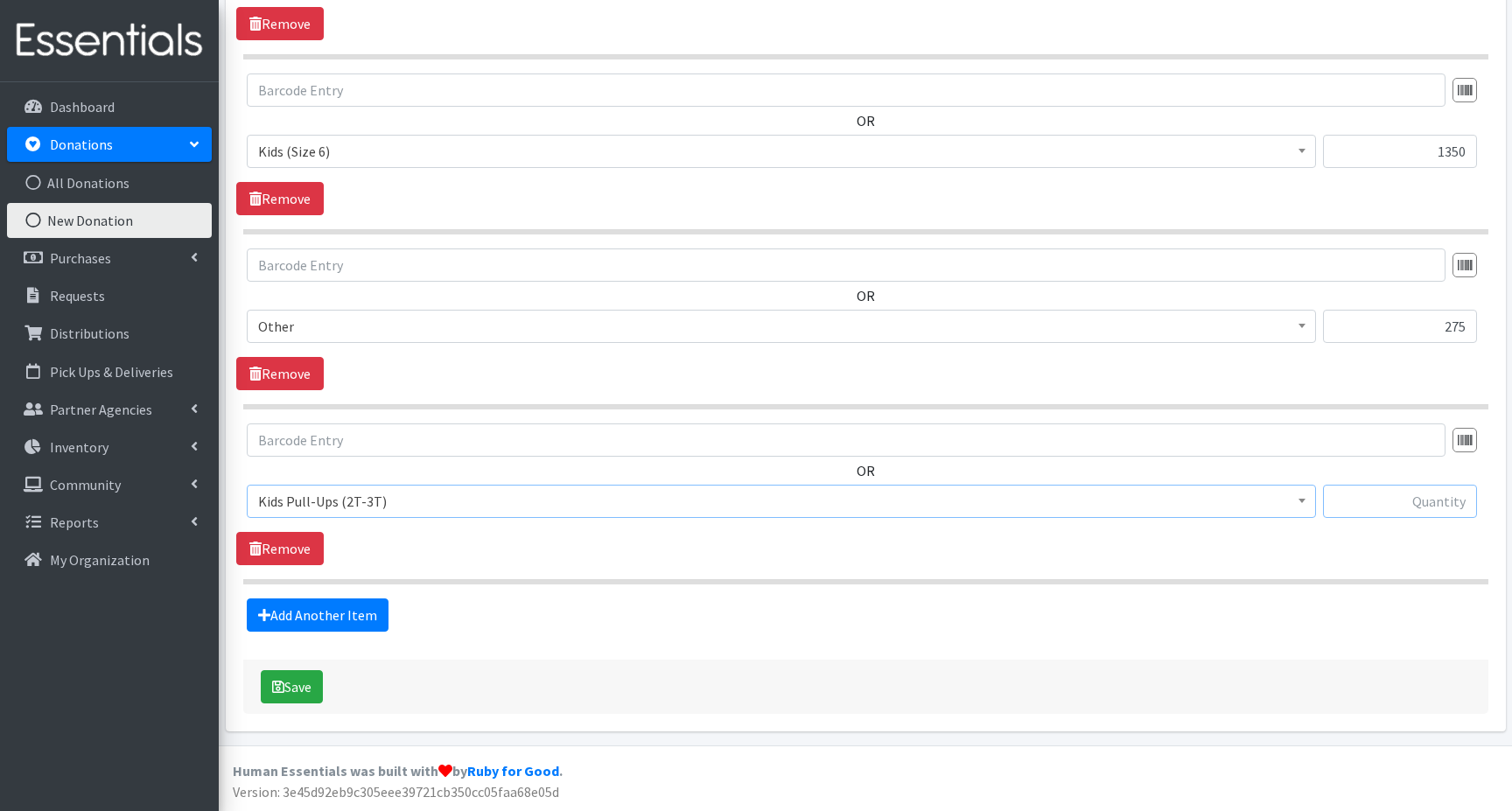
click at [1389, 501] on input "text" at bounding box center [1399, 501] width 154 height 34
type input "250"
click at [314, 615] on link "Add Another Item" at bounding box center [317, 615] width 141 height 34
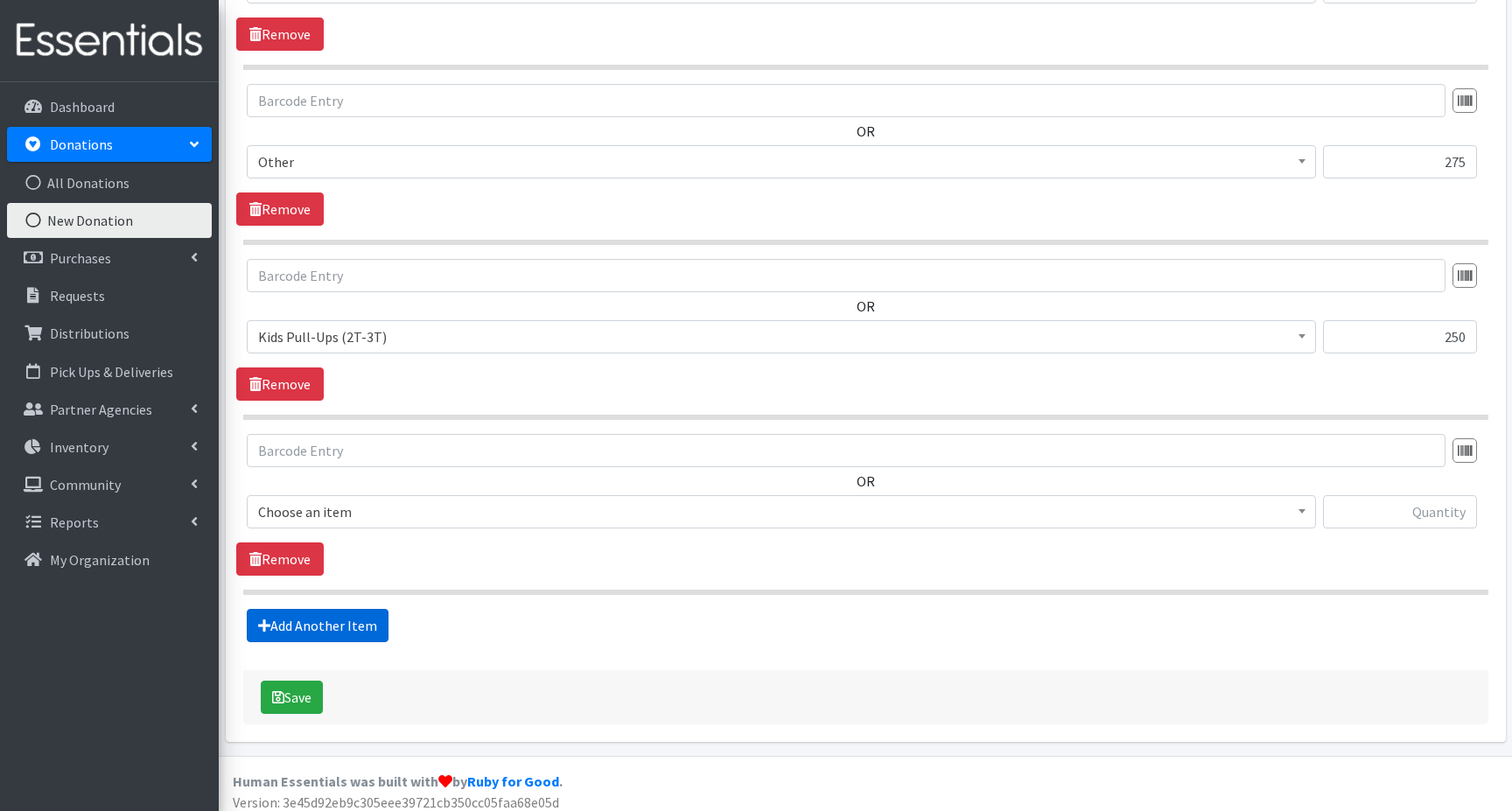
scroll to position [1792, 0]
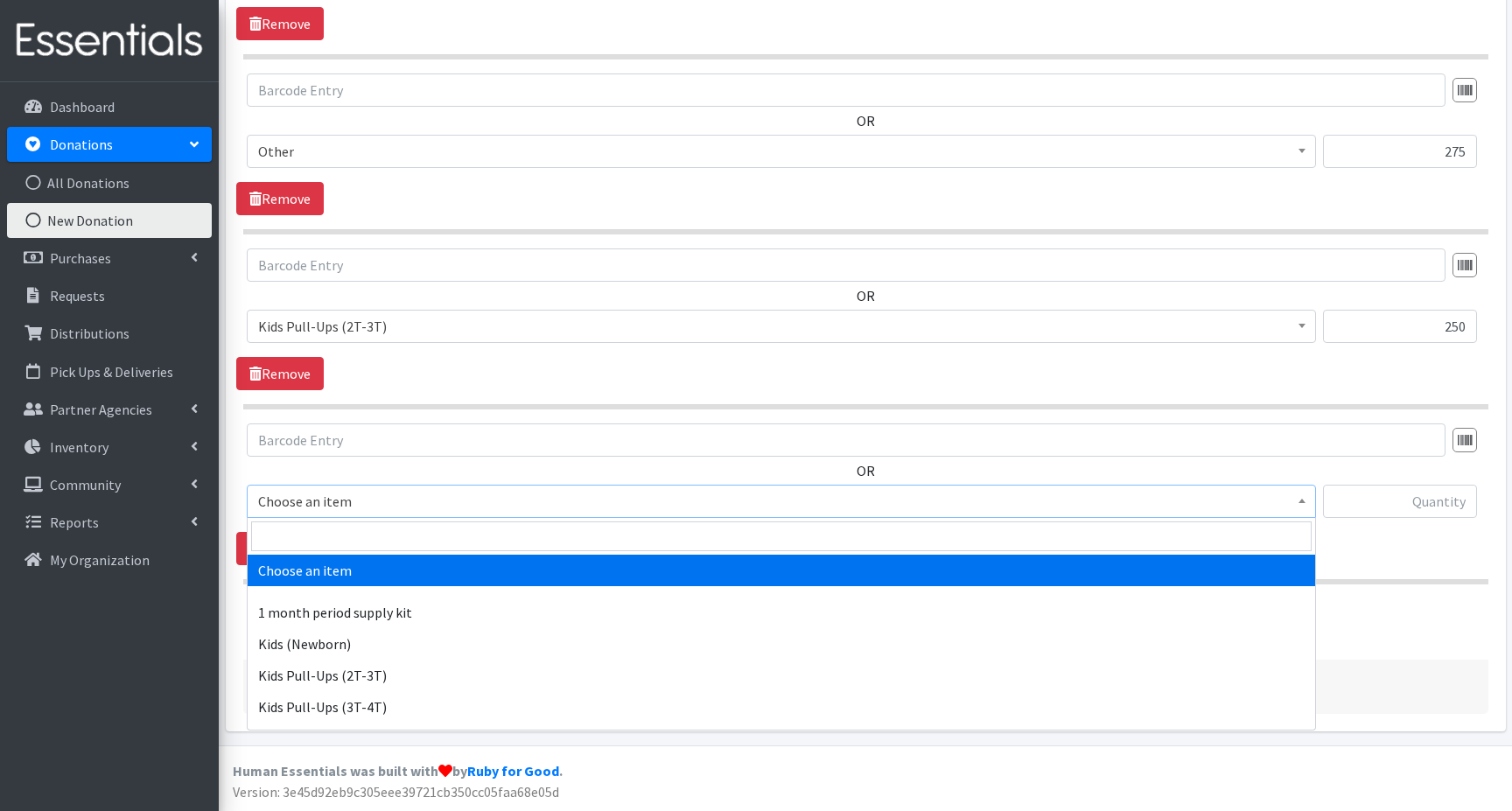
click at [293, 503] on span "Choose an item" at bounding box center [781, 500] width 1046 height 24
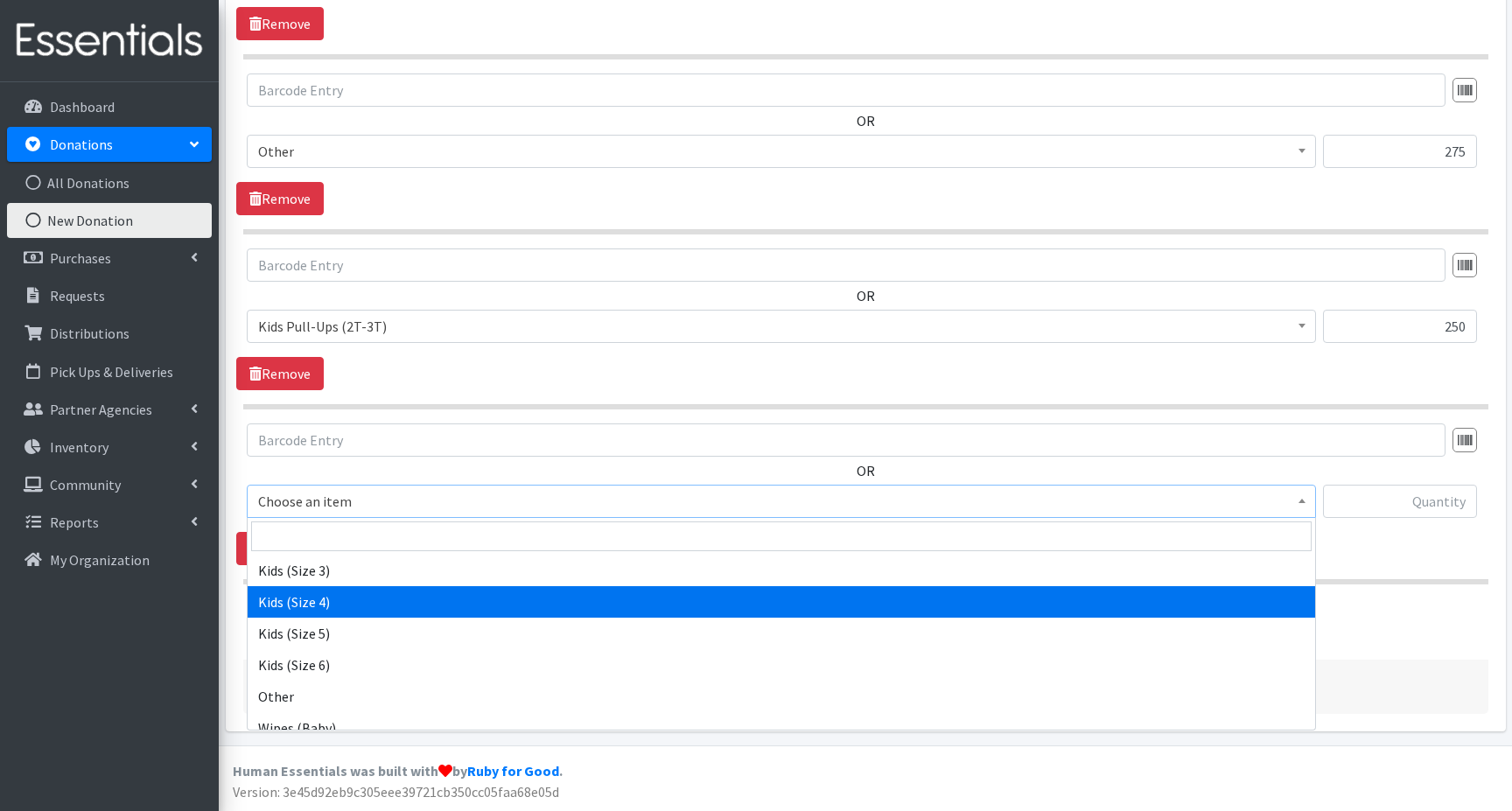
scroll to position [276, 0]
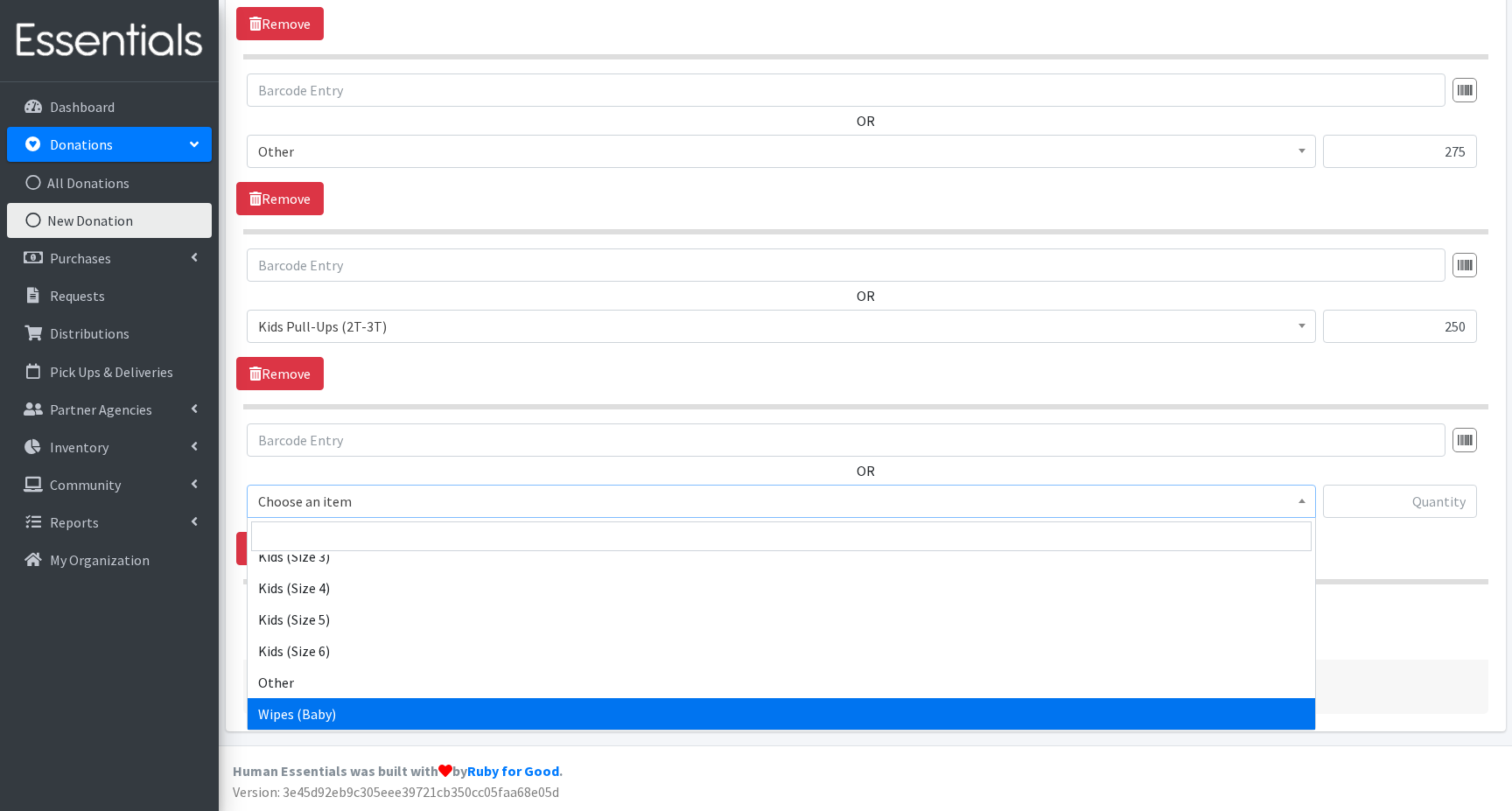
select select "15043"
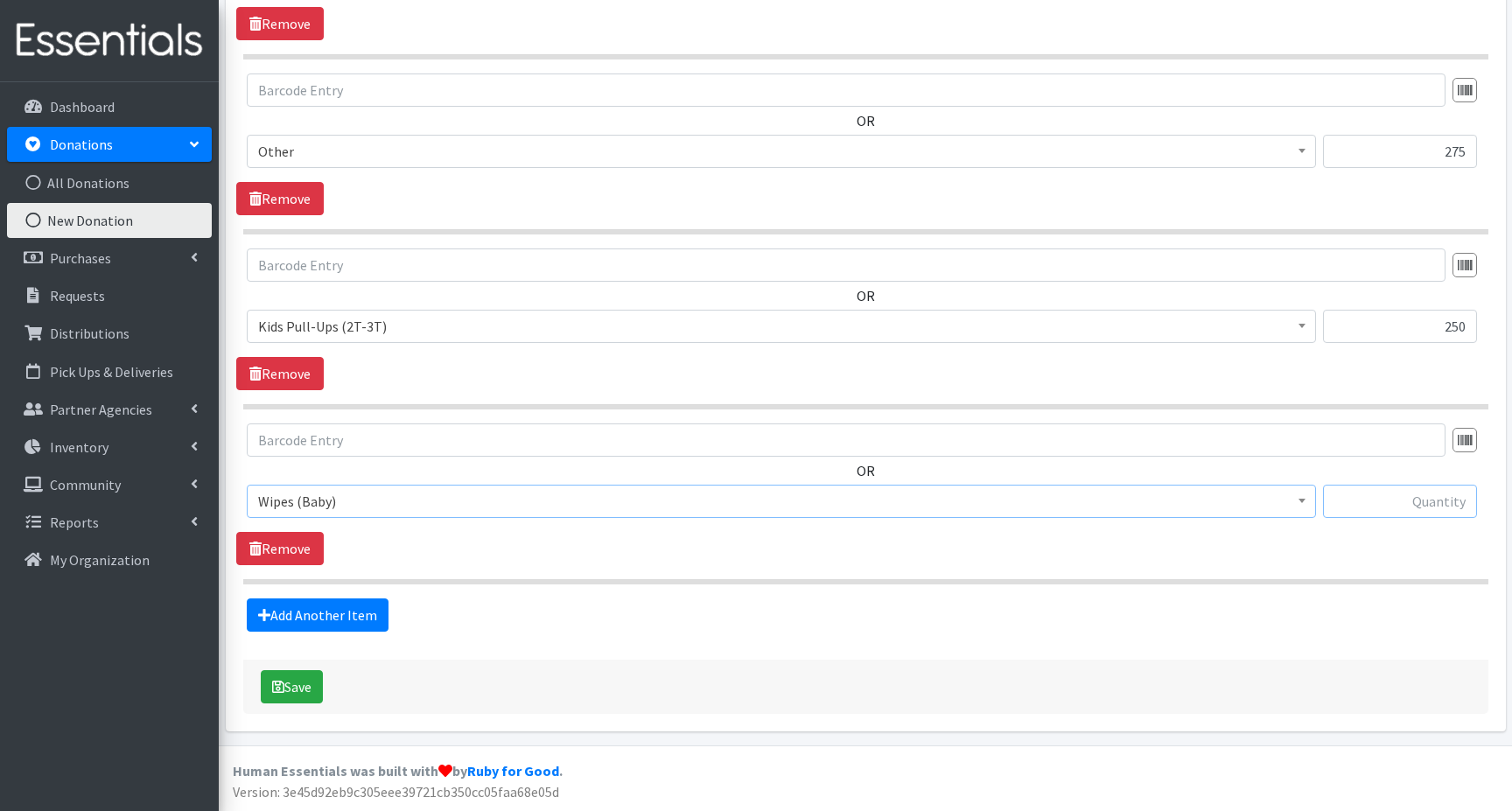
click at [1398, 497] on input "text" at bounding box center [1399, 501] width 154 height 34
type input "54"
click at [295, 612] on link "Add Another Item" at bounding box center [317, 615] width 141 height 34
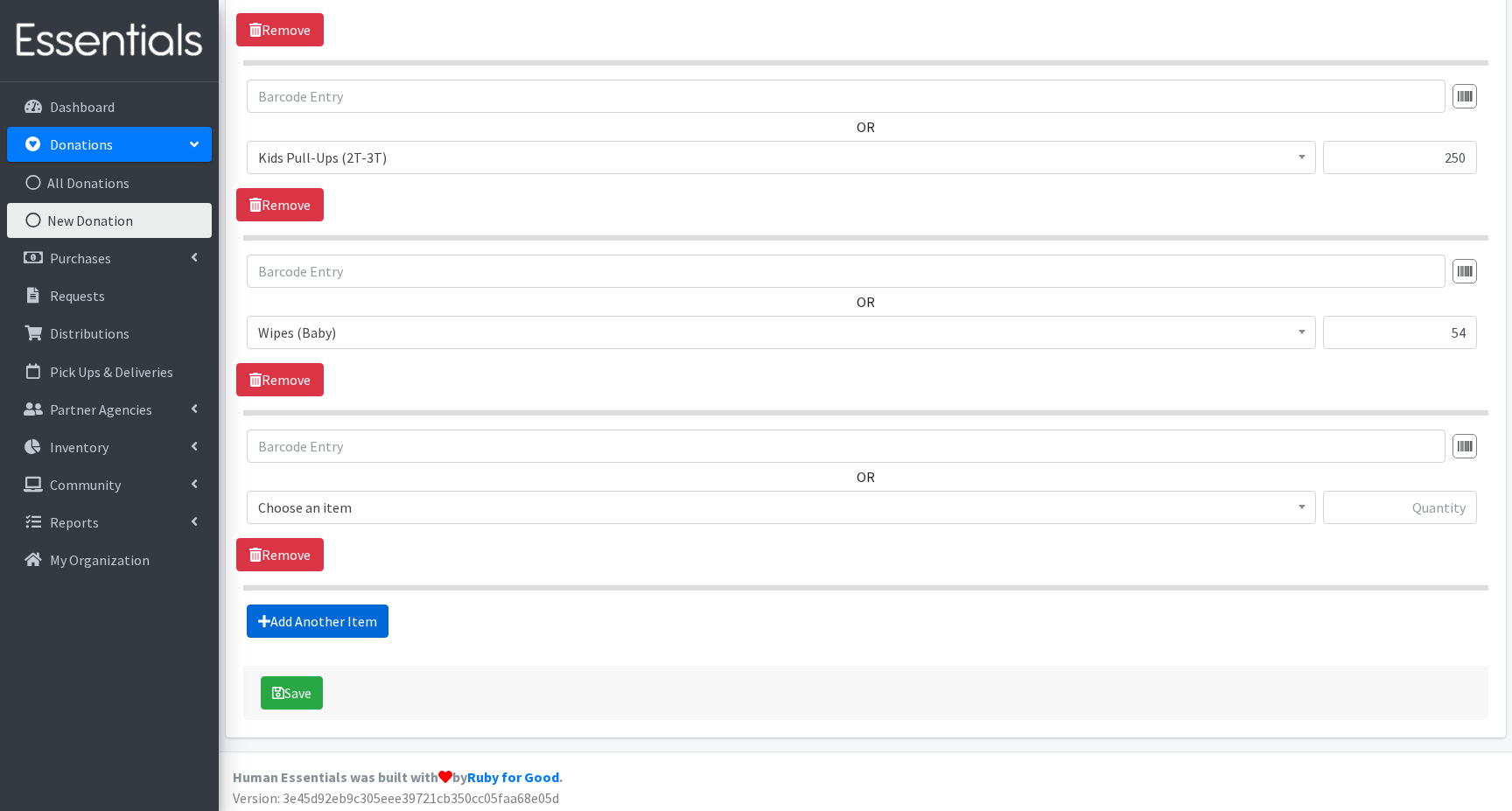
scroll to position [1967, 0]
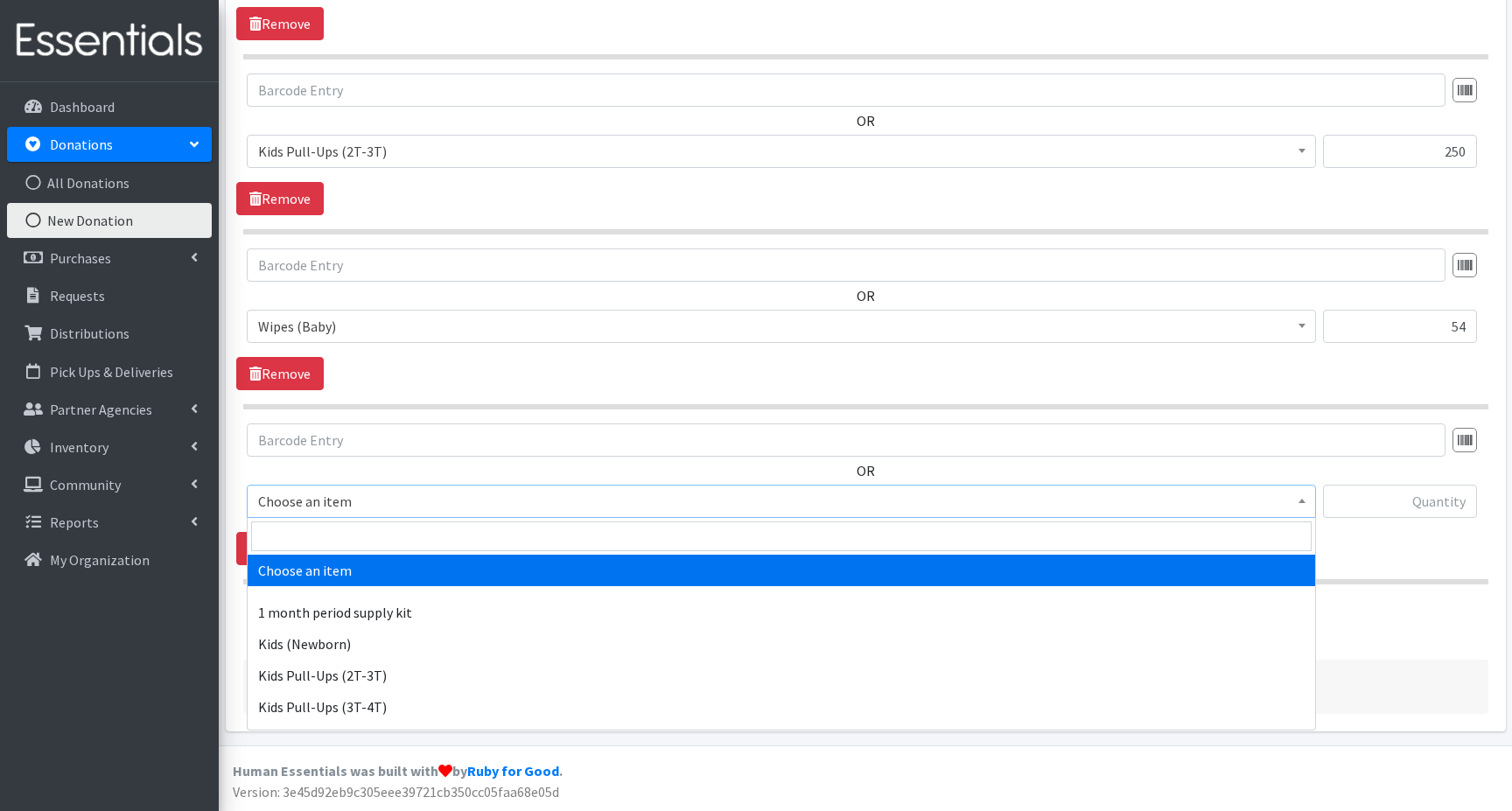
click at [290, 500] on span "Choose an item" at bounding box center [781, 500] width 1046 height 24
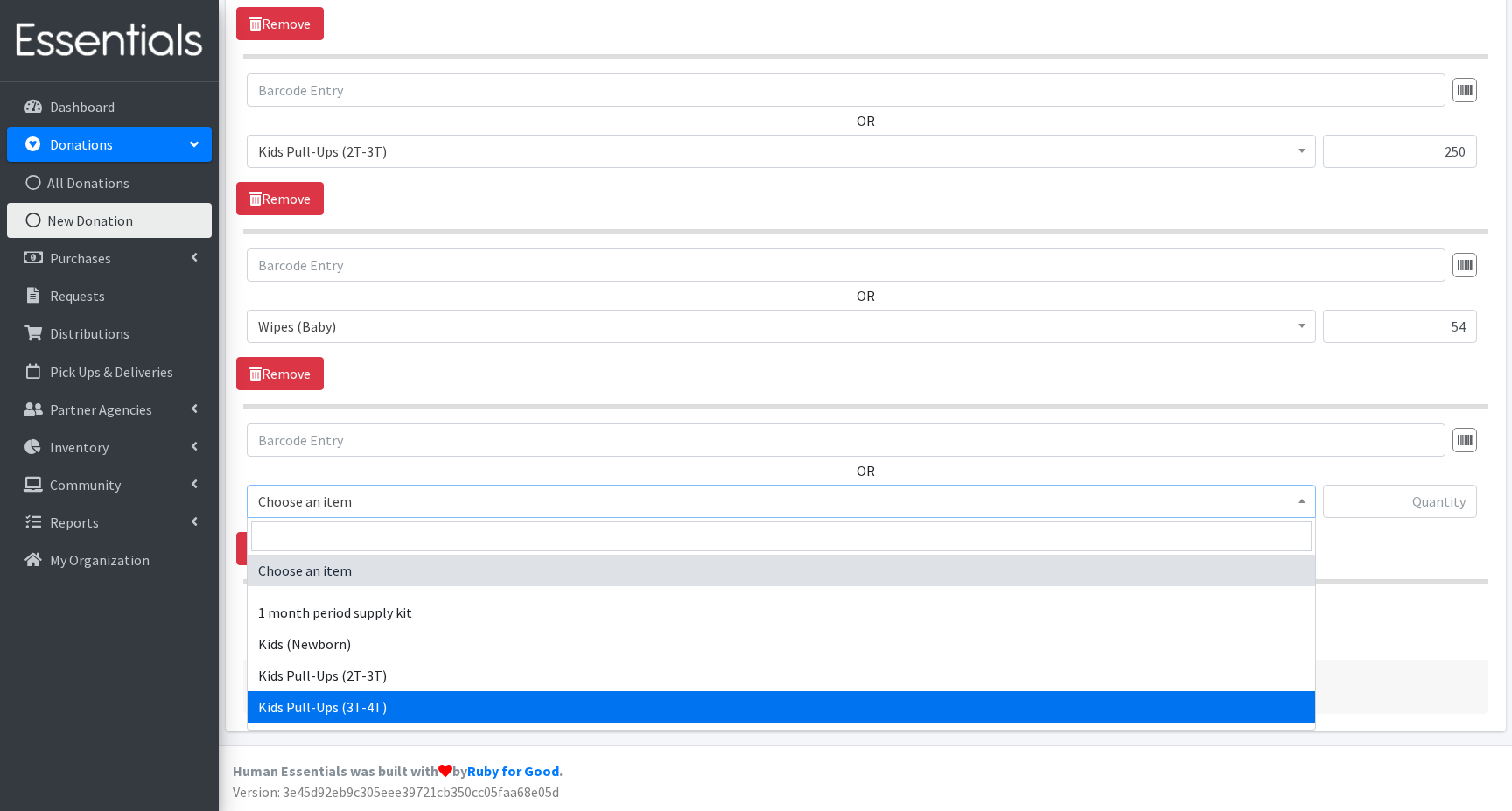
select select "15040"
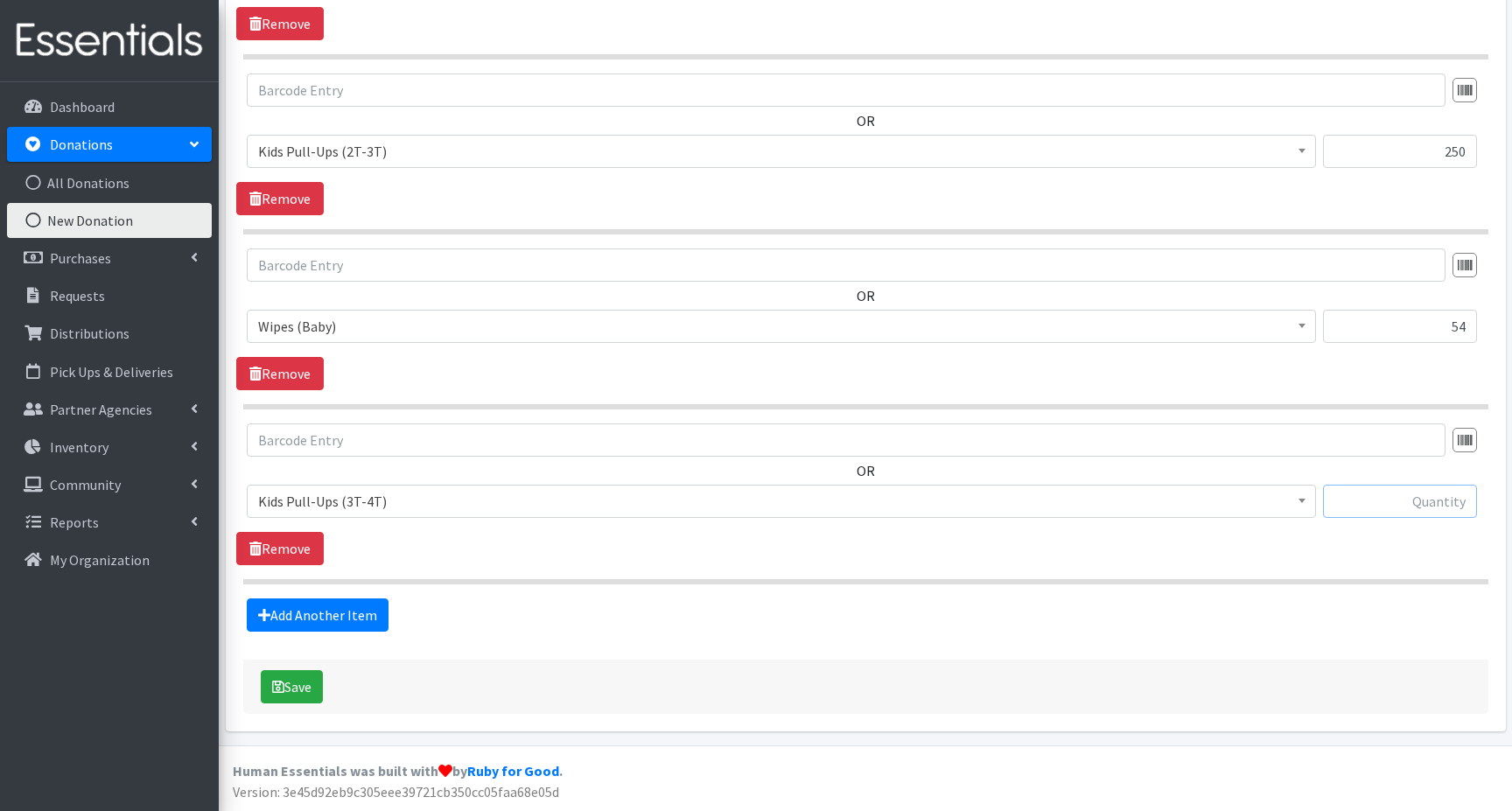
click at [1416, 504] on input "text" at bounding box center [1399, 501] width 154 height 34
type input "275"
click at [284, 685] on icon "submit" at bounding box center [278, 686] width 13 height 14
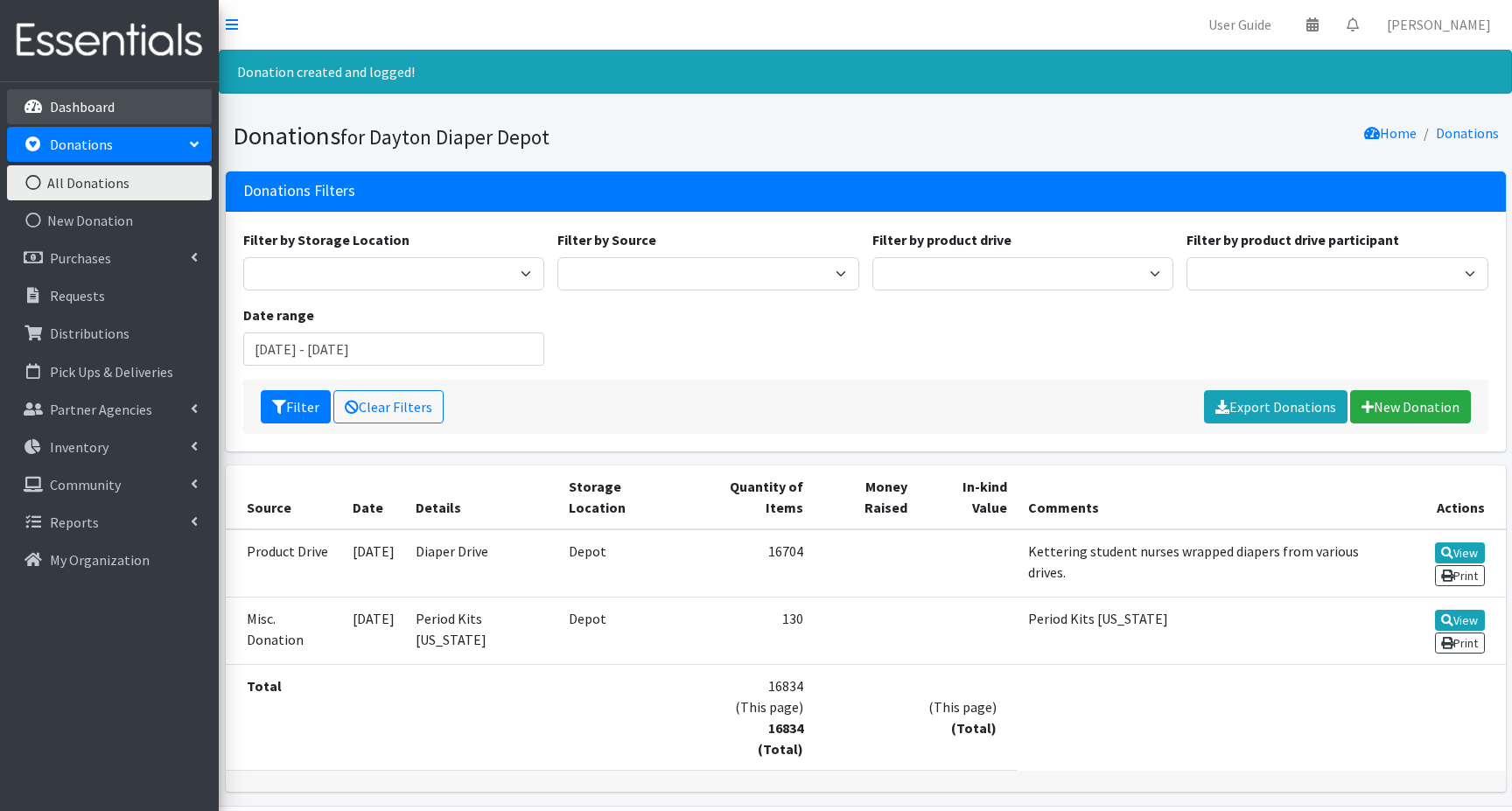
click at [94, 105] on p "Dashboard" at bounding box center [82, 107] width 64 height 17
